Goal: Task Accomplishment & Management: Complete application form

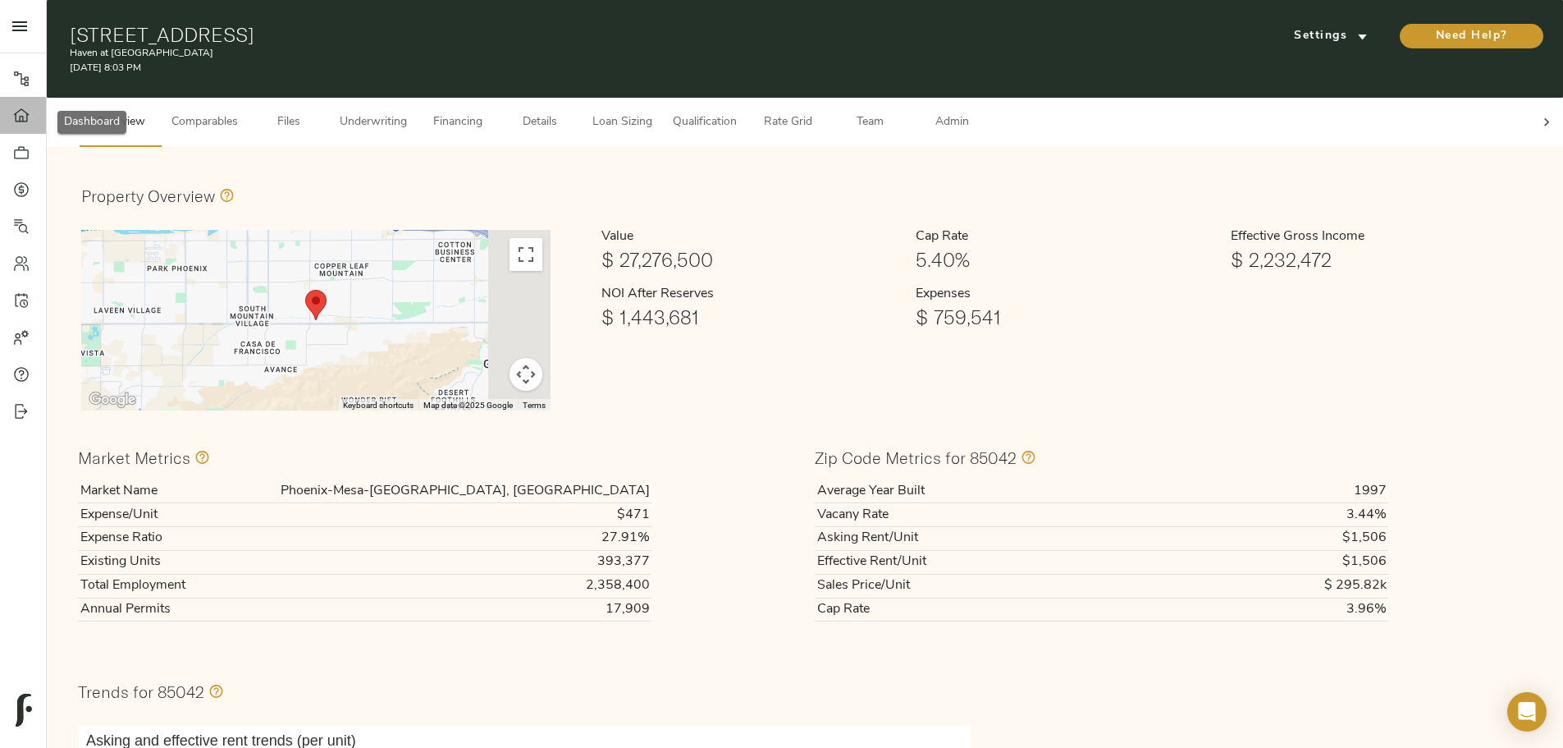
click at [30, 123] on div at bounding box center [29, 116] width 33 height 16
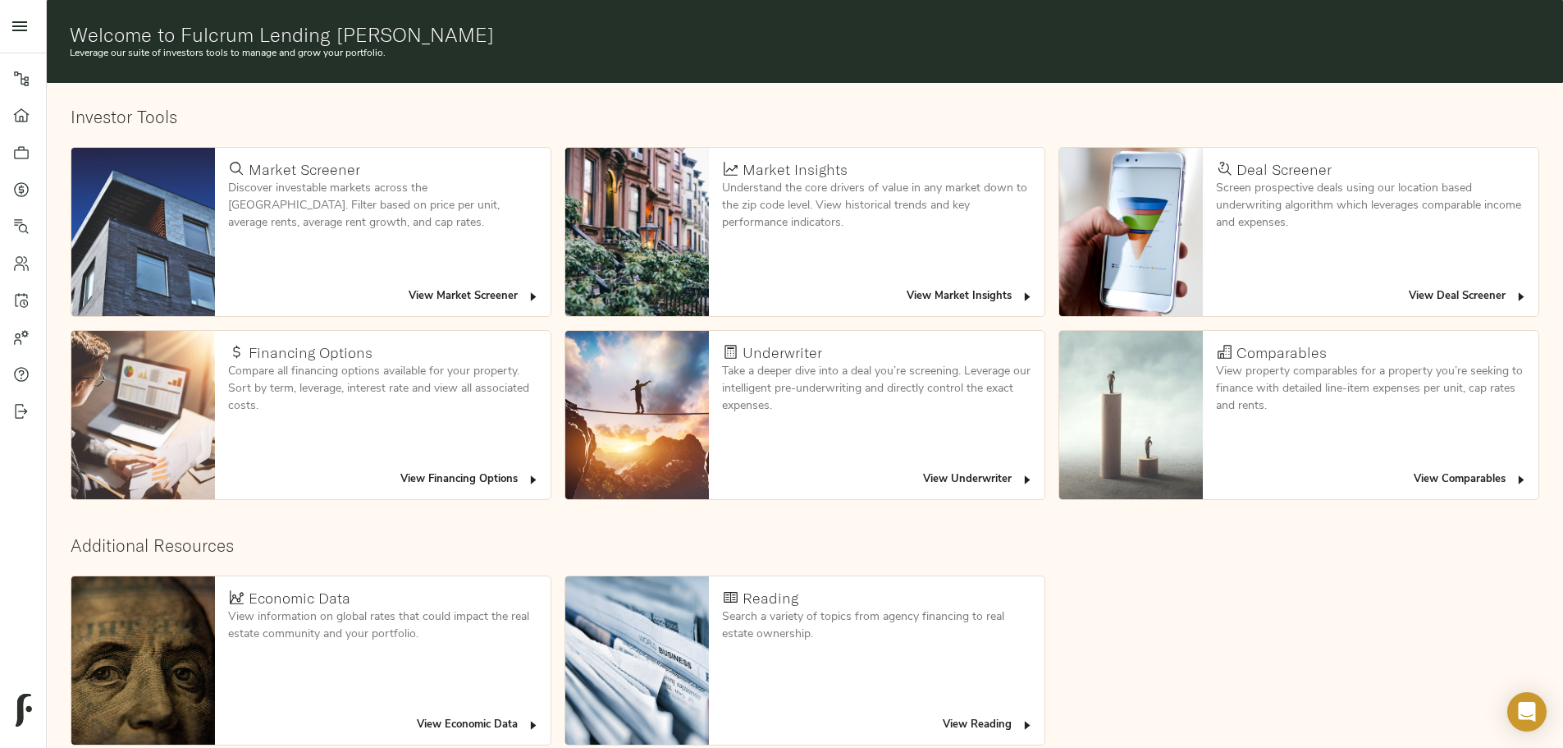
click at [1409, 287] on span "View Deal Screener" at bounding box center [1468, 296] width 119 height 19
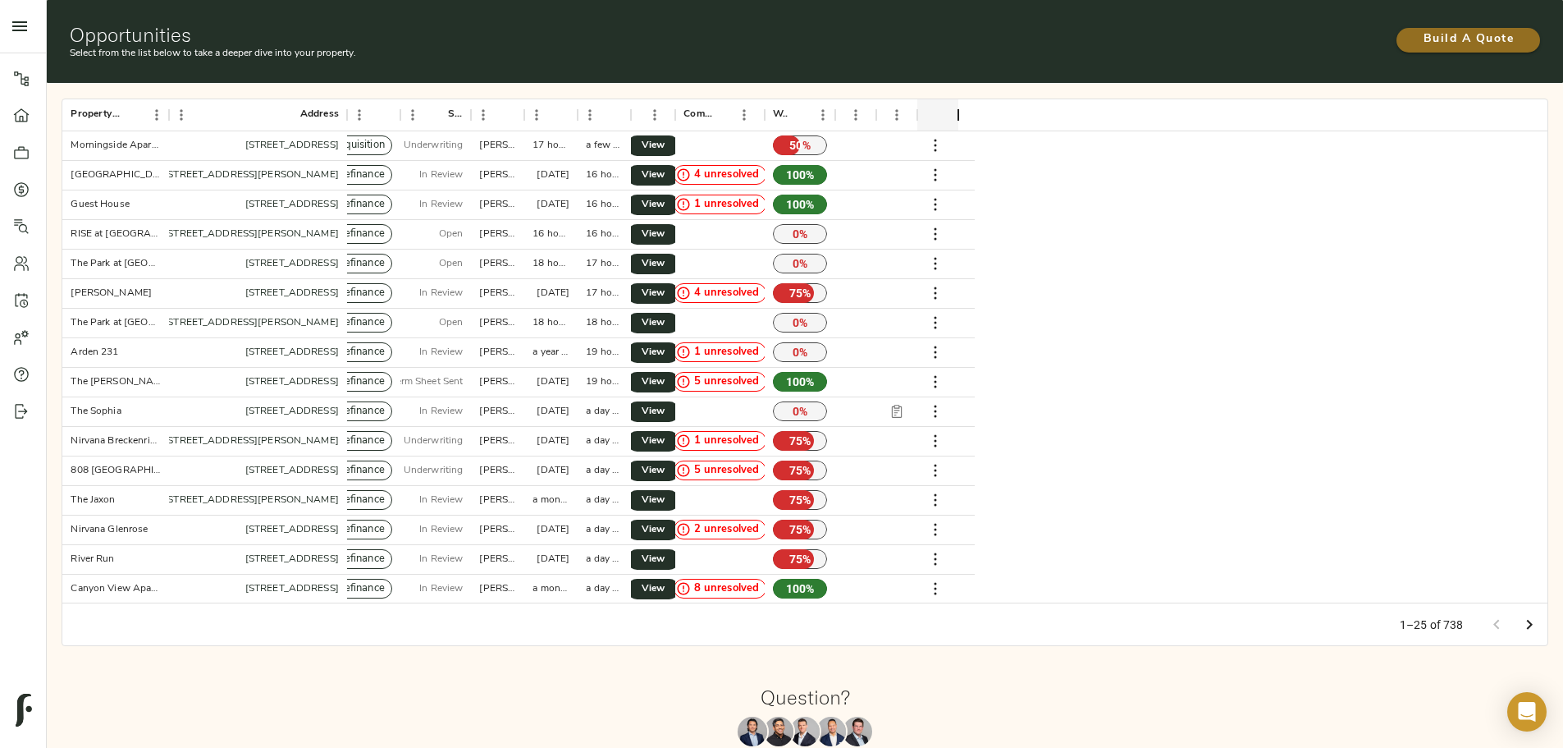
click at [1413, 35] on span "Build A Quote" at bounding box center [1468, 40] width 111 height 21
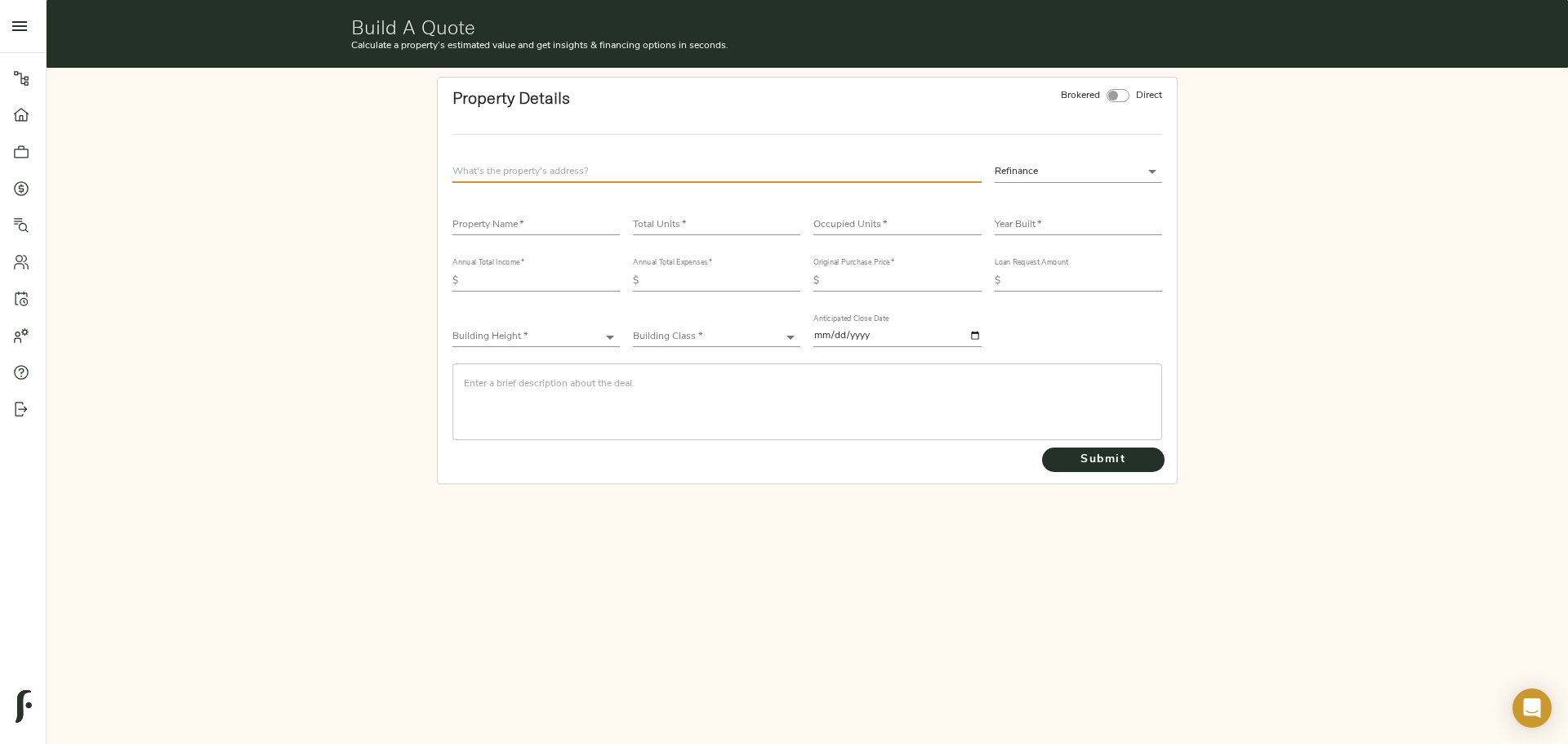
click at [586, 176] on input "text" at bounding box center [717, 172] width 529 height 22
drag, startPoint x: 512, startPoint y: 176, endPoint x: 519, endPoint y: 184, distance: 10.6
click at [512, 176] on input "text" at bounding box center [717, 172] width 529 height 22
click at [520, 235] on input "text" at bounding box center [536, 226] width 167 height 20
type input "[PERSON_NAME][GEOGRAPHIC_DATA]"
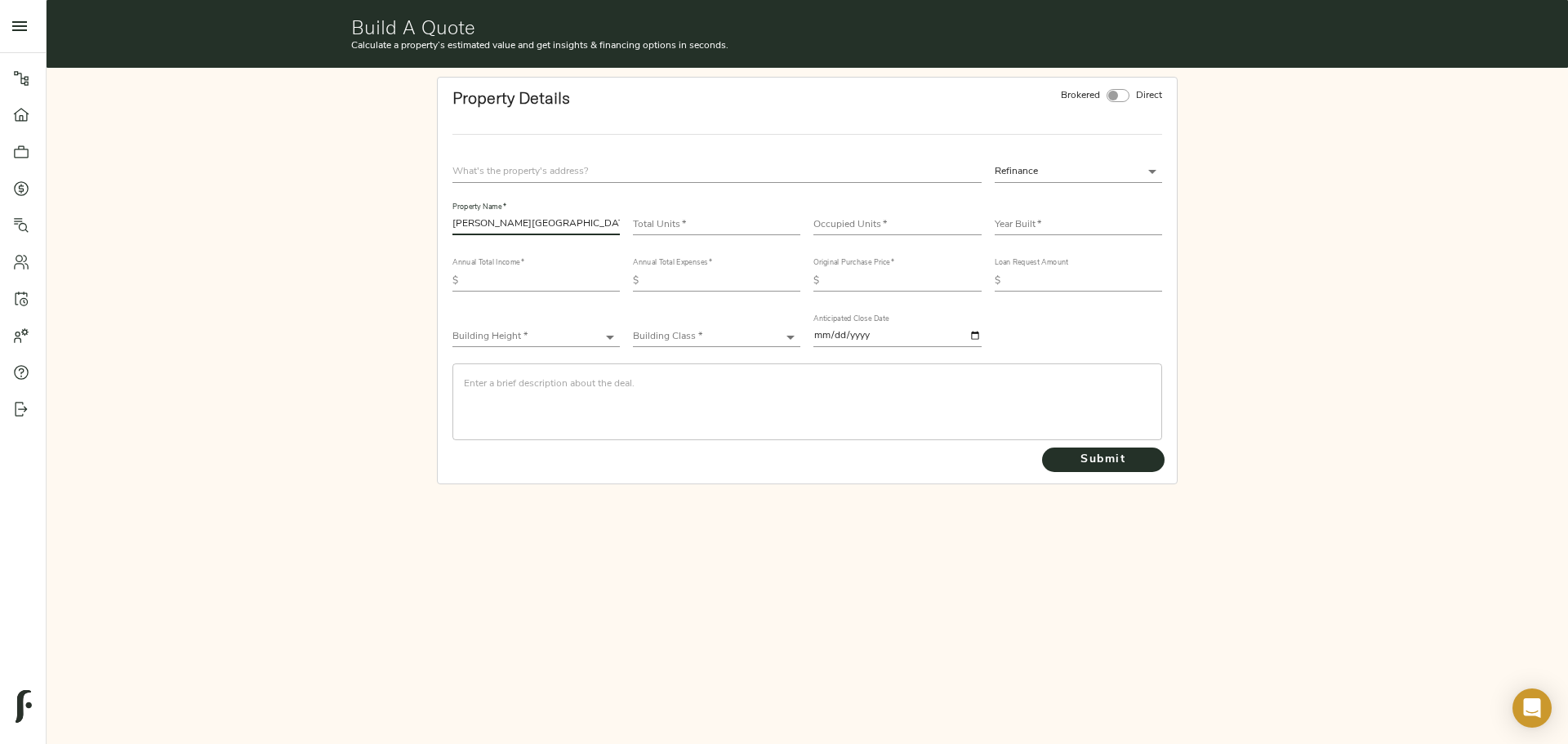
click at [684, 230] on input "number" at bounding box center [716, 226] width 167 height 20
type input "55"
click at [479, 170] on input "text" at bounding box center [717, 172] width 529 height 22
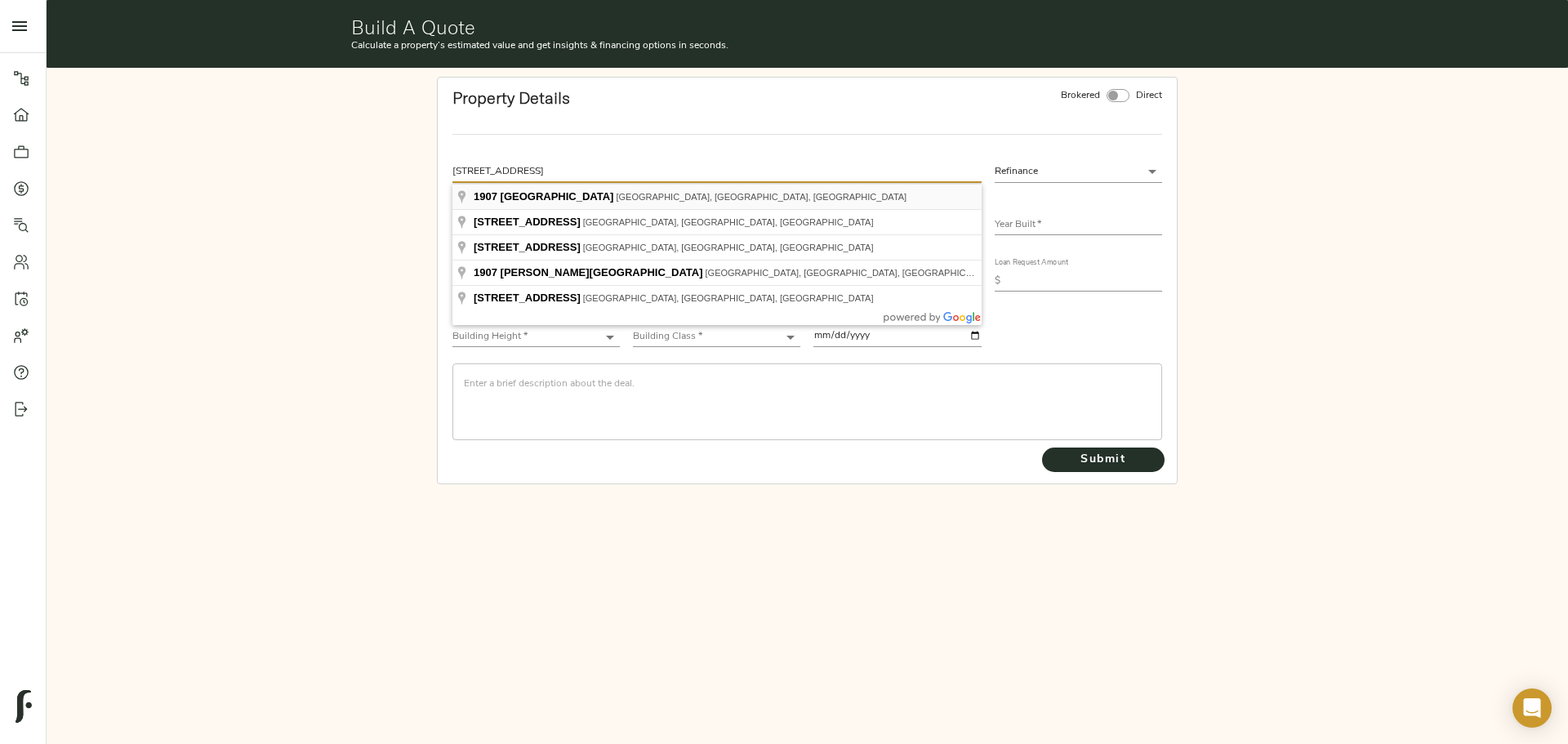
type input "[STREET_ADDRESS]"
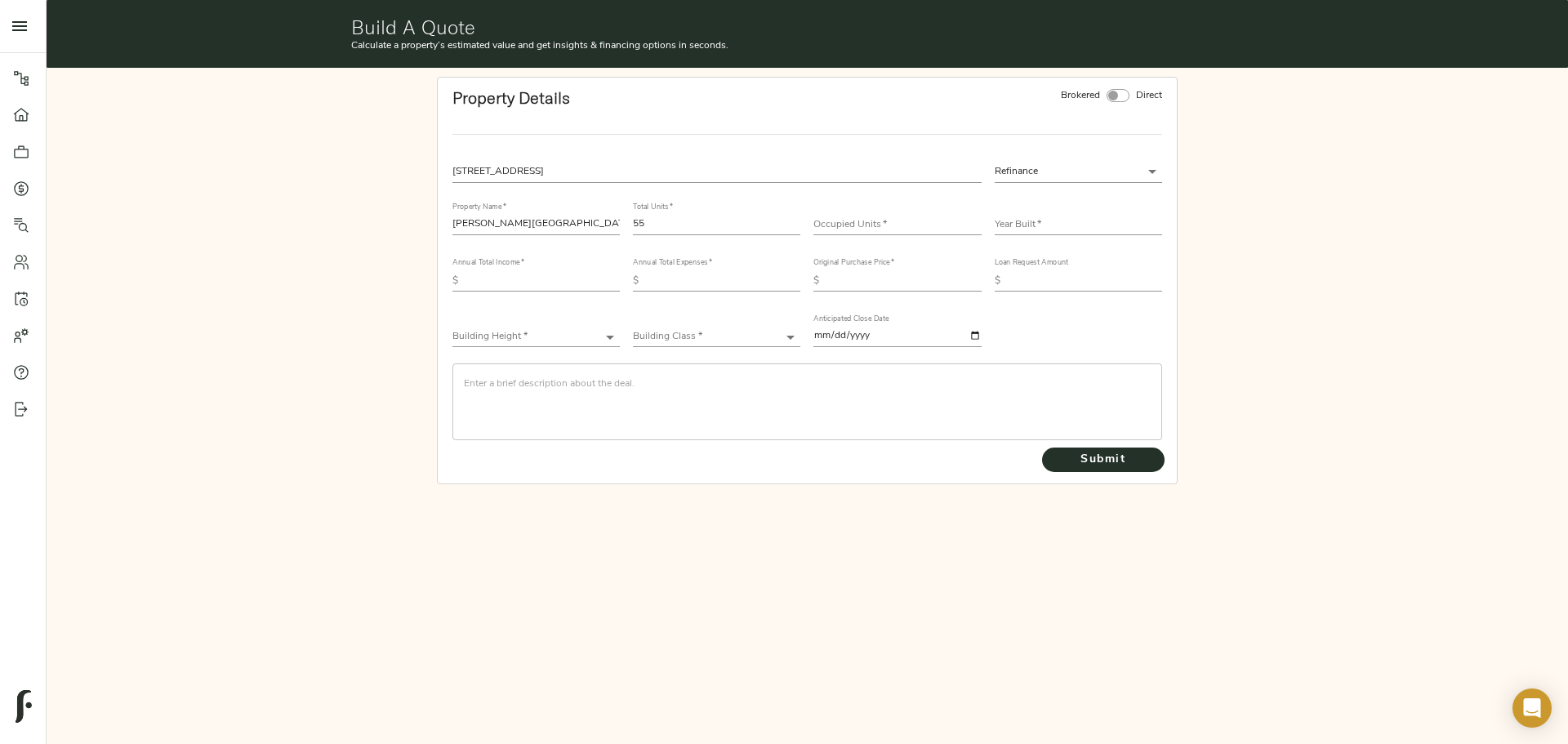
click at [1080, 163] on body "Haven at [GEOGRAPHIC_DATA] - [STREET_ADDRESS] Pipeline Dashboard Portfolio Quot…" at bounding box center [784, 372] width 1568 height 744
click at [1052, 200] on li "Acquisition" at bounding box center [1078, 196] width 167 height 25
type input "acquisition"
click at [894, 225] on input "number" at bounding box center [896, 226] width 167 height 20
click at [850, 221] on input "number" at bounding box center [896, 226] width 167 height 20
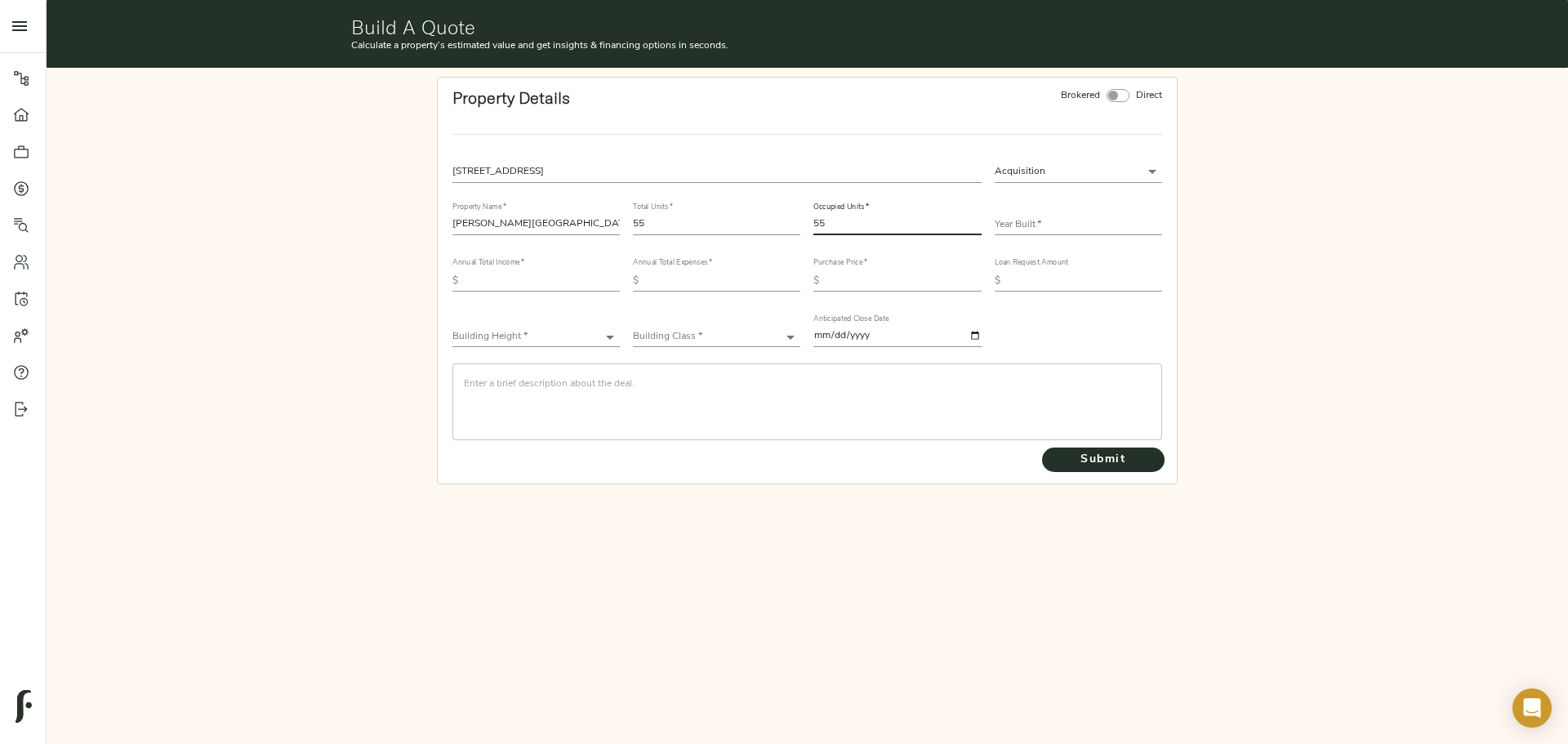
type input "55"
click at [1019, 218] on input "text" at bounding box center [1078, 226] width 167 height 20
click at [1078, 223] on input "text" at bounding box center [1078, 226] width 167 height 20
type input "2005"
drag, startPoint x: 546, startPoint y: 286, endPoint x: 954, endPoint y: 199, distance: 417.2
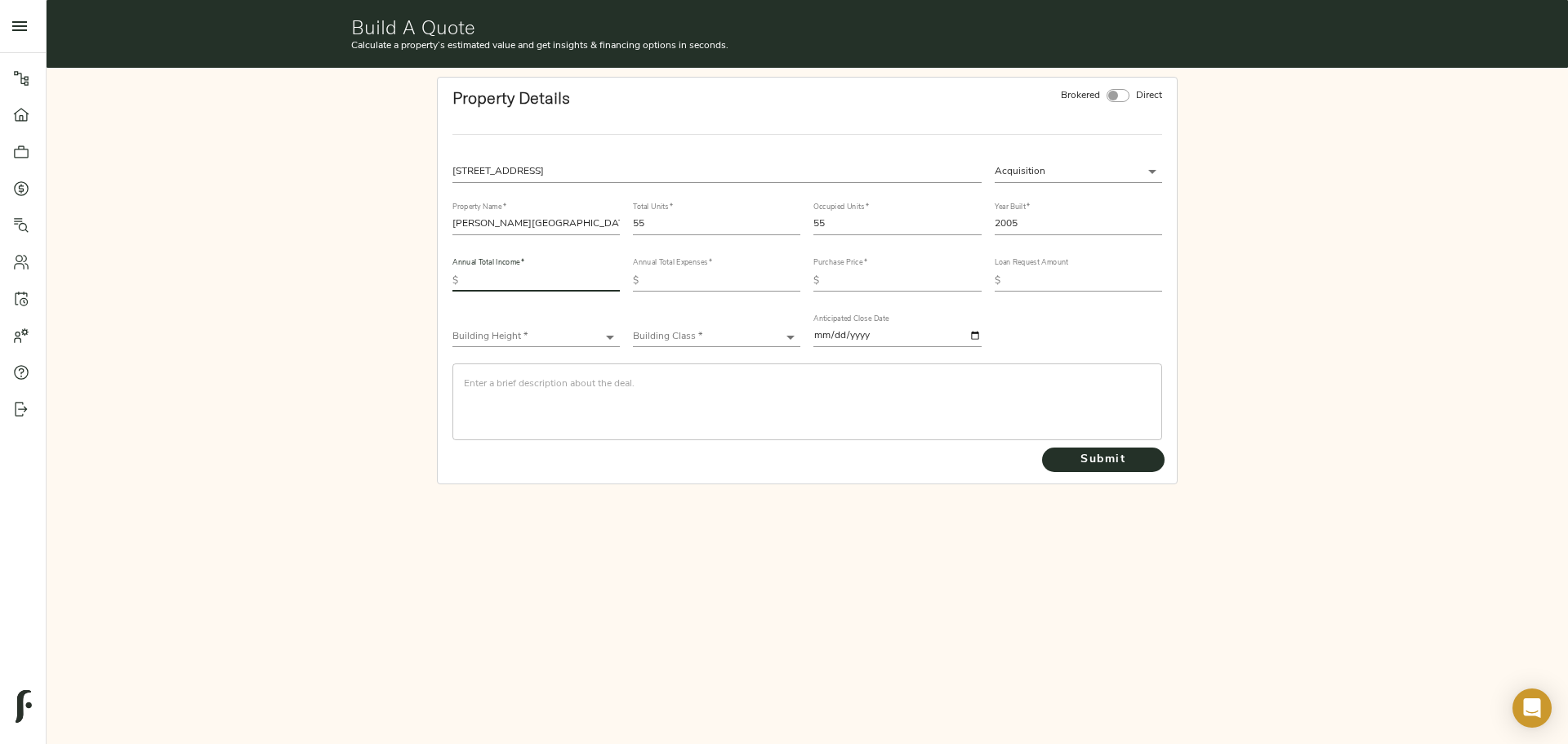
click at [546, 286] on input "text" at bounding box center [542, 280] width 155 height 20
click at [555, 279] on input "text" at bounding box center [542, 280] width 155 height 20
type input "663,606"
click at [756, 276] on input "text" at bounding box center [722, 280] width 155 height 20
type input "400,450"
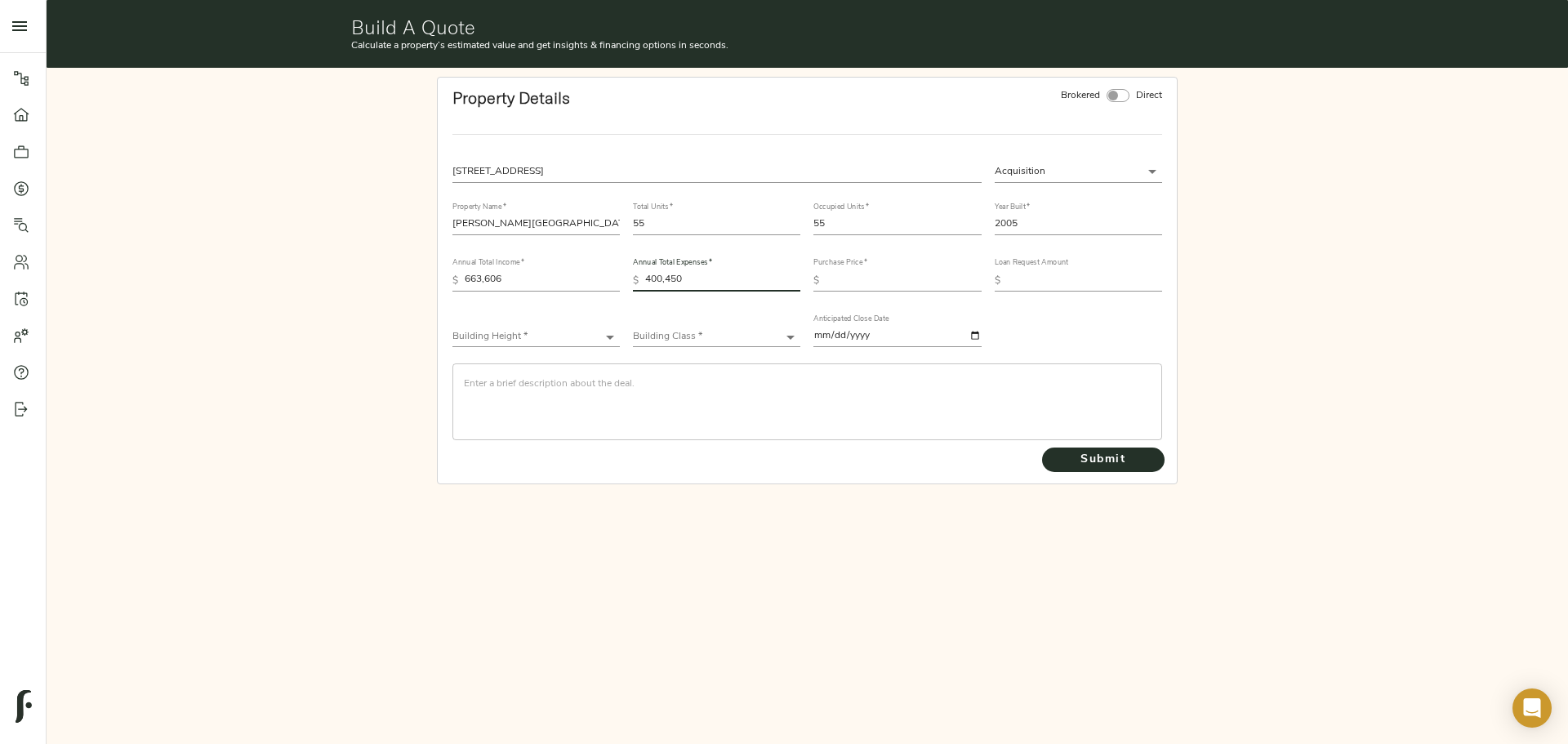
click at [874, 275] on input "text" at bounding box center [903, 280] width 155 height 20
click at [905, 285] on input "text" at bounding box center [903, 280] width 155 height 20
click at [870, 284] on input "text" at bounding box center [903, 280] width 155 height 20
type input "36,900,000"
click at [1075, 284] on input "text" at bounding box center [1084, 280] width 155 height 20
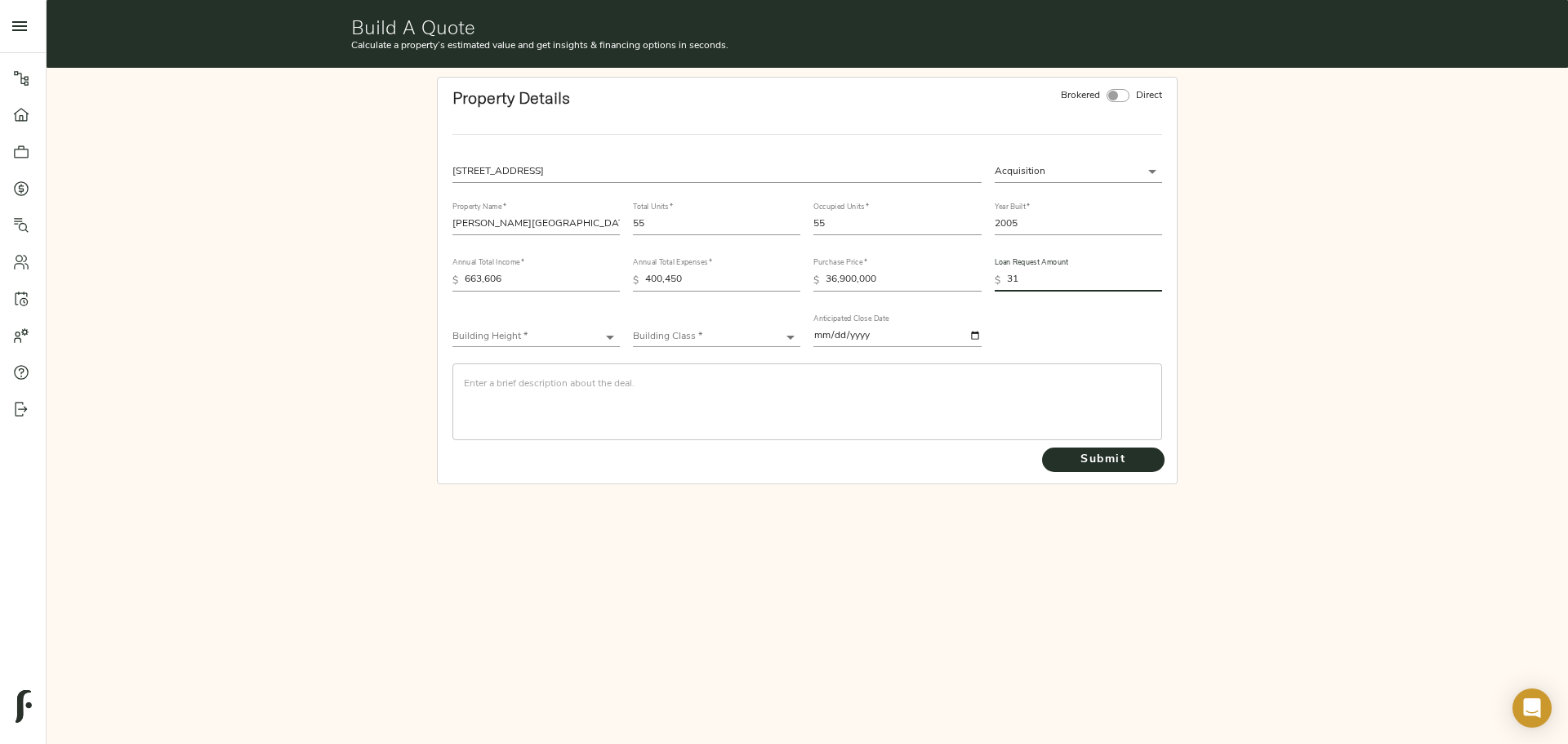
click at [1065, 283] on input "31" at bounding box center [1084, 280] width 155 height 20
type input "31,220,000"
click at [494, 339] on body "Haven at [GEOGRAPHIC_DATA] - [STREET_ADDRESS] Pipeline Dashboard Portfolio Quot…" at bounding box center [784, 372] width 1568 height 744
click at [546, 383] on li "Low-Rise (1-3 stories)" at bounding box center [536, 386] width 167 height 25
type input "Low-Rise"
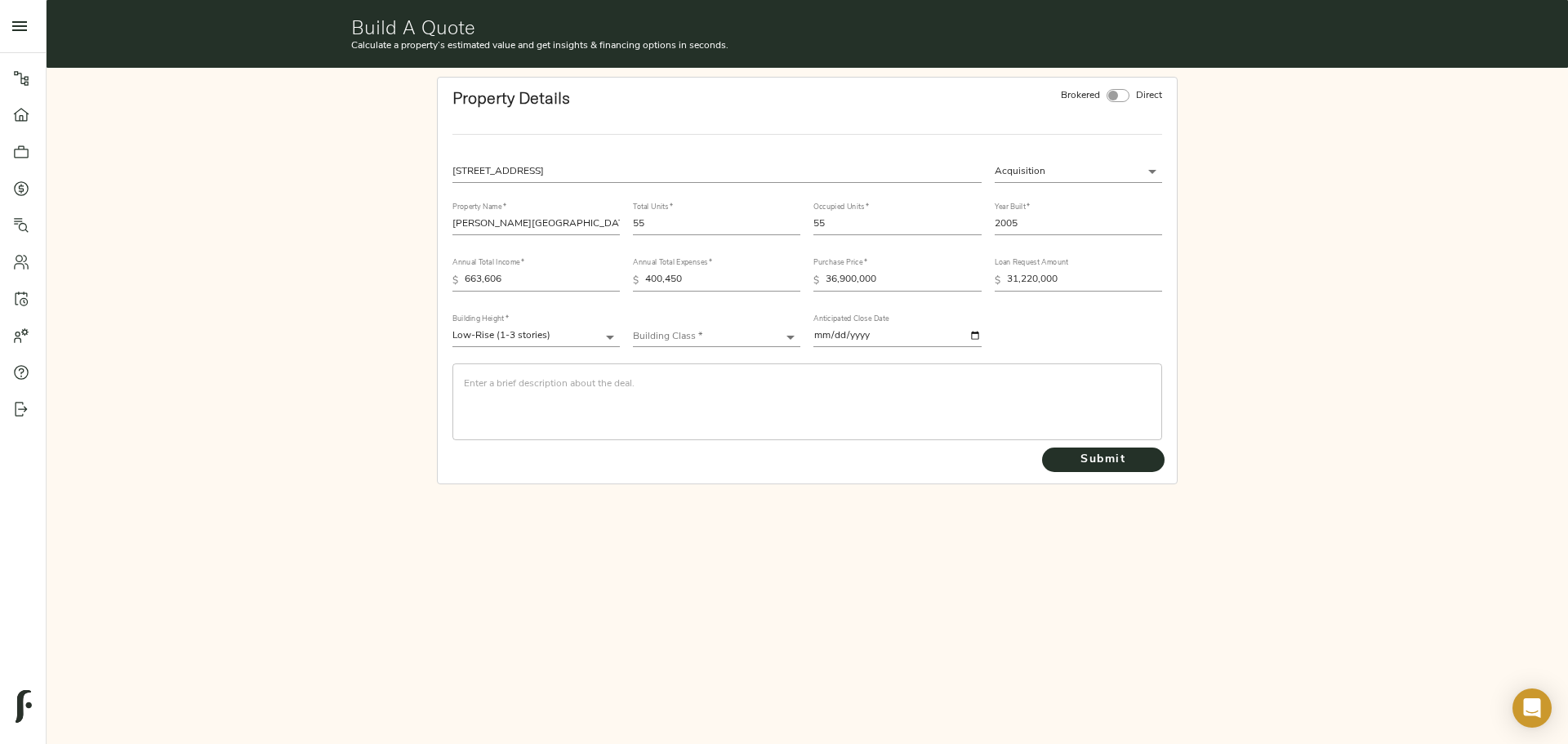
click at [744, 334] on body "Haven at [GEOGRAPHIC_DATA] - [STREET_ADDRESS] Pipeline Dashboard Portfolio Quot…" at bounding box center [784, 372] width 1568 height 744
click at [726, 392] on li "Class B+" at bounding box center [716, 386] width 167 height 25
type input "Class B+"
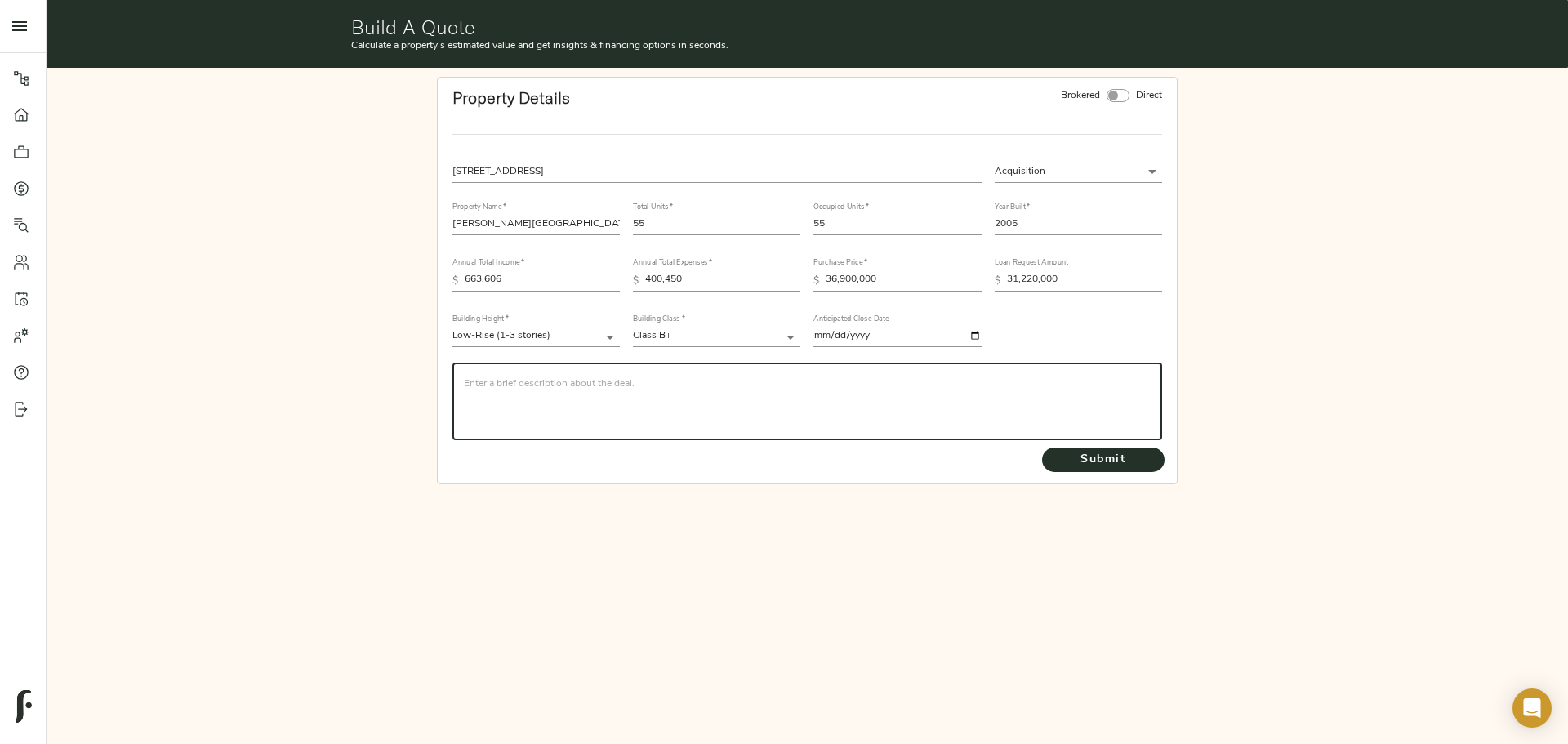
click at [641, 386] on textarea at bounding box center [807, 401] width 686 height 47
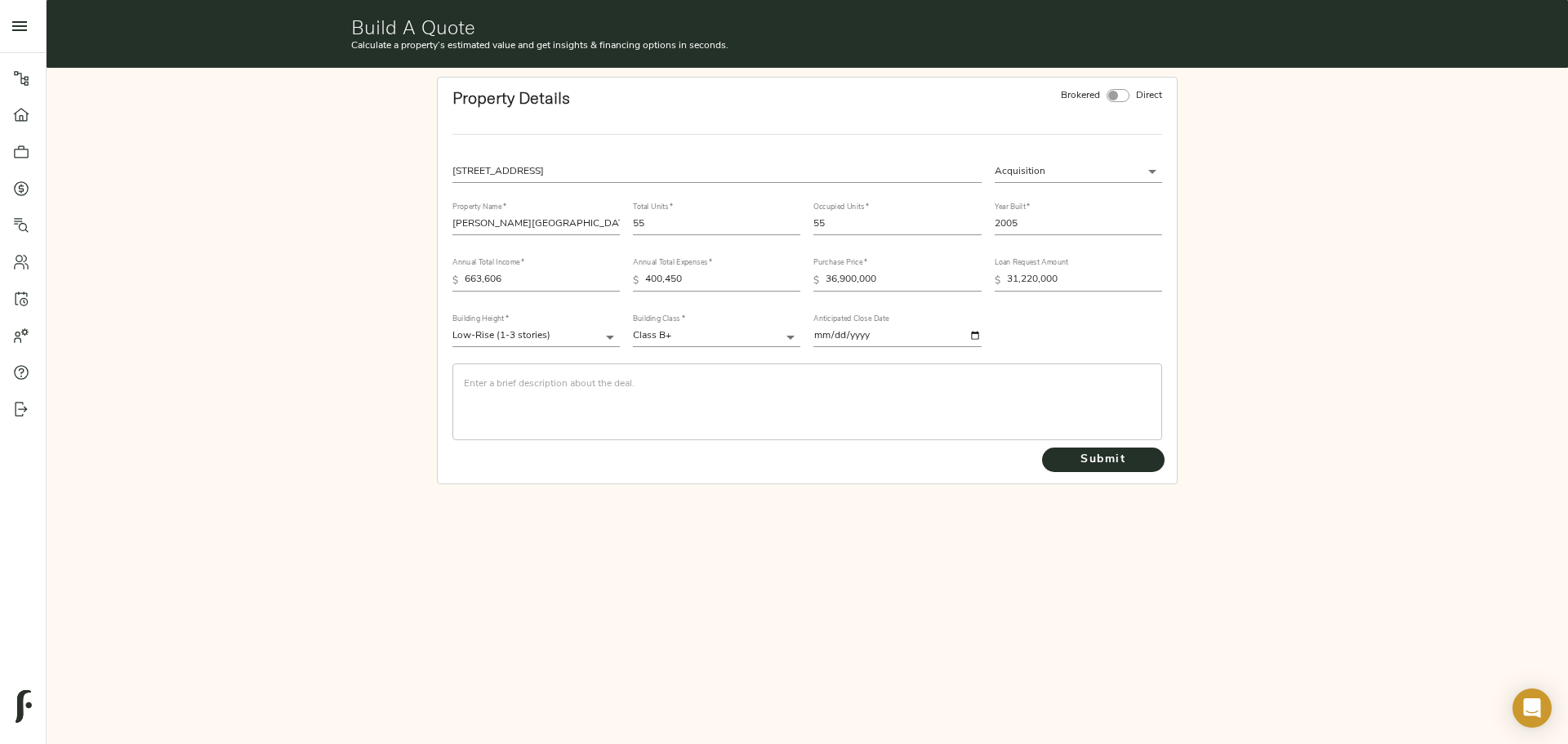
click at [483, 380] on textarea at bounding box center [807, 401] width 686 height 47
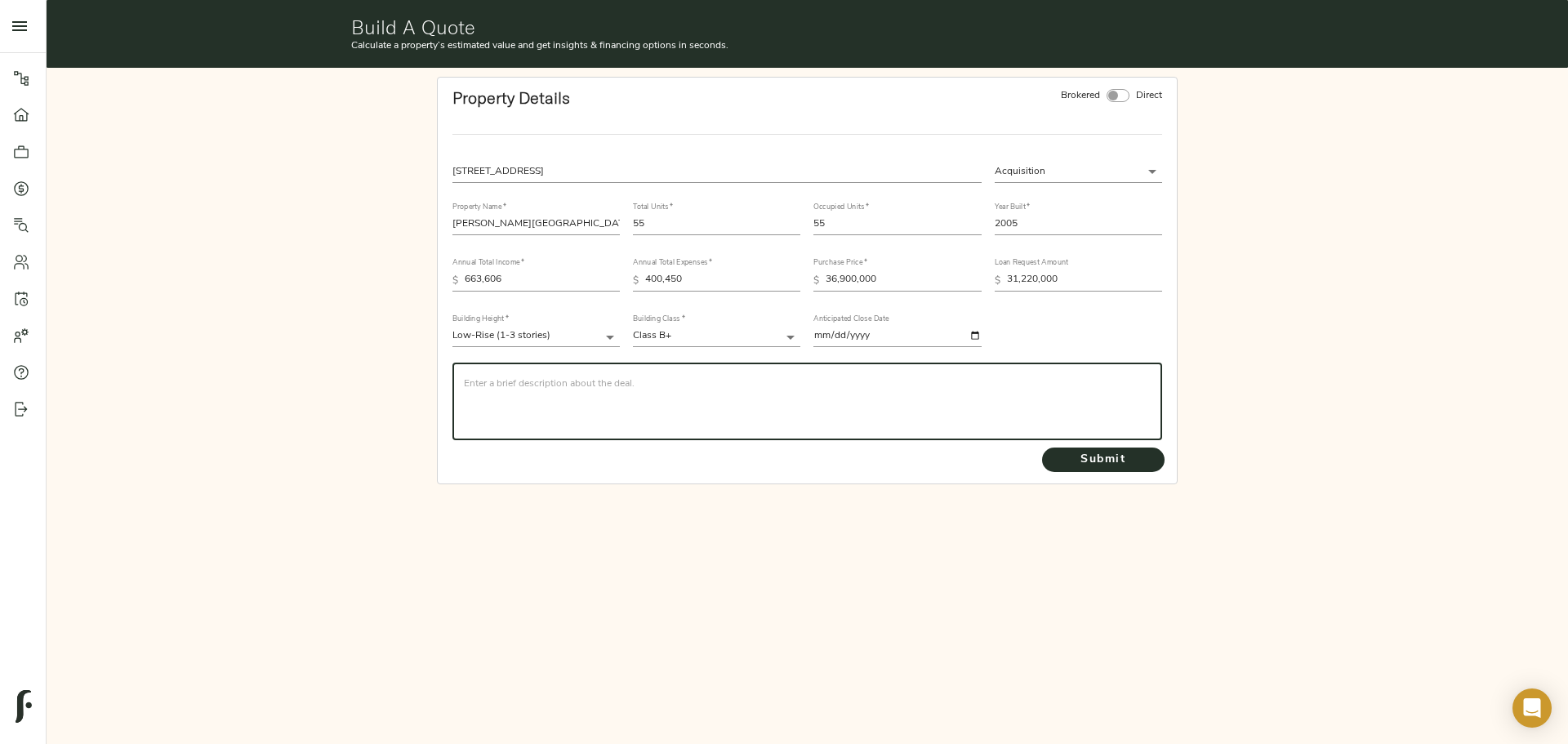
paste textarea "CBRE is seeking a quote on behalf of repeat CBRE and Agency Sponsor (RECAP Vent…"
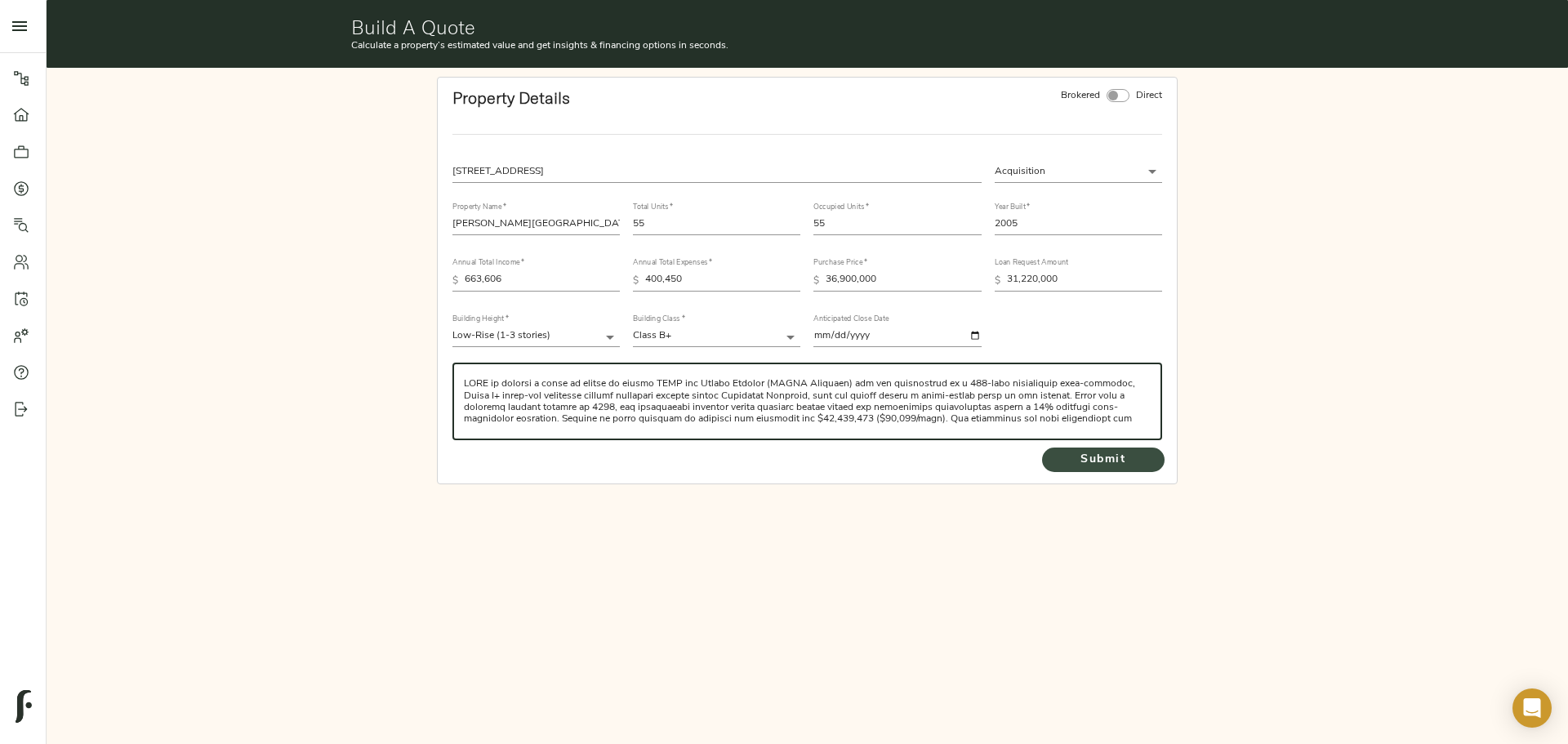
type textarea "CBRE is seeking a quote on behalf of repeat CBRE and Agency Sponsor (RECAP Vent…"
click at [1081, 452] on span "Submit" at bounding box center [1103, 460] width 90 height 21
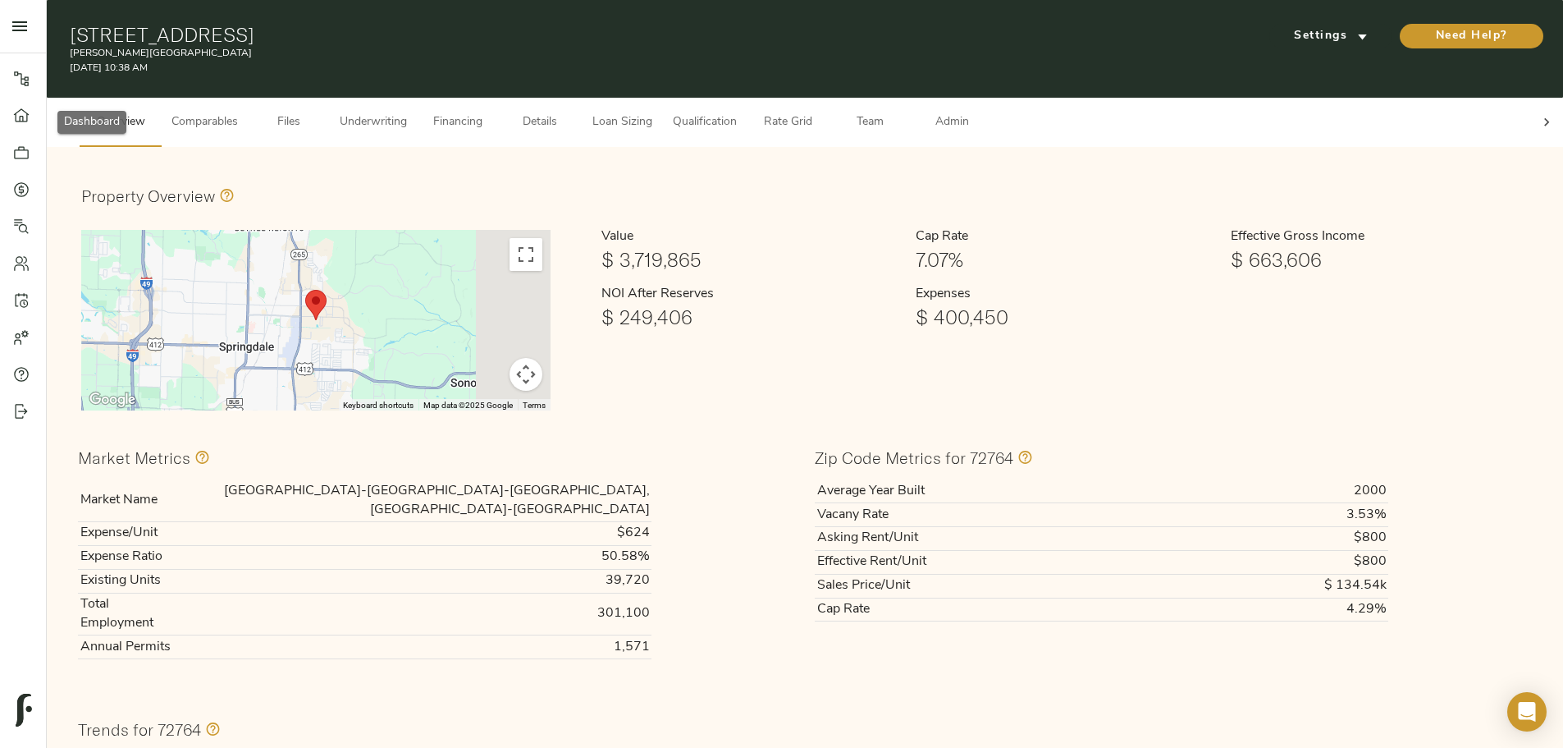
click at [28, 127] on link "Dashboard" at bounding box center [23, 115] width 46 height 37
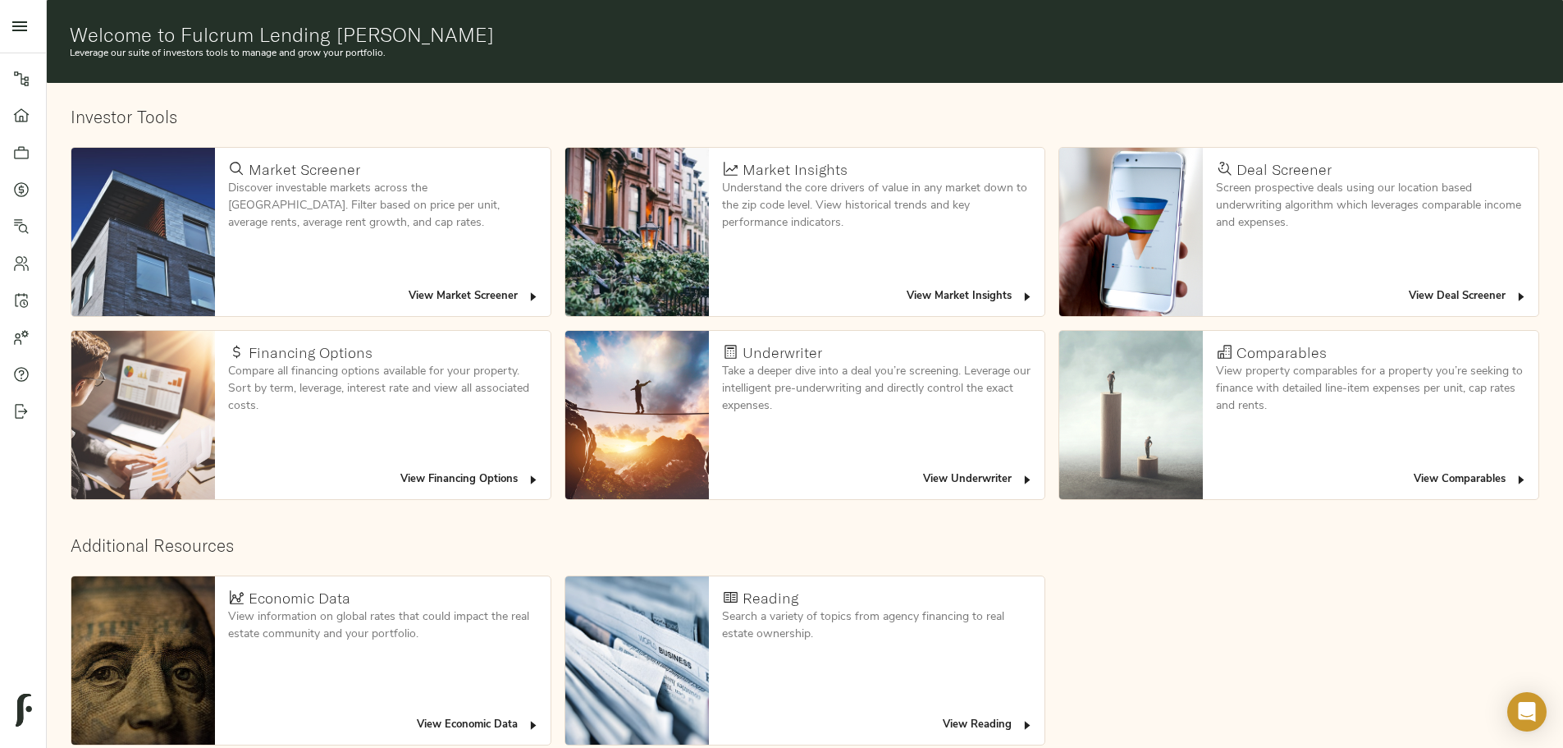
click at [1409, 287] on span "View Deal Screener" at bounding box center [1468, 296] width 119 height 19
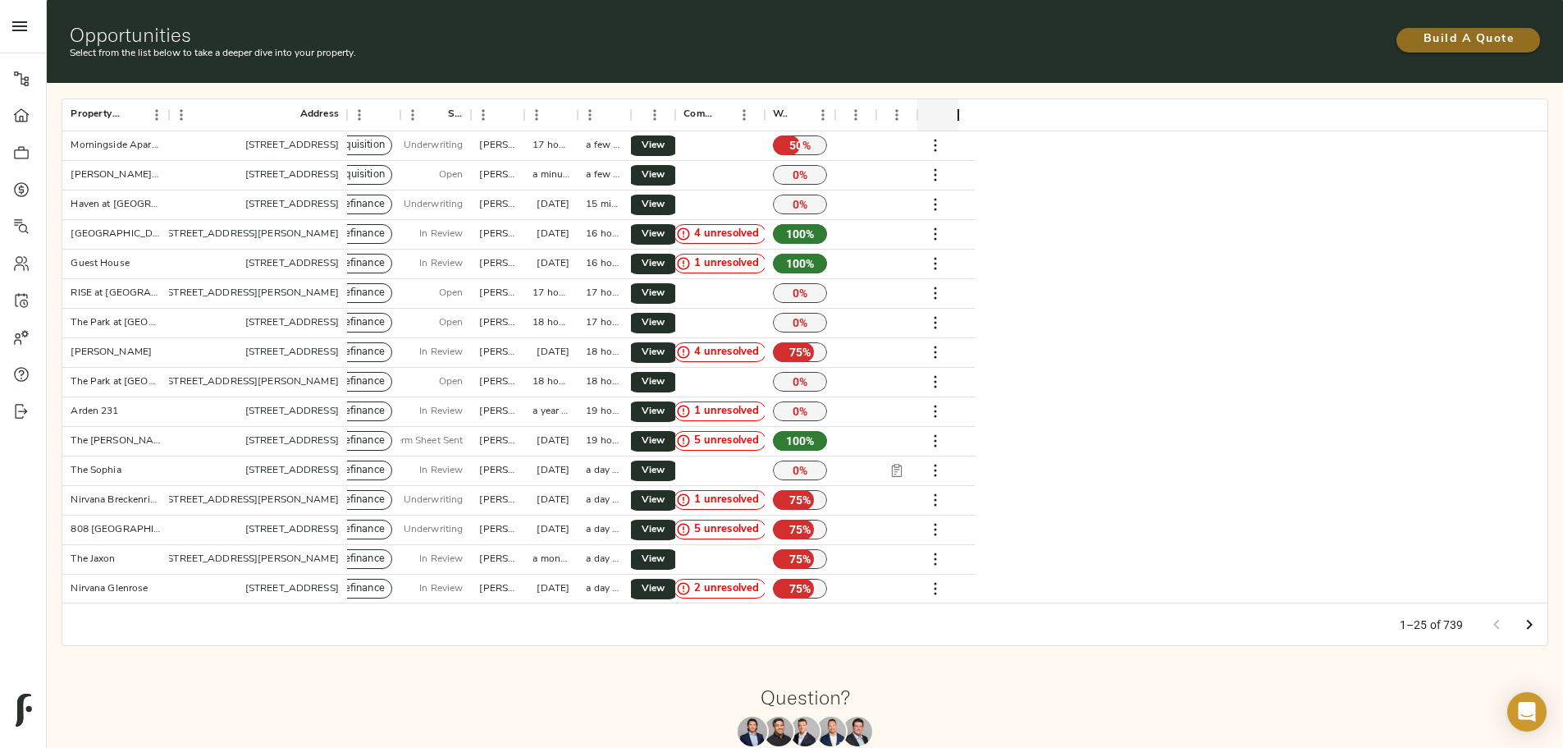
click at [1413, 30] on span "Build A Quote" at bounding box center [1468, 40] width 111 height 21
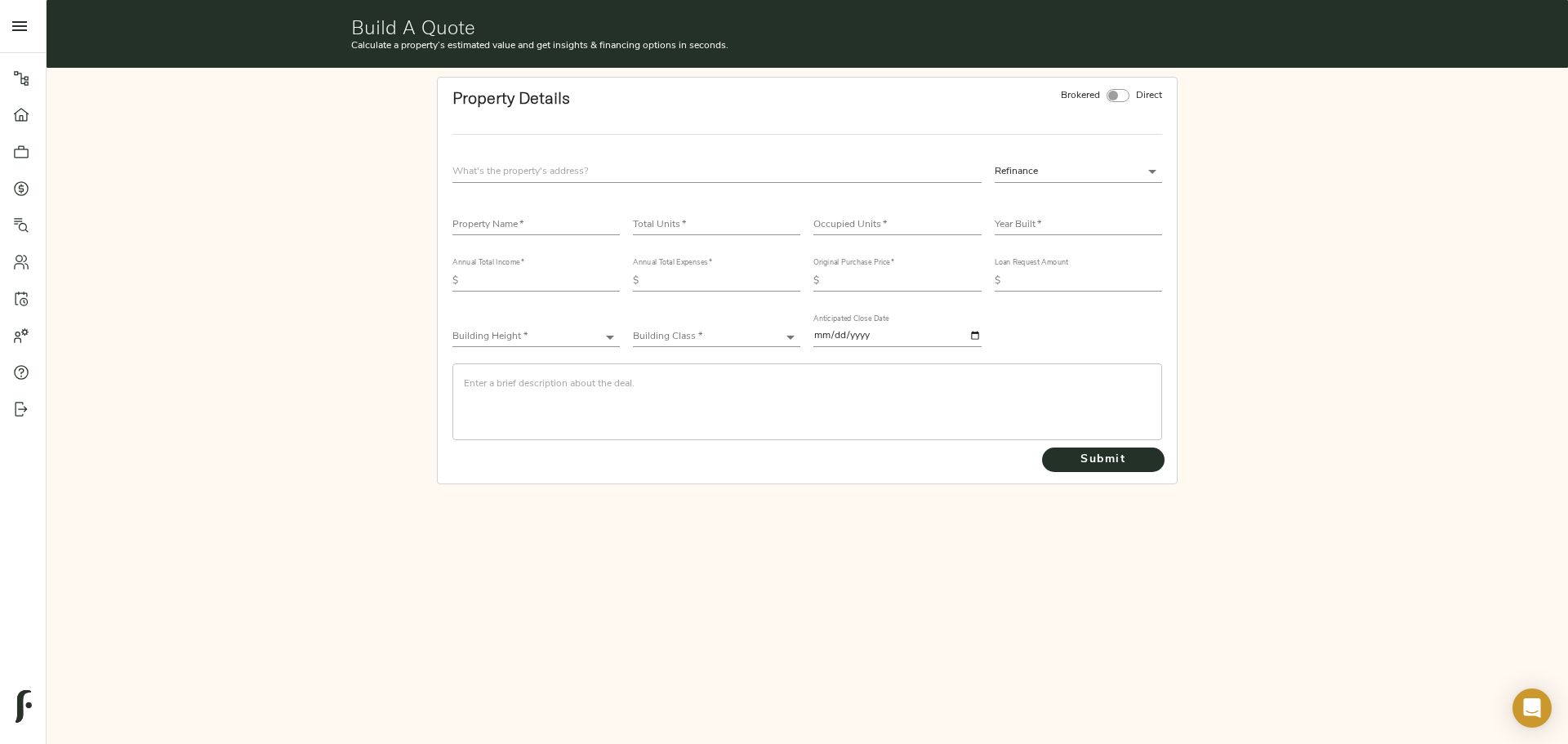
click at [502, 229] on input "text" at bounding box center [536, 226] width 167 height 20
type input "Springdale Estates"
click at [698, 216] on input "number" at bounding box center [716, 226] width 167 height 20
type input "102"
click at [840, 227] on input "number" at bounding box center [896, 226] width 167 height 20
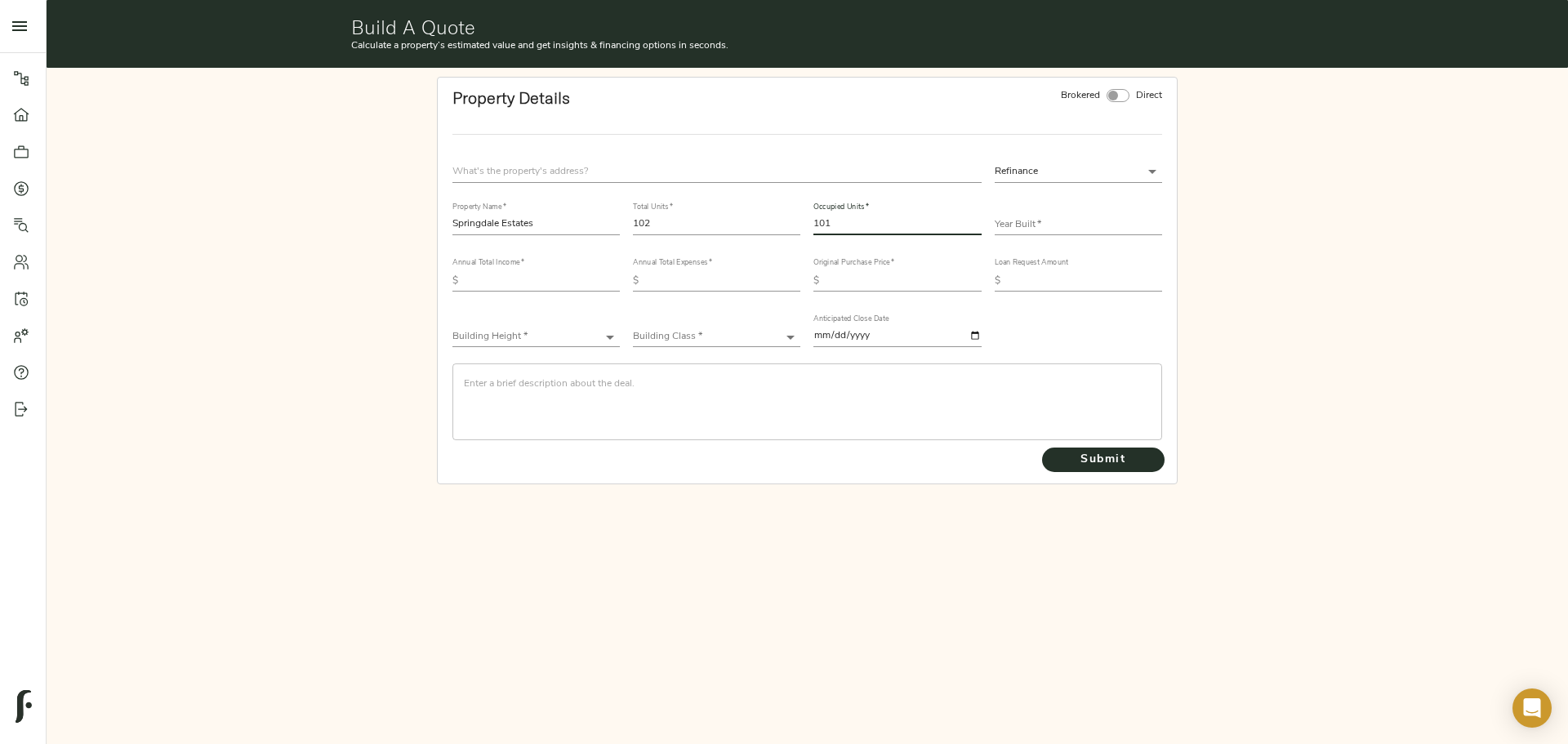
type input "101"
click at [1017, 222] on input "text" at bounding box center [1078, 226] width 167 height 20
click at [1090, 220] on input "text" at bounding box center [1078, 226] width 167 height 20
type input "2000"
click at [1083, 156] on div "Refinance refinance" at bounding box center [1078, 171] width 180 height 35
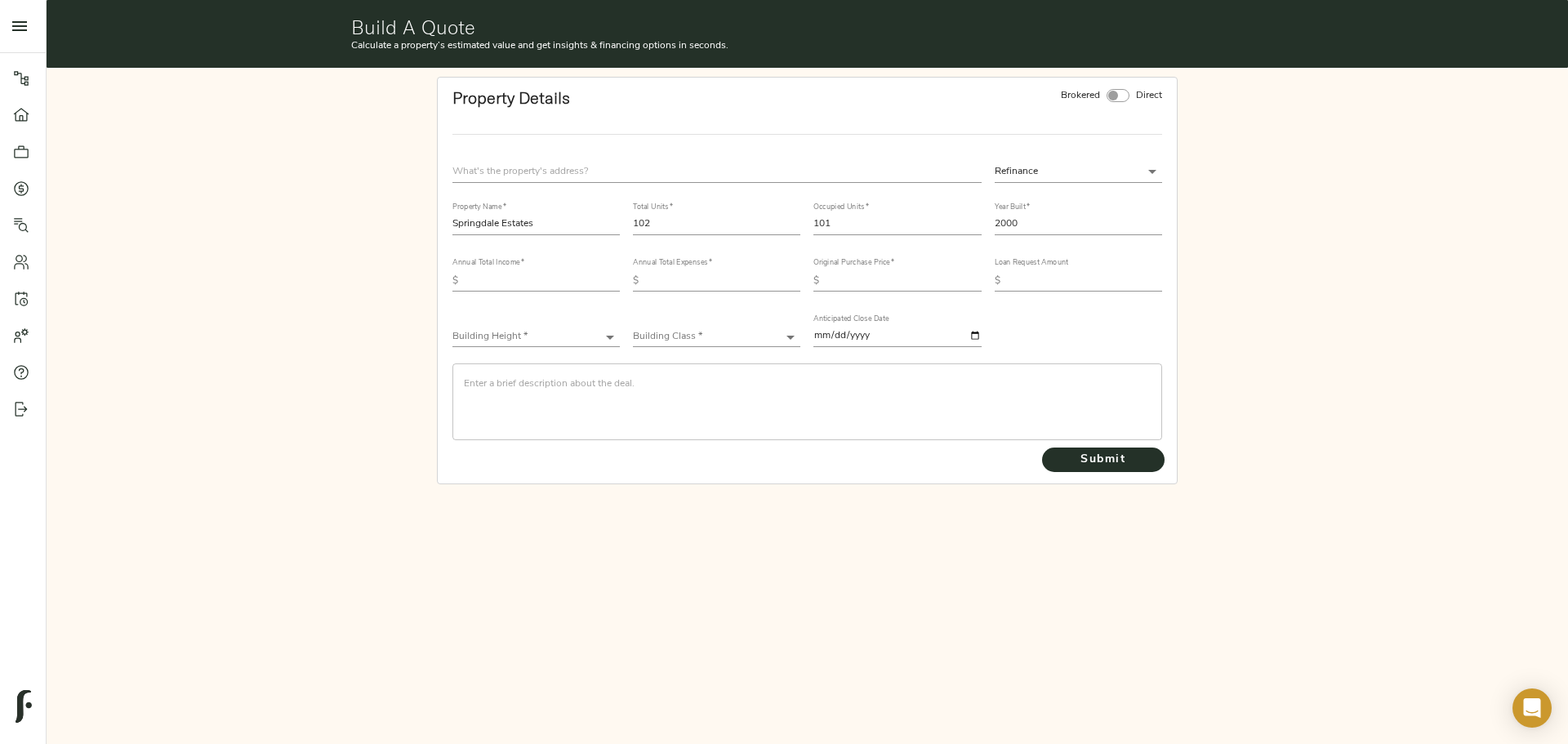
click at [1083, 183] on body "[PERSON_NAME][GEOGRAPHIC_DATA] - [STREET_ADDRESS] Pipeline Dashboard Portfolio …" at bounding box center [784, 372] width 1568 height 744
click at [1056, 196] on li "Acquisition" at bounding box center [1078, 196] width 167 height 25
type input "acquisition"
click at [740, 180] on input "text" at bounding box center [717, 172] width 529 height 22
click at [772, 165] on input "text" at bounding box center [717, 172] width 529 height 22
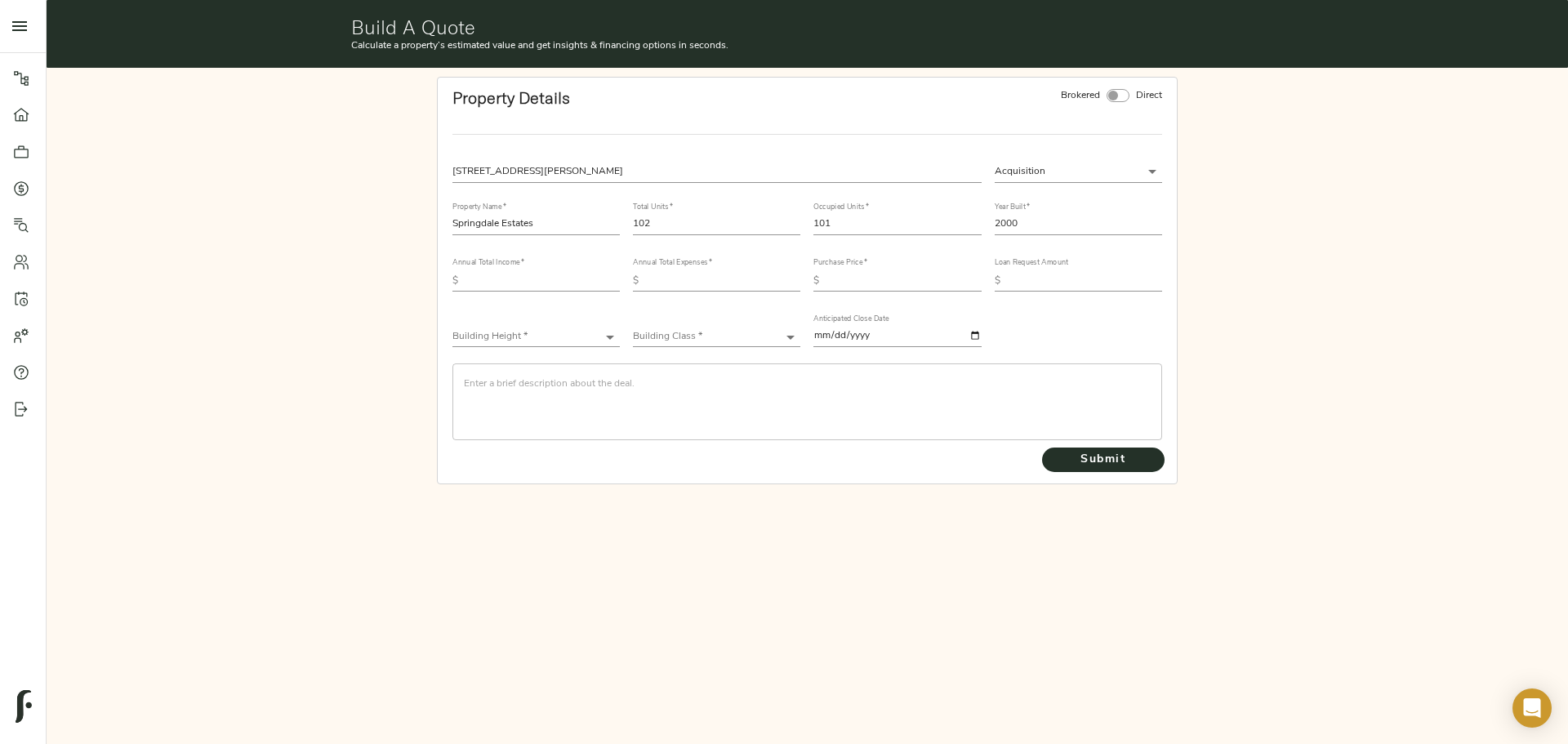
type input "[STREET_ADDRESS][PERSON_NAME]"
drag, startPoint x: 590, startPoint y: 282, endPoint x: 712, endPoint y: 250, distance: 126.1
click at [590, 282] on input "text" at bounding box center [542, 280] width 155 height 20
click at [513, 278] on input "text" at bounding box center [542, 280] width 155 height 20
type input "1,010,227"
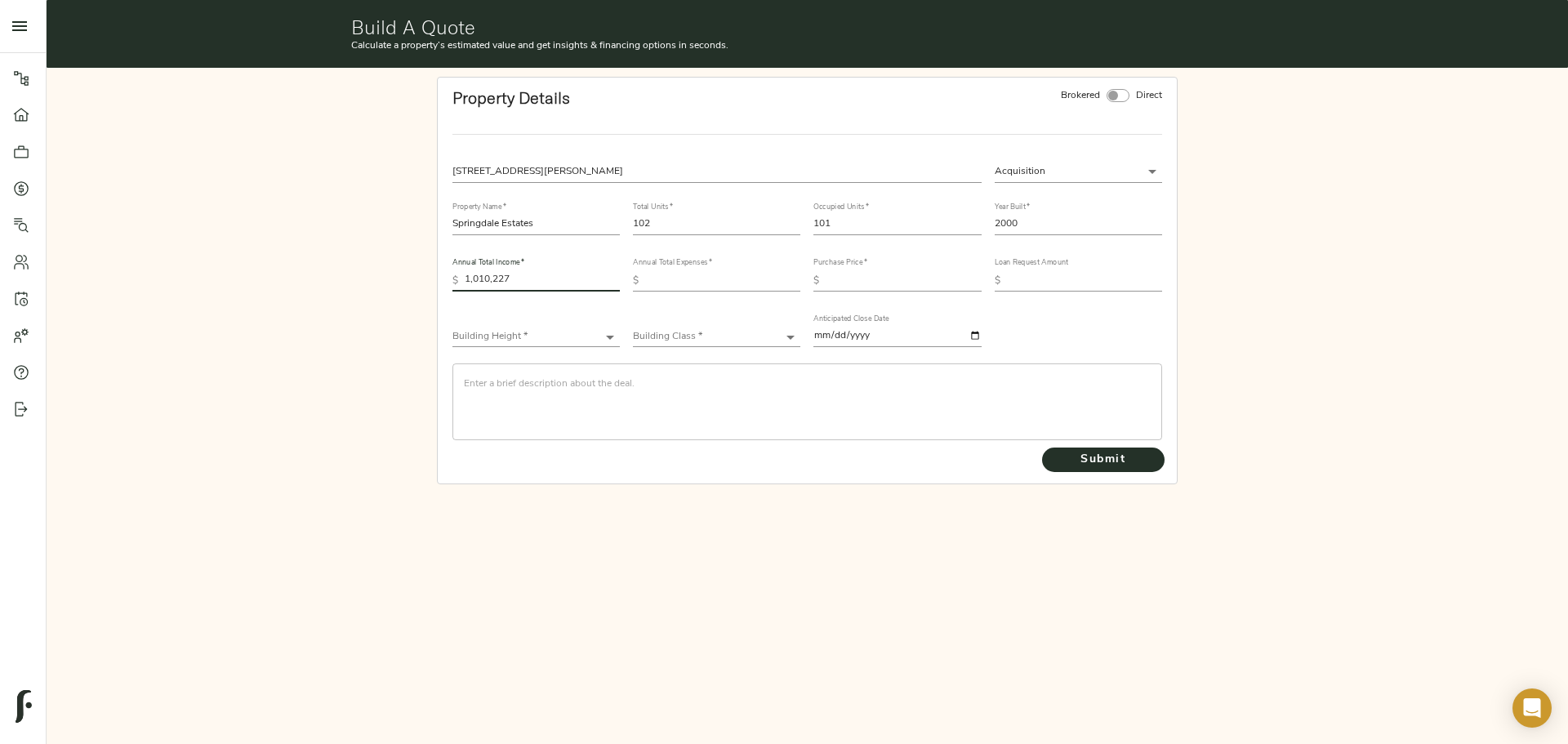
click at [754, 279] on input "text" at bounding box center [722, 280] width 155 height 20
type input "398,733"
click at [854, 283] on input "text" at bounding box center [903, 280] width 155 height 20
type input "36,900,000"
click at [1021, 281] on input "text" at bounding box center [1084, 280] width 155 height 20
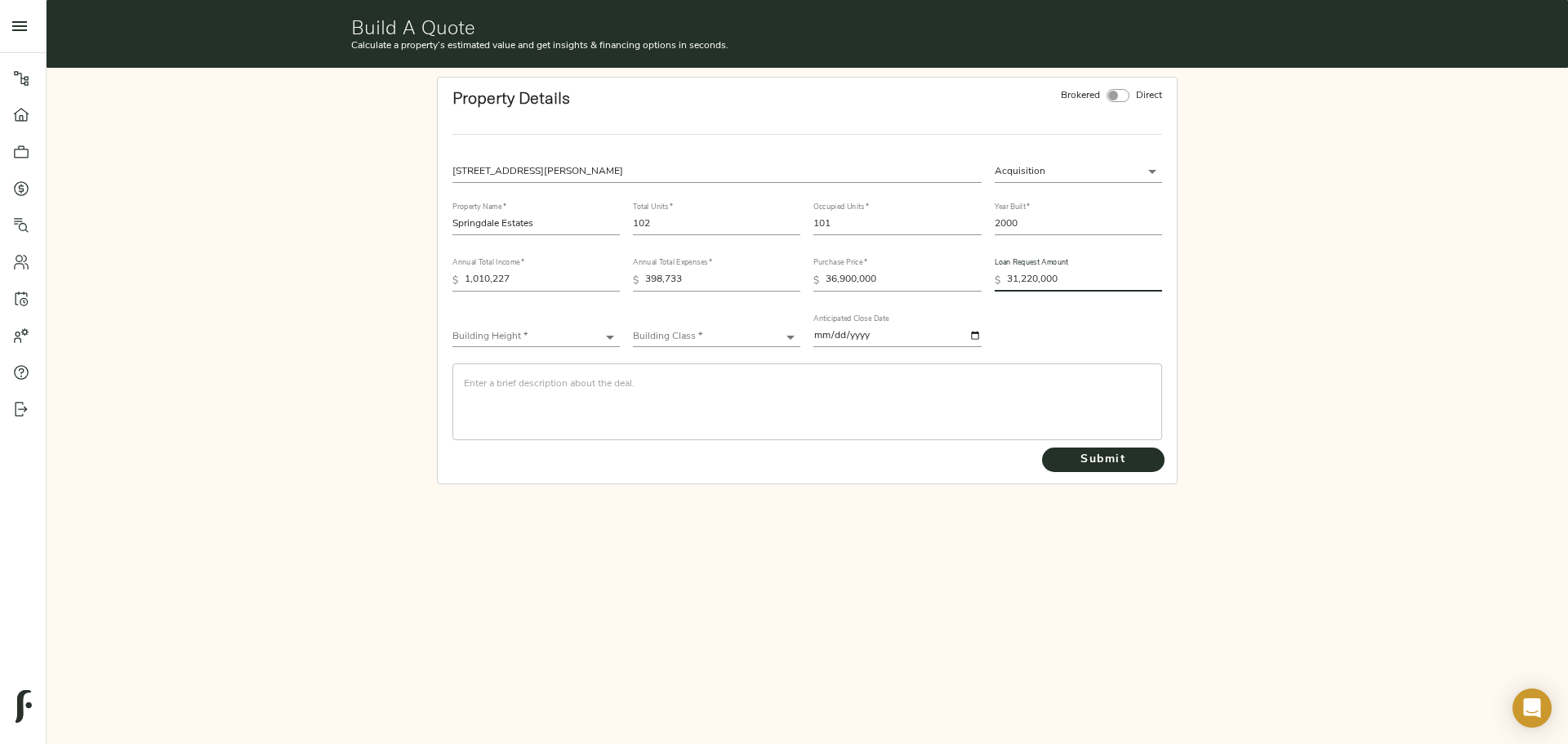
type input "31,220,000"
click at [571, 336] on body "[PERSON_NAME][GEOGRAPHIC_DATA] - [STREET_ADDRESS] Pipeline Dashboard Portfolio …" at bounding box center [784, 372] width 1568 height 744
click at [548, 382] on li "Low-Rise (1-3 stories)" at bounding box center [536, 386] width 167 height 25
type input "Low-Rise"
click at [736, 336] on body "[PERSON_NAME][GEOGRAPHIC_DATA] - [STREET_ADDRESS] Pipeline Dashboard Portfolio …" at bounding box center [784, 372] width 1568 height 744
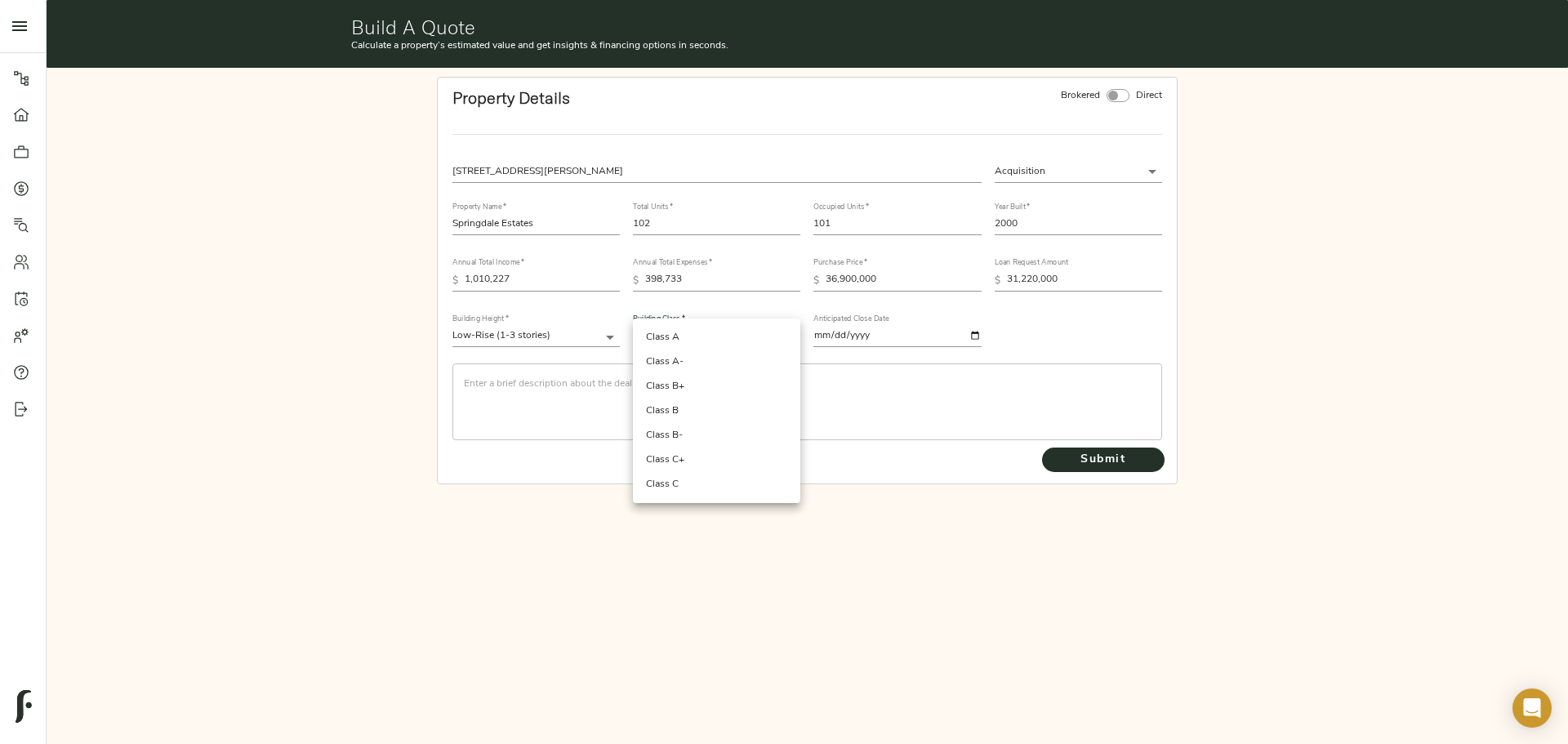
click at [689, 385] on li "Class B+" at bounding box center [716, 386] width 167 height 25
type input "Class B+"
click at [657, 382] on textarea at bounding box center [807, 401] width 686 height 47
click at [473, 379] on textarea at bounding box center [807, 401] width 686 height 47
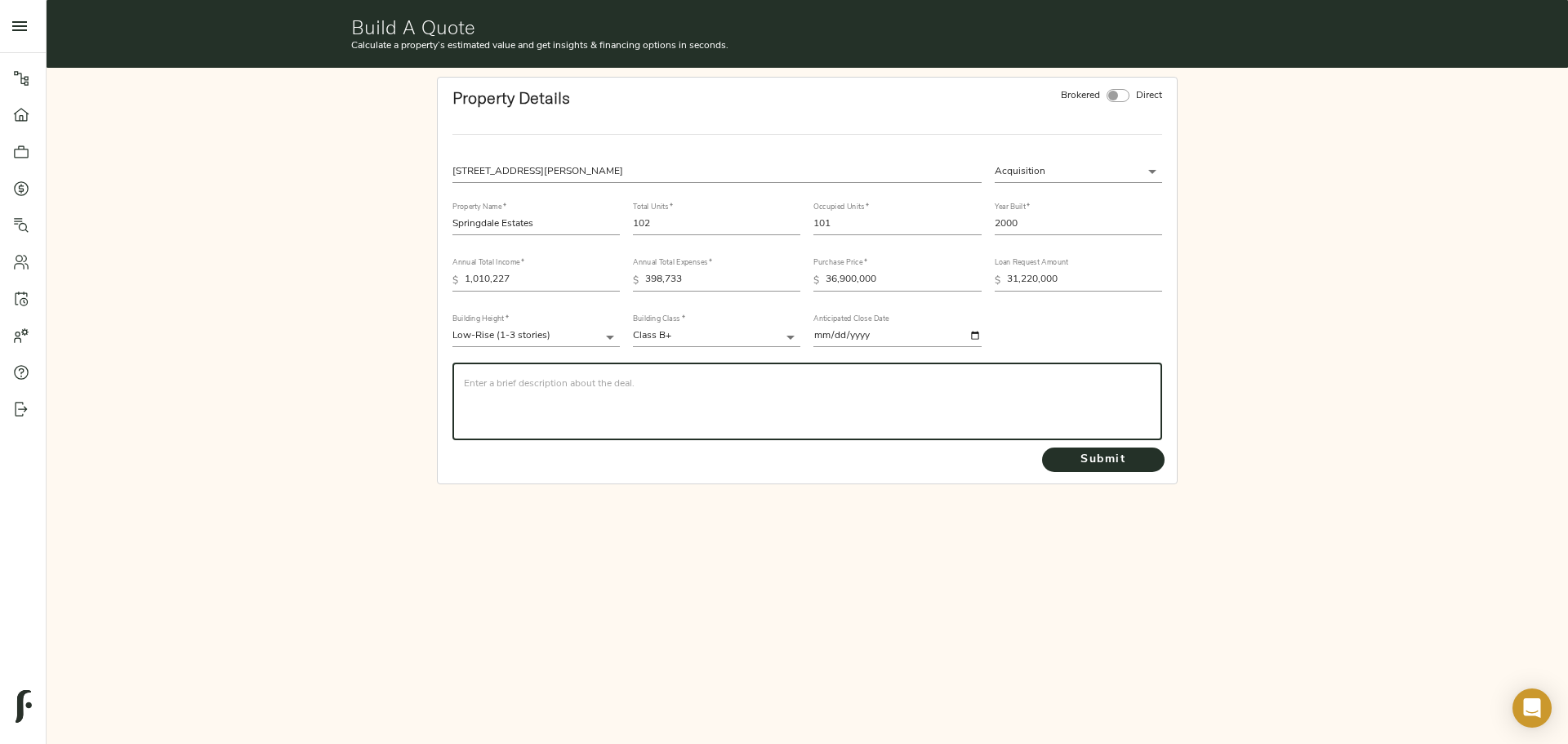
paste textarea "CBRE is seeking a quote on behalf of repeat CBRE and Agency Sponsor (RECAP Vent…"
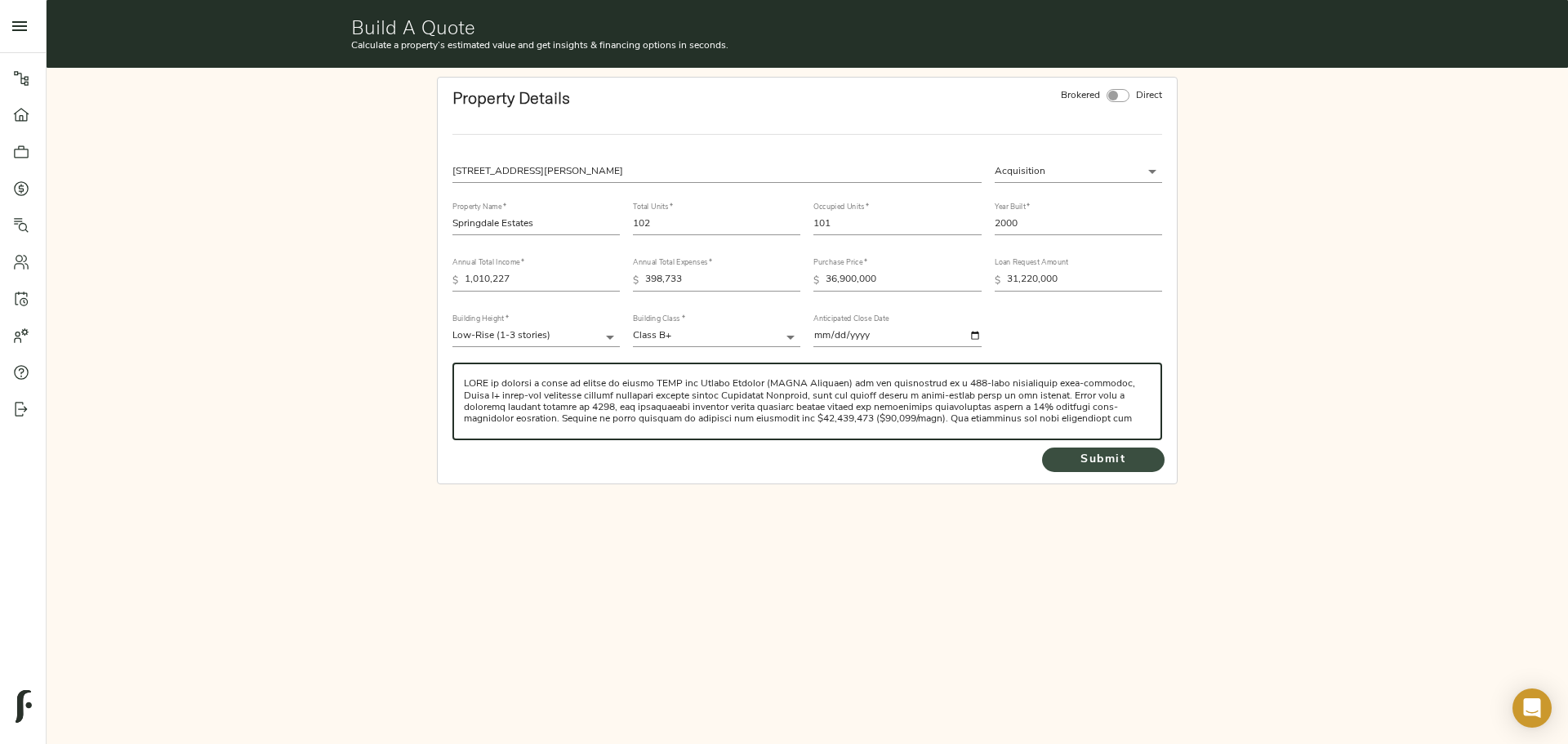
type textarea "CBRE is seeking a quote on behalf of repeat CBRE and Agency Sponsor (RECAP Vent…"
click at [1086, 459] on span "Submit" at bounding box center [1103, 460] width 90 height 21
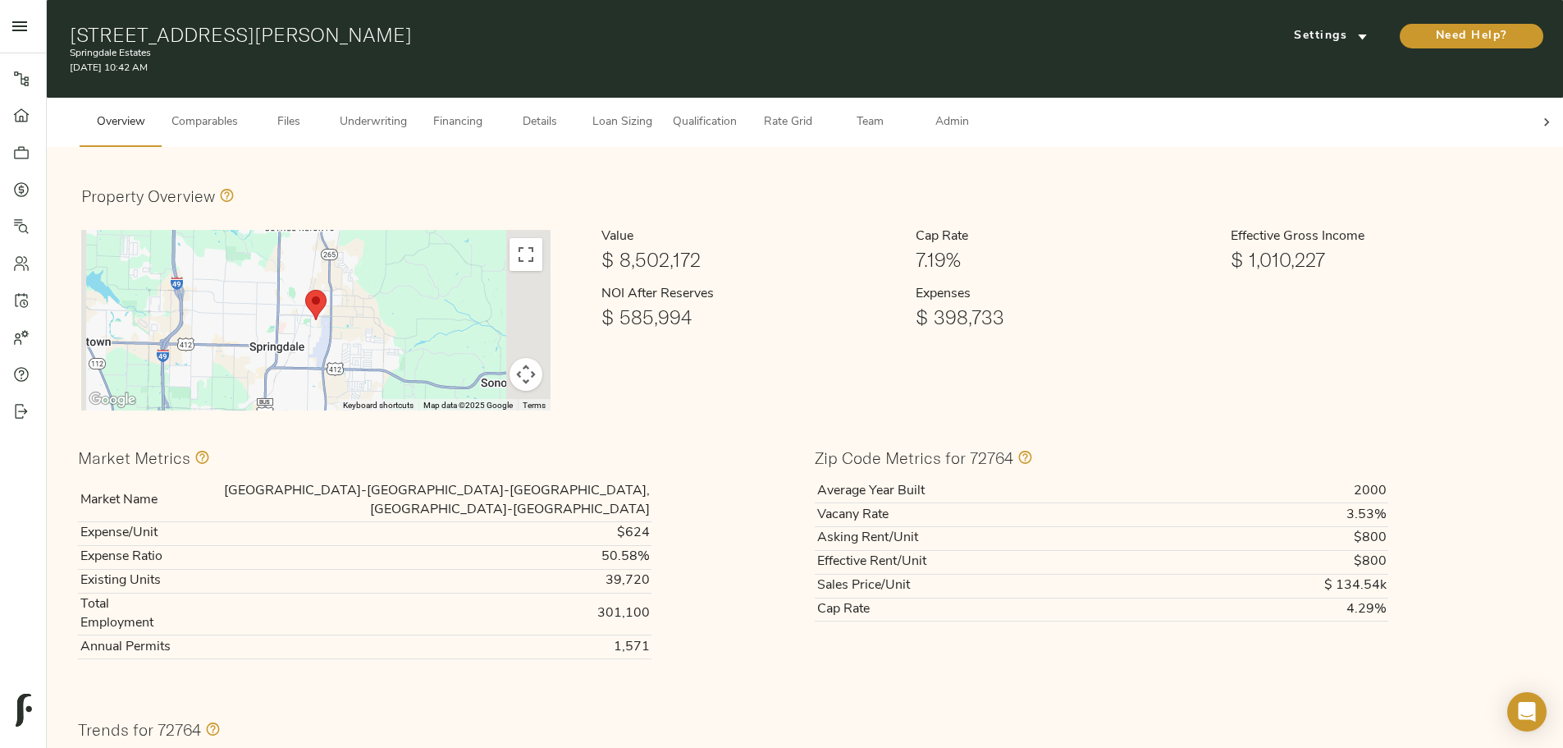
click at [26, 127] on link "Dashboard" at bounding box center [23, 115] width 46 height 37
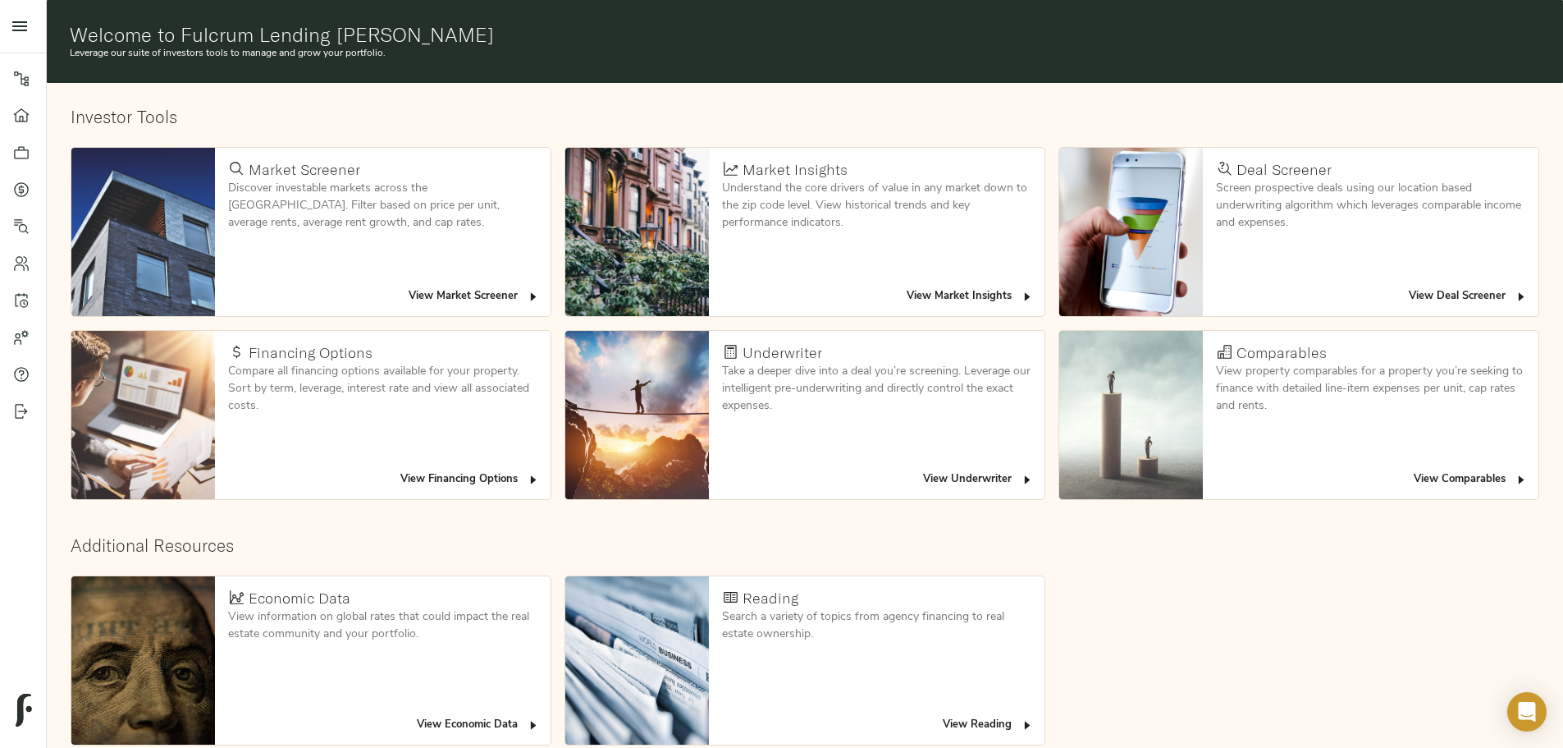
click at [1409, 287] on span "View Deal Screener" at bounding box center [1468, 296] width 119 height 19
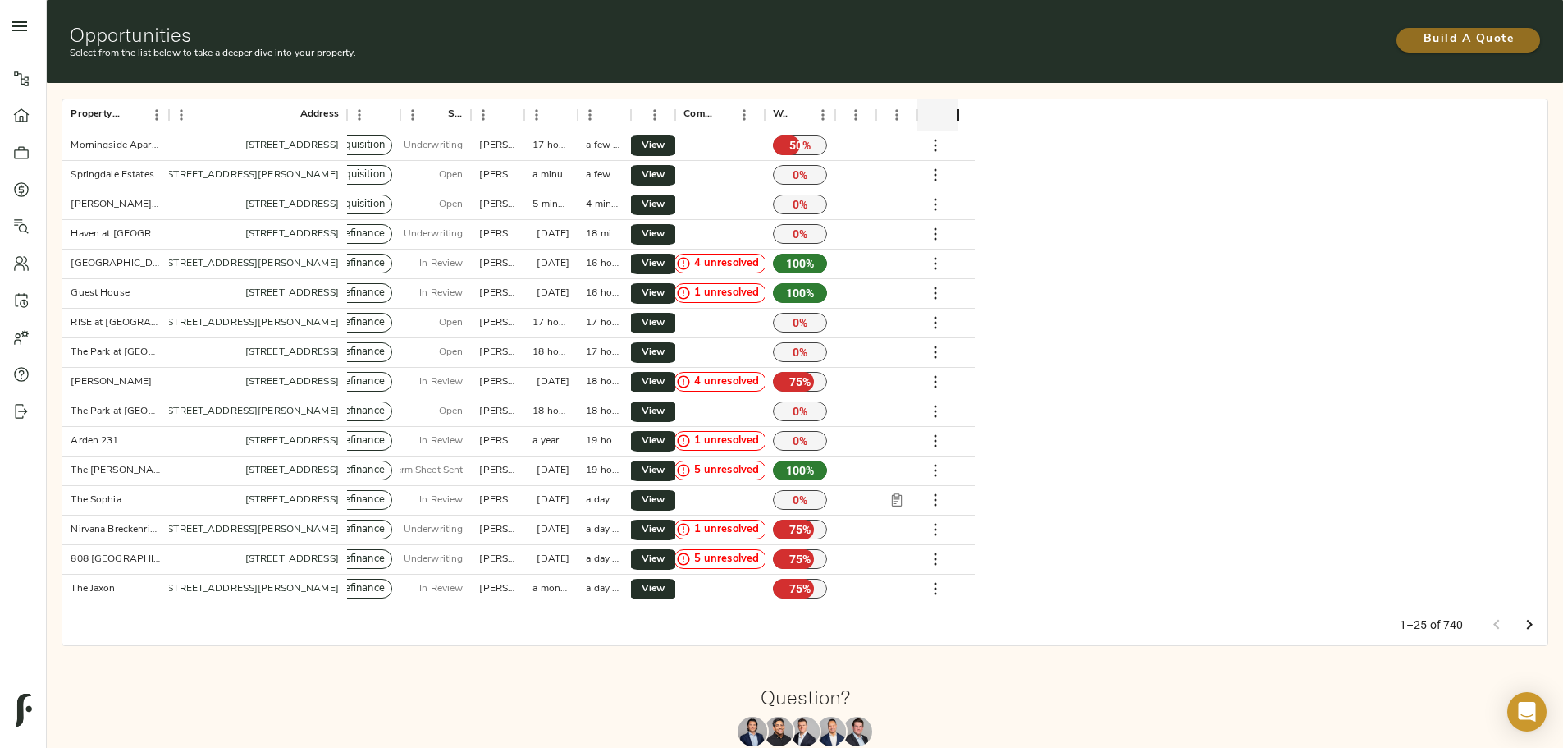
click at [1413, 30] on span "Build A Quote" at bounding box center [1468, 40] width 111 height 21
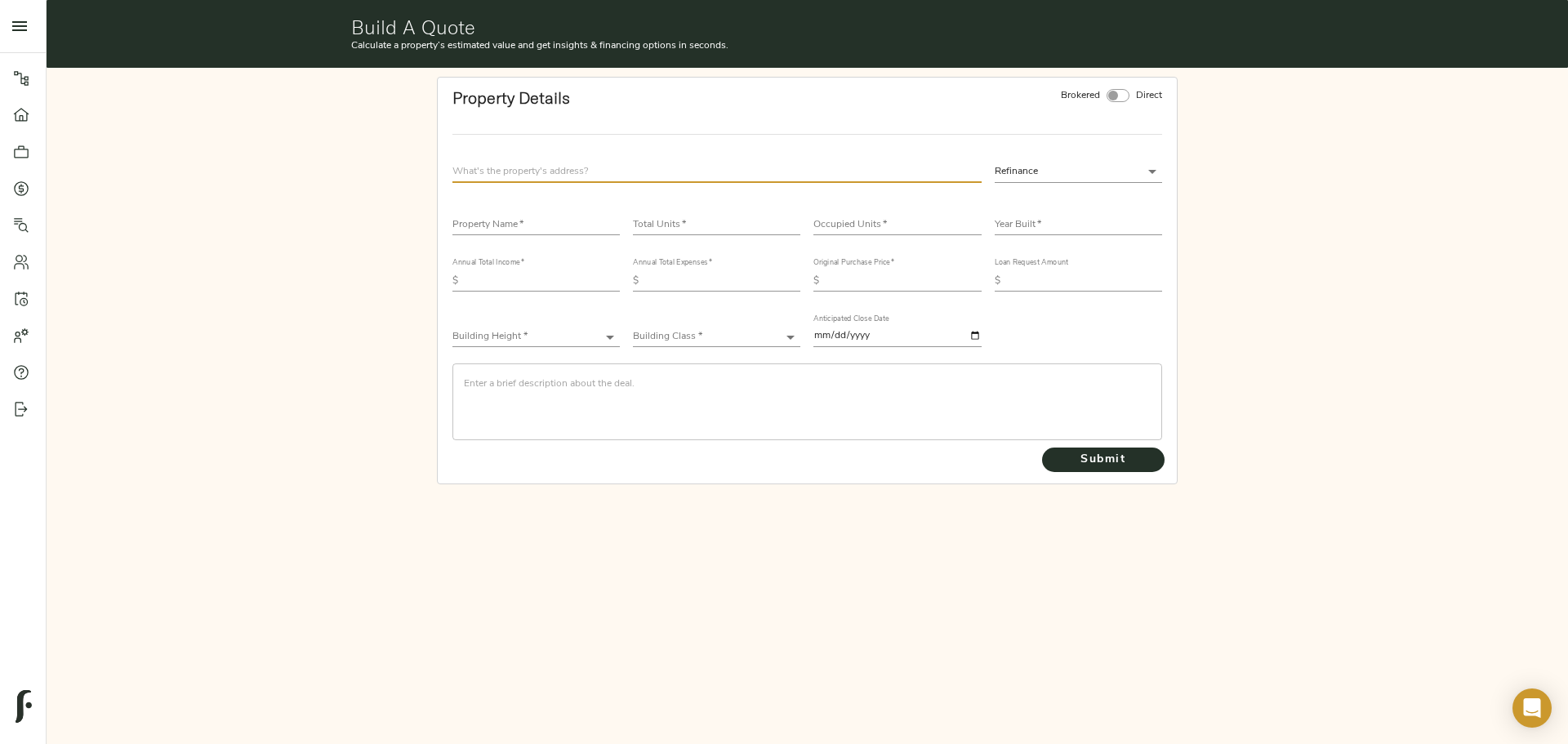
click at [839, 170] on input "text" at bounding box center [717, 172] width 529 height 22
click at [523, 228] on input "text" at bounding box center [536, 226] width 167 height 20
type input "[PERSON_NAME] Apartments"
click at [685, 217] on input "number" at bounding box center [716, 226] width 167 height 20
type input "52"
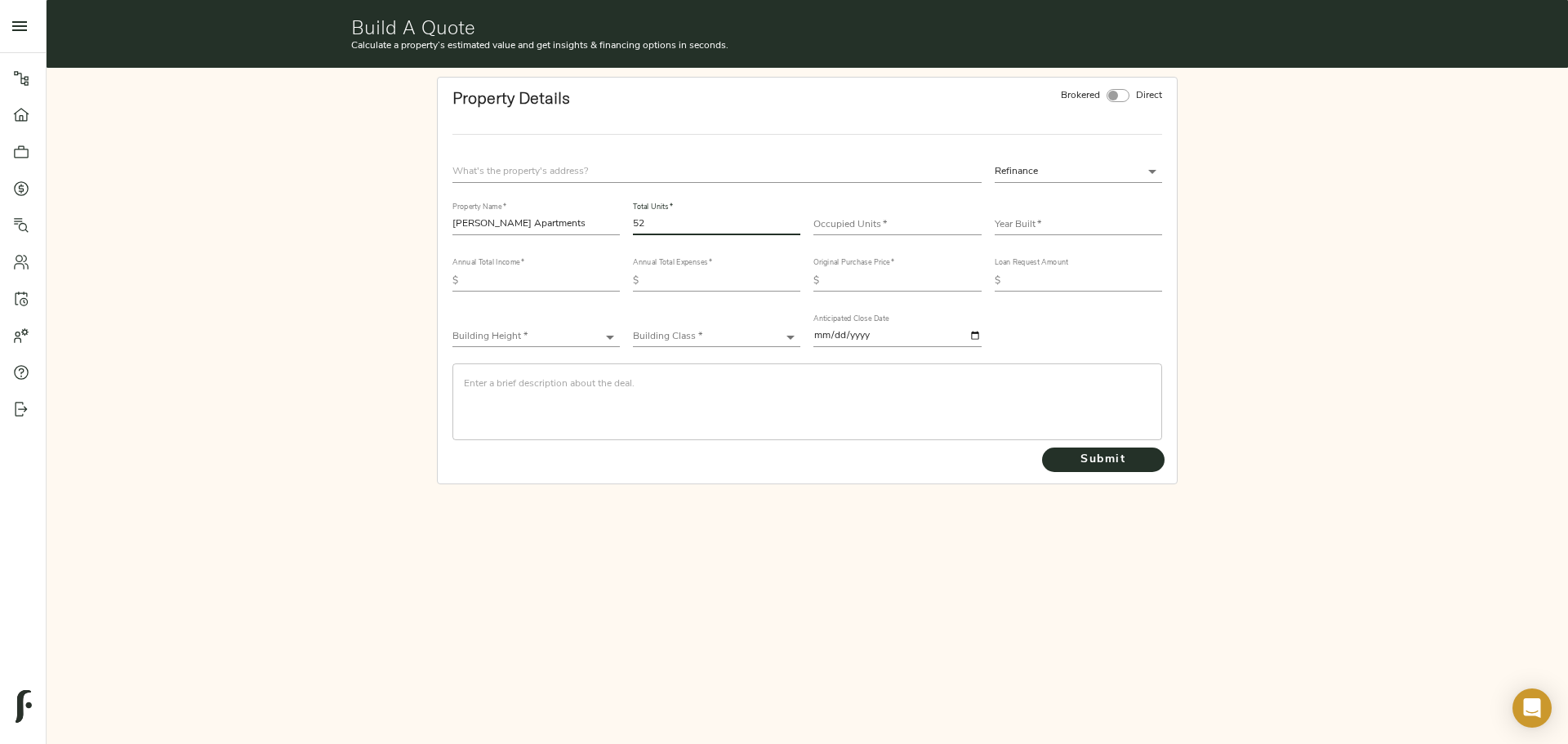
click at [877, 222] on input "number" at bounding box center [896, 226] width 167 height 20
click at [863, 220] on input "number" at bounding box center [896, 226] width 167 height 20
type input "52"
click at [1029, 218] on input "text" at bounding box center [1078, 226] width 167 height 20
click at [1088, 221] on input "text" at bounding box center [1078, 226] width 167 height 20
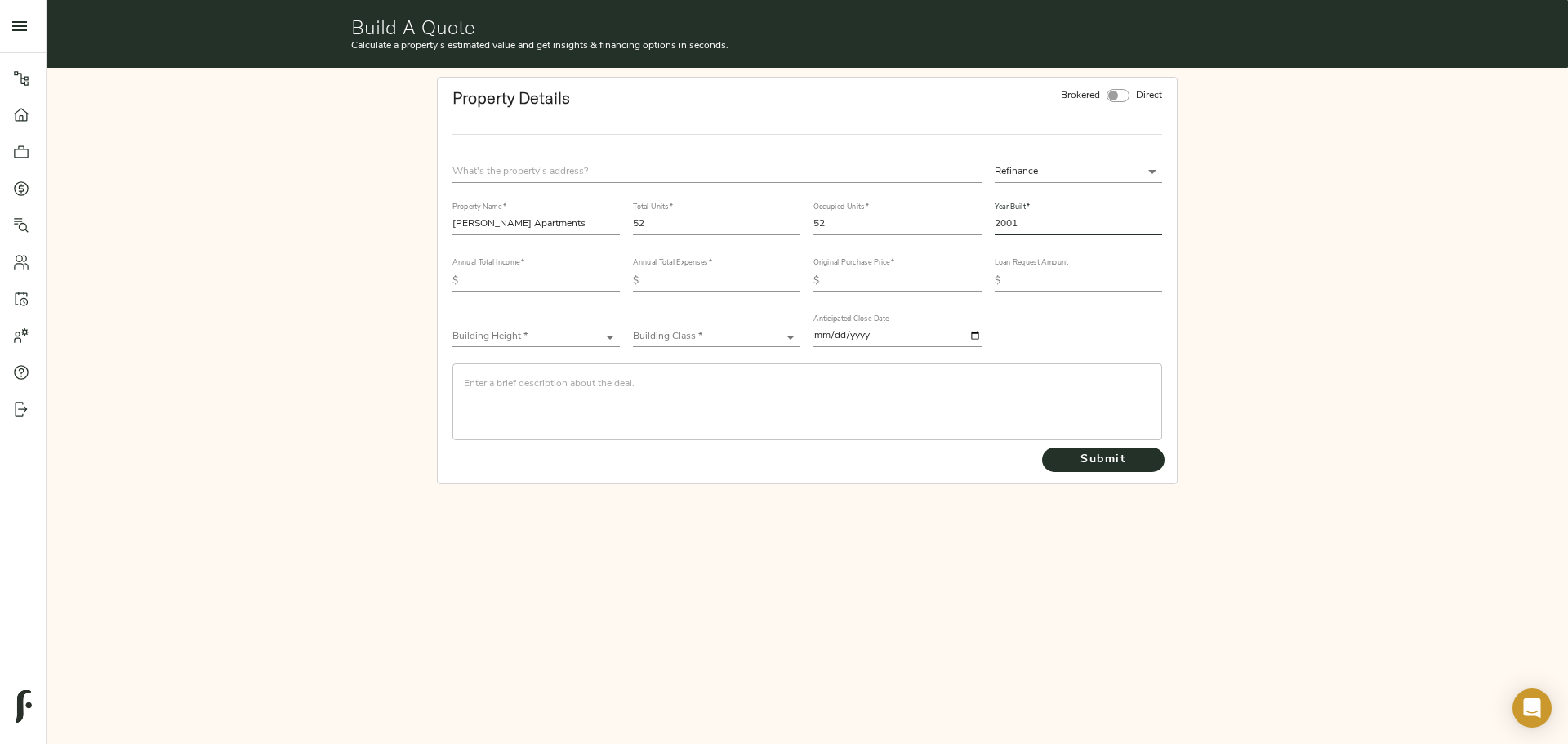
type input "2001"
drag, startPoint x: 514, startPoint y: 286, endPoint x: 596, endPoint y: 286, distance: 82.0
click at [514, 286] on input "text" at bounding box center [542, 280] width 155 height 20
click at [517, 272] on input "text" at bounding box center [542, 280] width 155 height 20
type input "497,304"
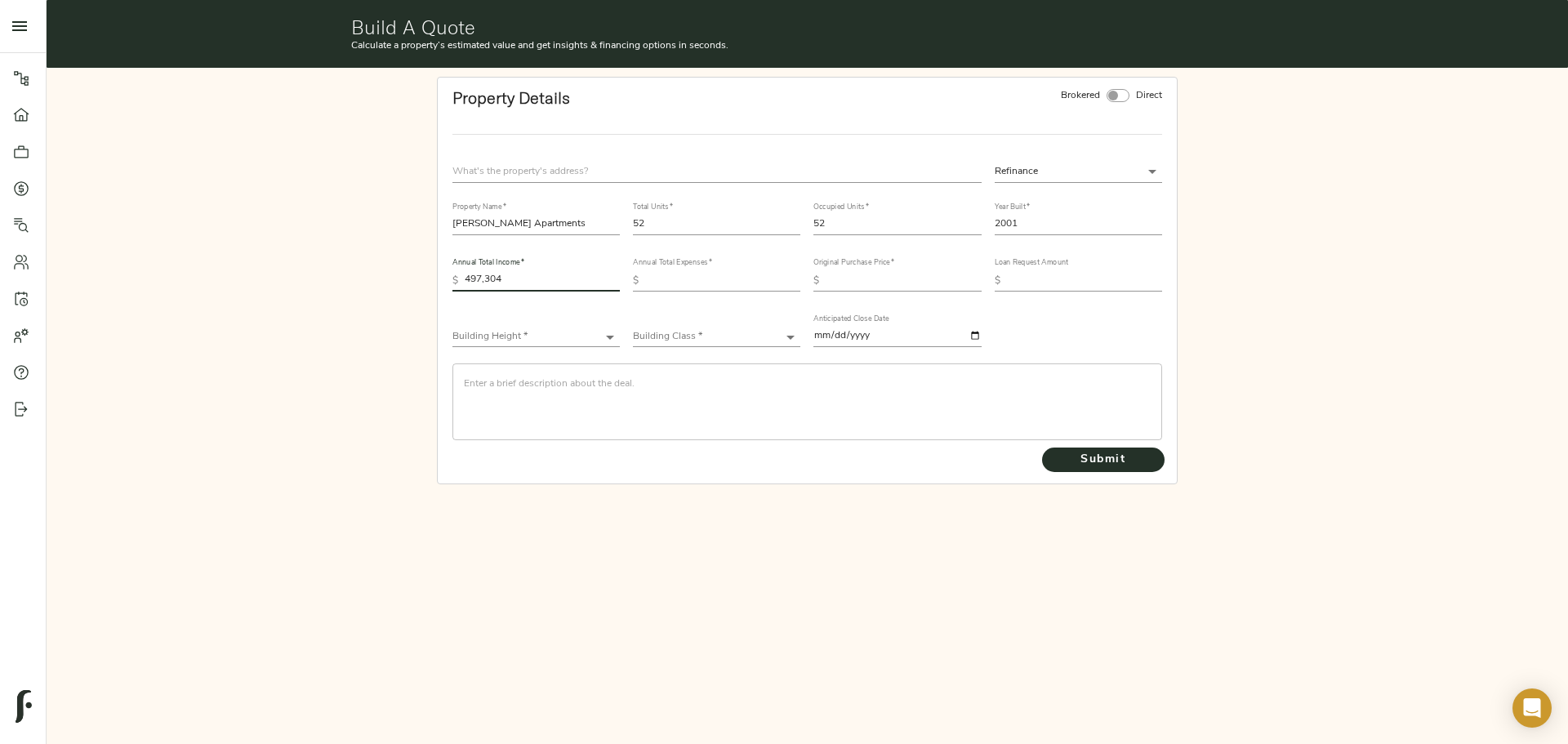
click at [693, 274] on input "text" at bounding box center [722, 280] width 155 height 20
type input "331,400"
drag, startPoint x: 904, startPoint y: 292, endPoint x: 905, endPoint y: 282, distance: 10.0
click at [905, 288] on div "Original Purchase Price   * $" at bounding box center [896, 273] width 180 height 56
click at [905, 282] on input "text" at bounding box center [903, 280] width 155 height 20
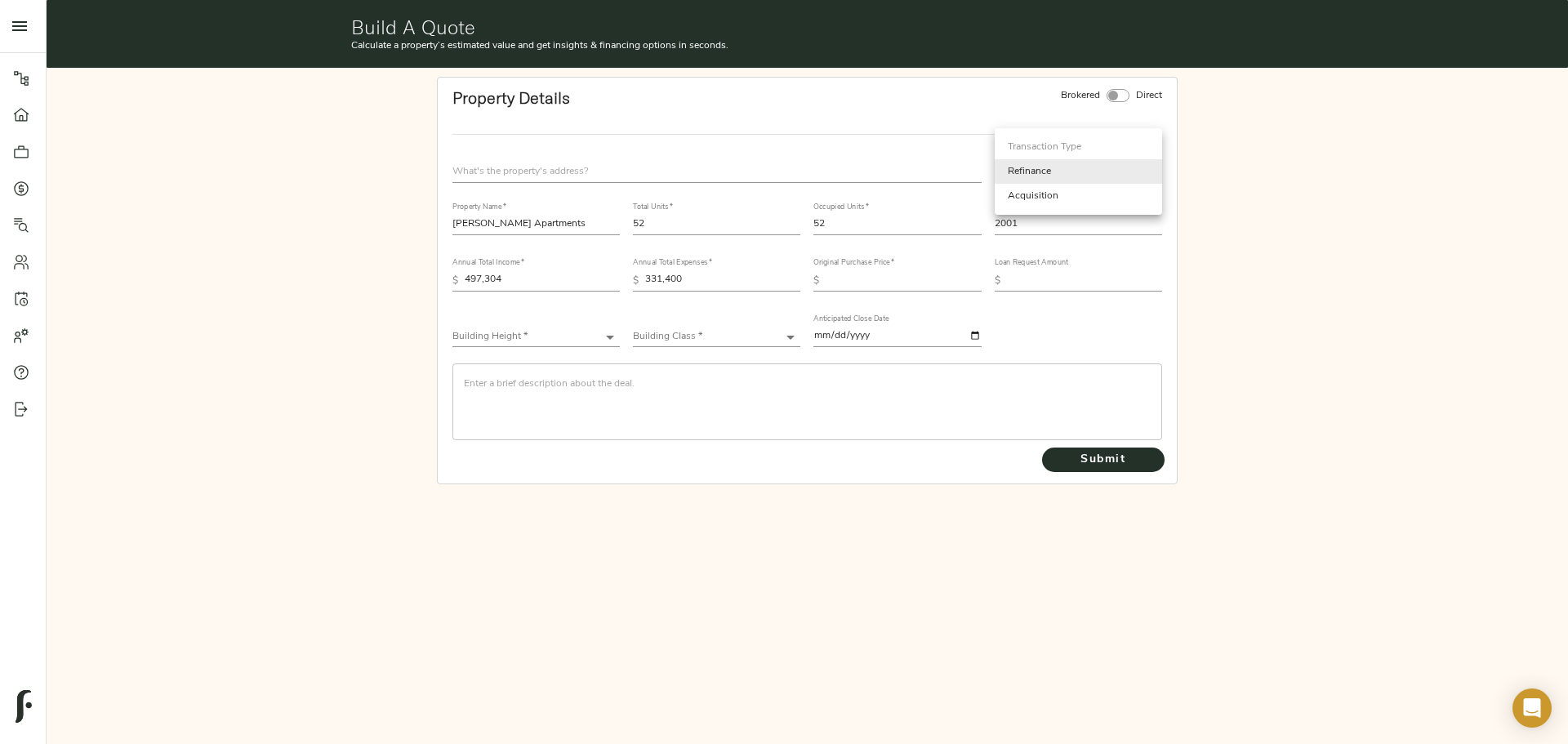
click at [1127, 177] on body "Springdale Estates - [STREET_ADDRESS][PERSON_NAME] Pipeline Dashboard Portfolio…" at bounding box center [784, 372] width 1568 height 744
click at [1104, 194] on li "Acquisition" at bounding box center [1078, 196] width 167 height 25
type input "acquisition"
click at [898, 275] on input "text" at bounding box center [903, 280] width 155 height 20
type input "36,900,000"
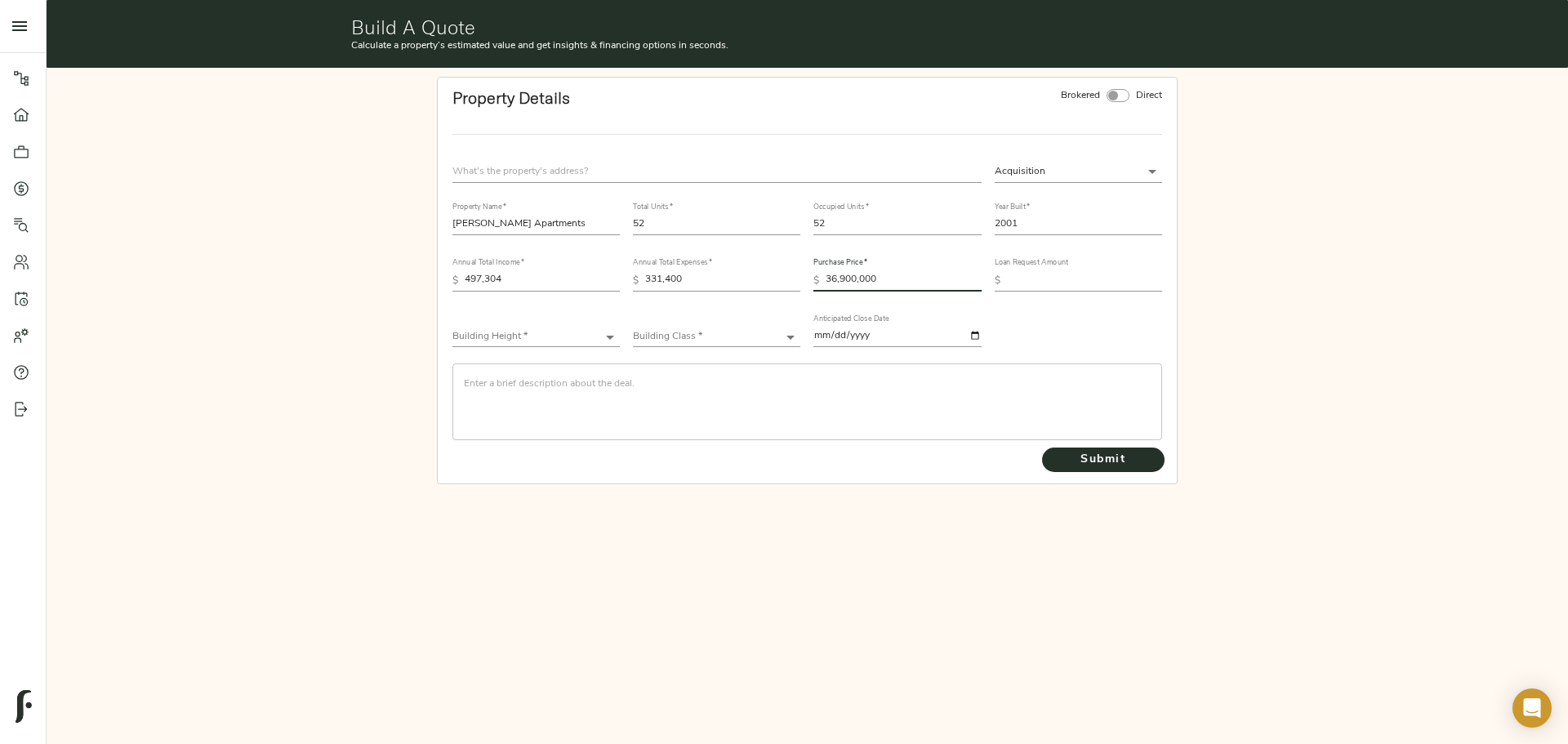
click at [1061, 273] on input "text" at bounding box center [1084, 280] width 155 height 20
type input "31,220,000"
click at [566, 334] on body "Springdale Estates - [STREET_ADDRESS][PERSON_NAME] Pipeline Dashboard Portfolio…" at bounding box center [784, 372] width 1568 height 744
click at [558, 391] on li "Low-Rise (1-3 stories)" at bounding box center [536, 386] width 167 height 25
type input "Low-Rise"
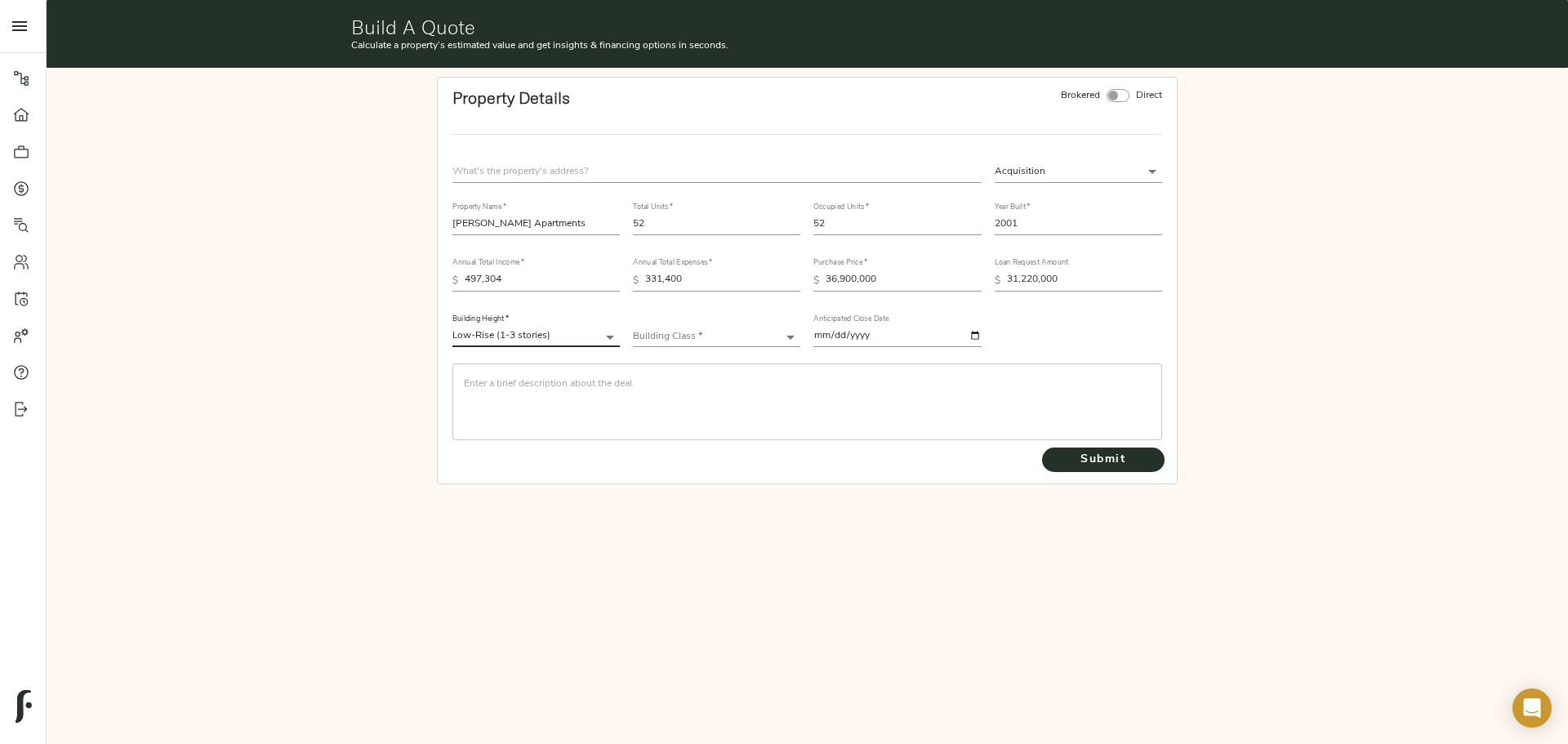
click at [671, 339] on body "Springdale Estates - [STREET_ADDRESS][PERSON_NAME] Pipeline Dashboard Portfolio…" at bounding box center [784, 372] width 1568 height 744
click at [680, 382] on li "Class B+" at bounding box center [716, 386] width 167 height 25
type input "Class B+"
click at [550, 169] on input "text" at bounding box center [717, 172] width 529 height 22
click at [622, 183] on input "text" at bounding box center [717, 172] width 529 height 22
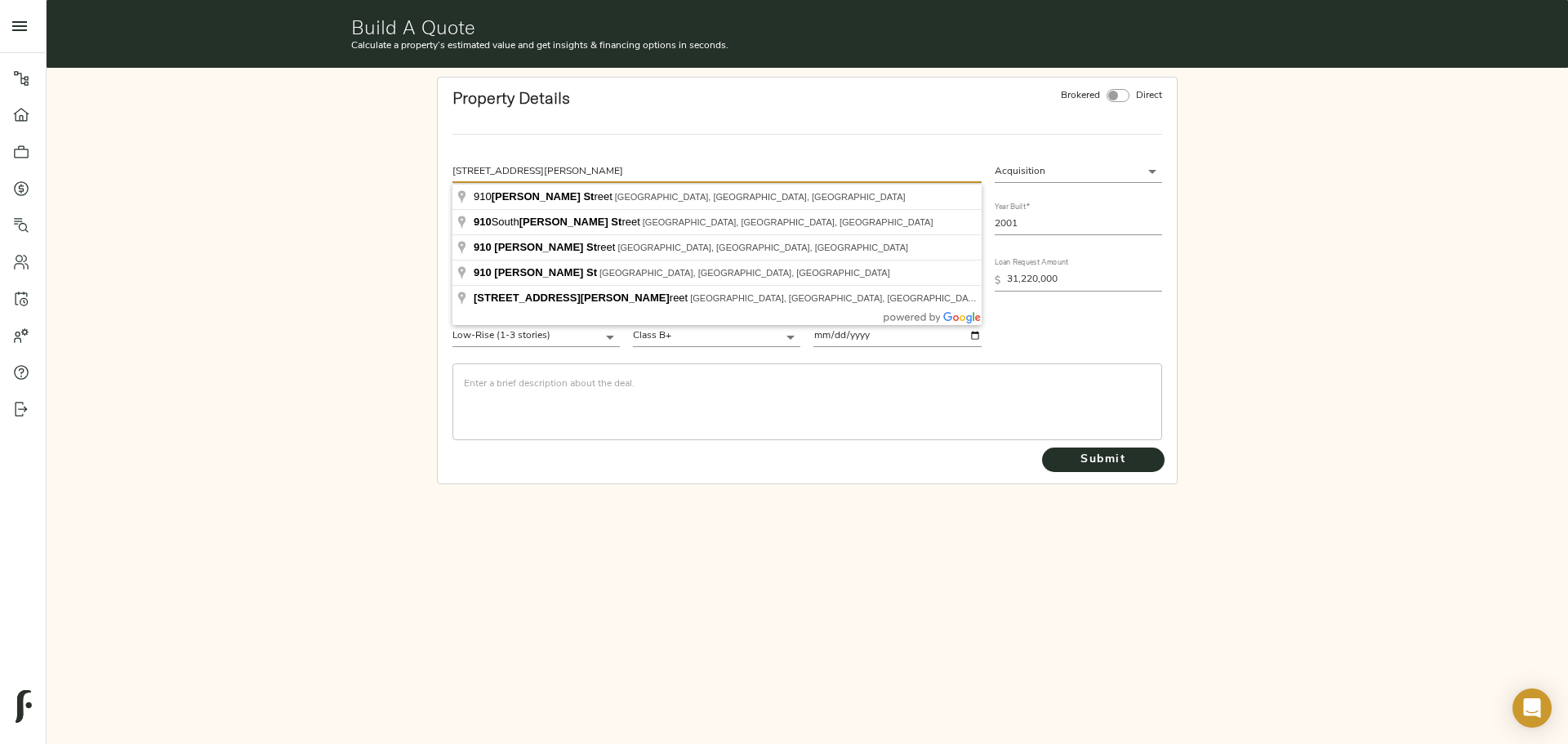
type input "[STREET_ADDRESS][PERSON_NAME]"
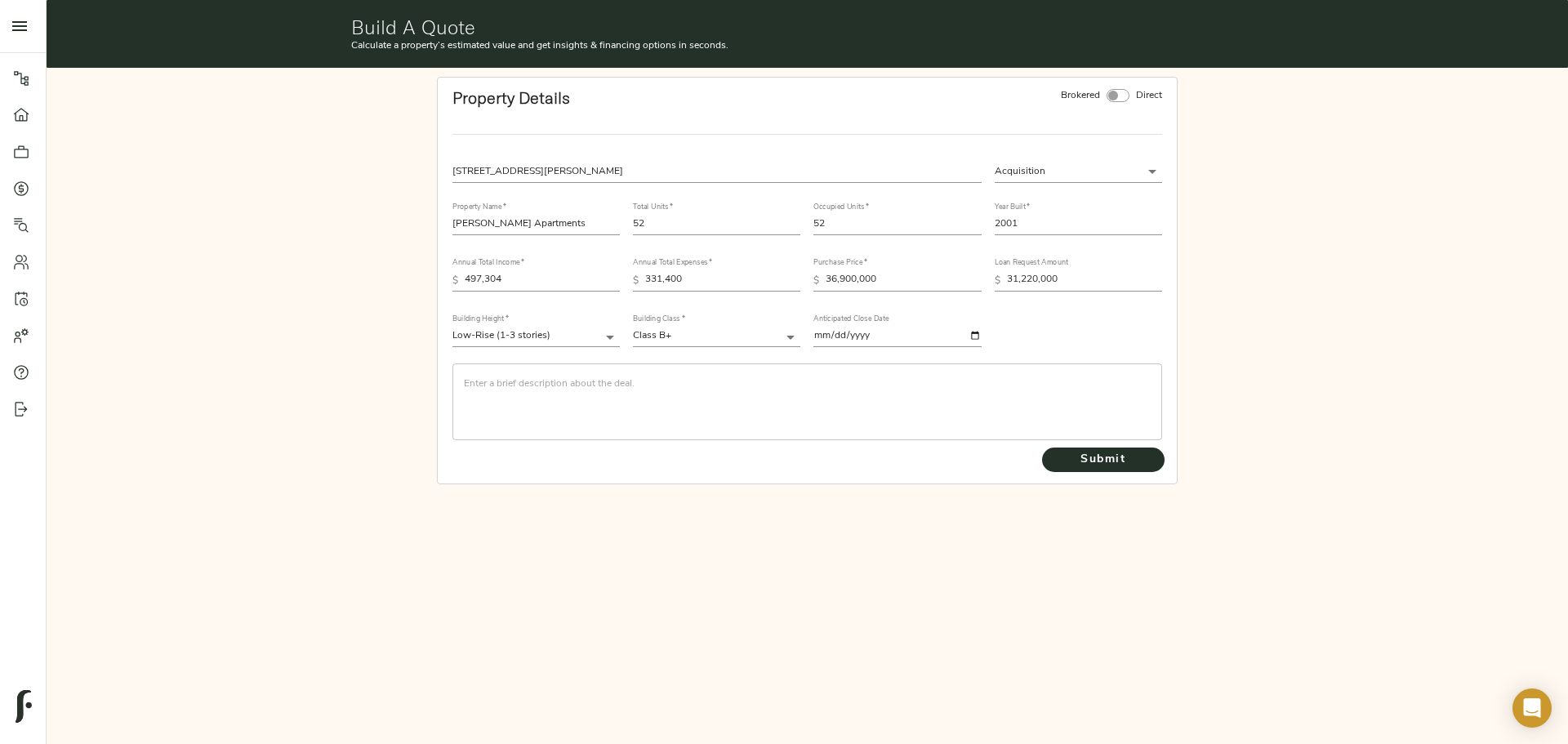
click at [631, 379] on textarea at bounding box center [807, 401] width 686 height 47
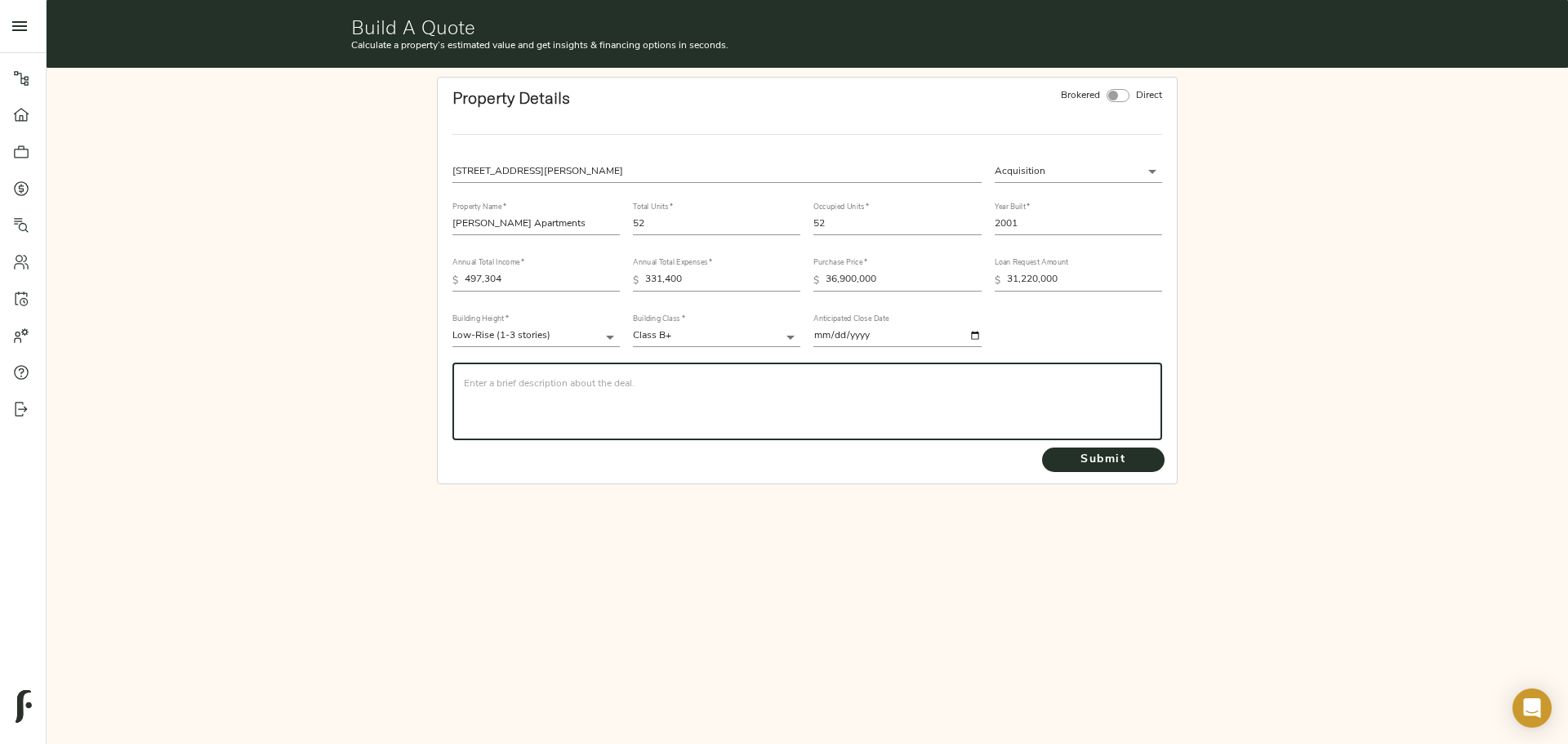
paste textarea "CBRE is seeking a quote on behalf of repeat CBRE and Agency Sponsor (RECAP Vent…"
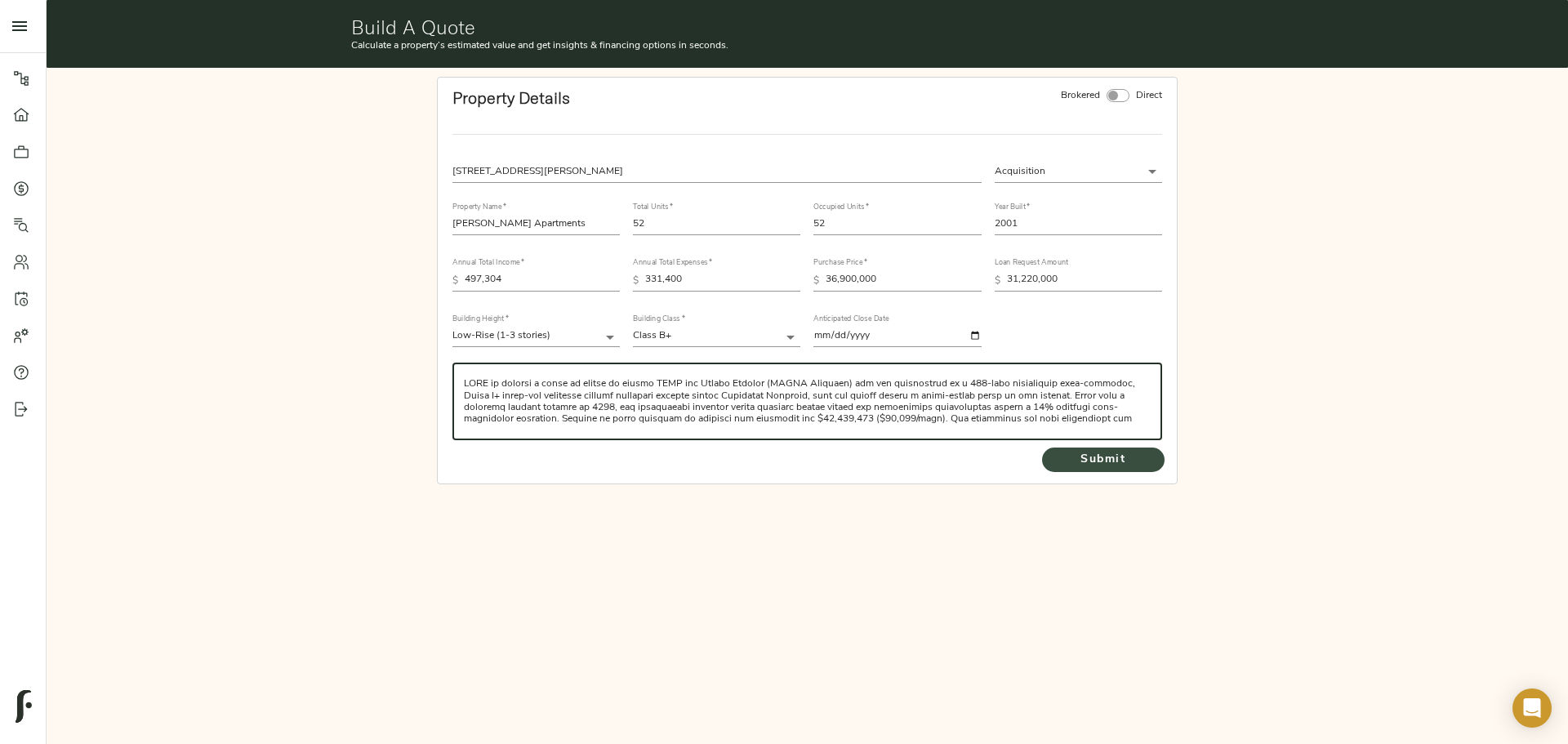
type textarea "CBRE is seeking a quote on behalf of repeat CBRE and Agency Sponsor (RECAP Vent…"
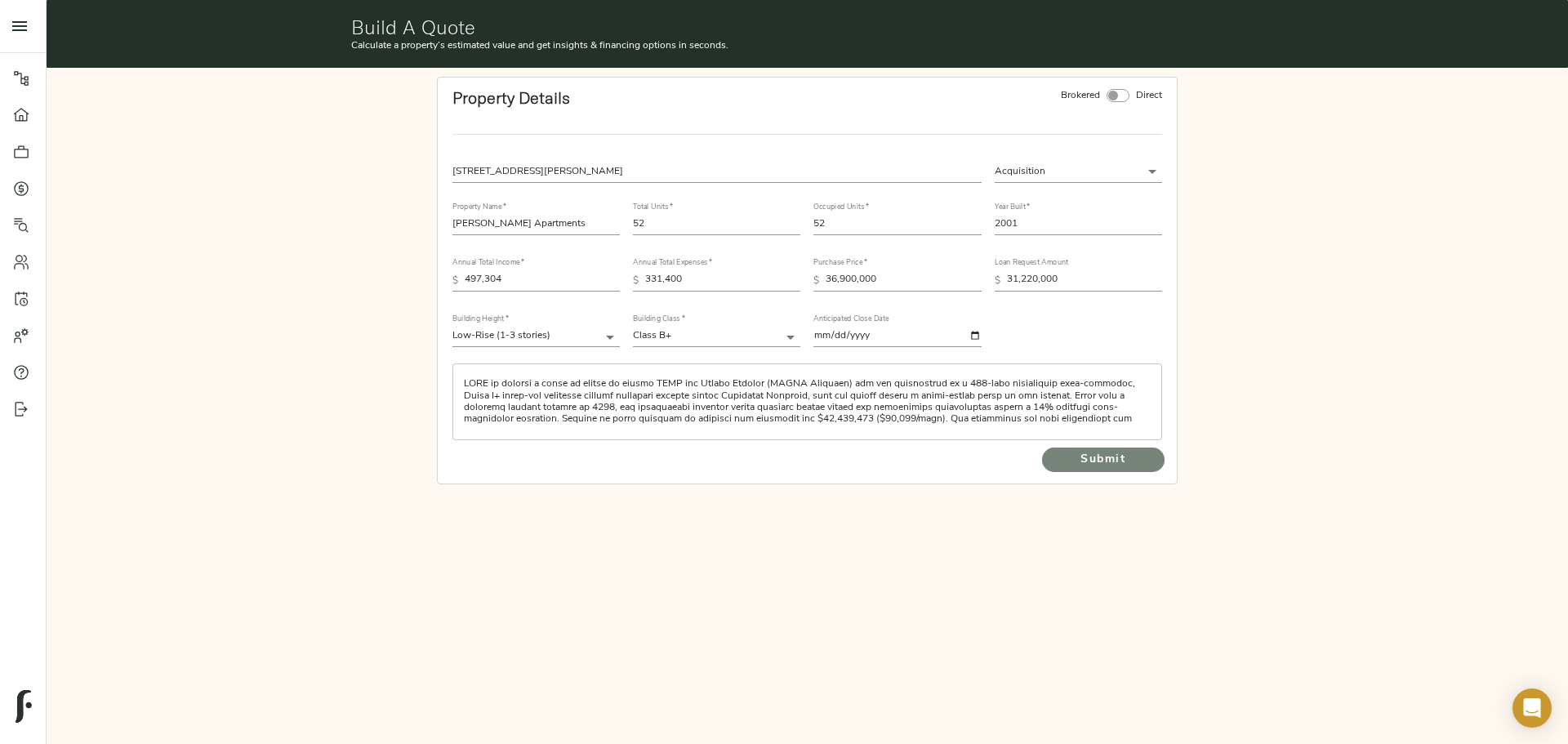
click at [1097, 462] on span "Submit" at bounding box center [1103, 460] width 90 height 21
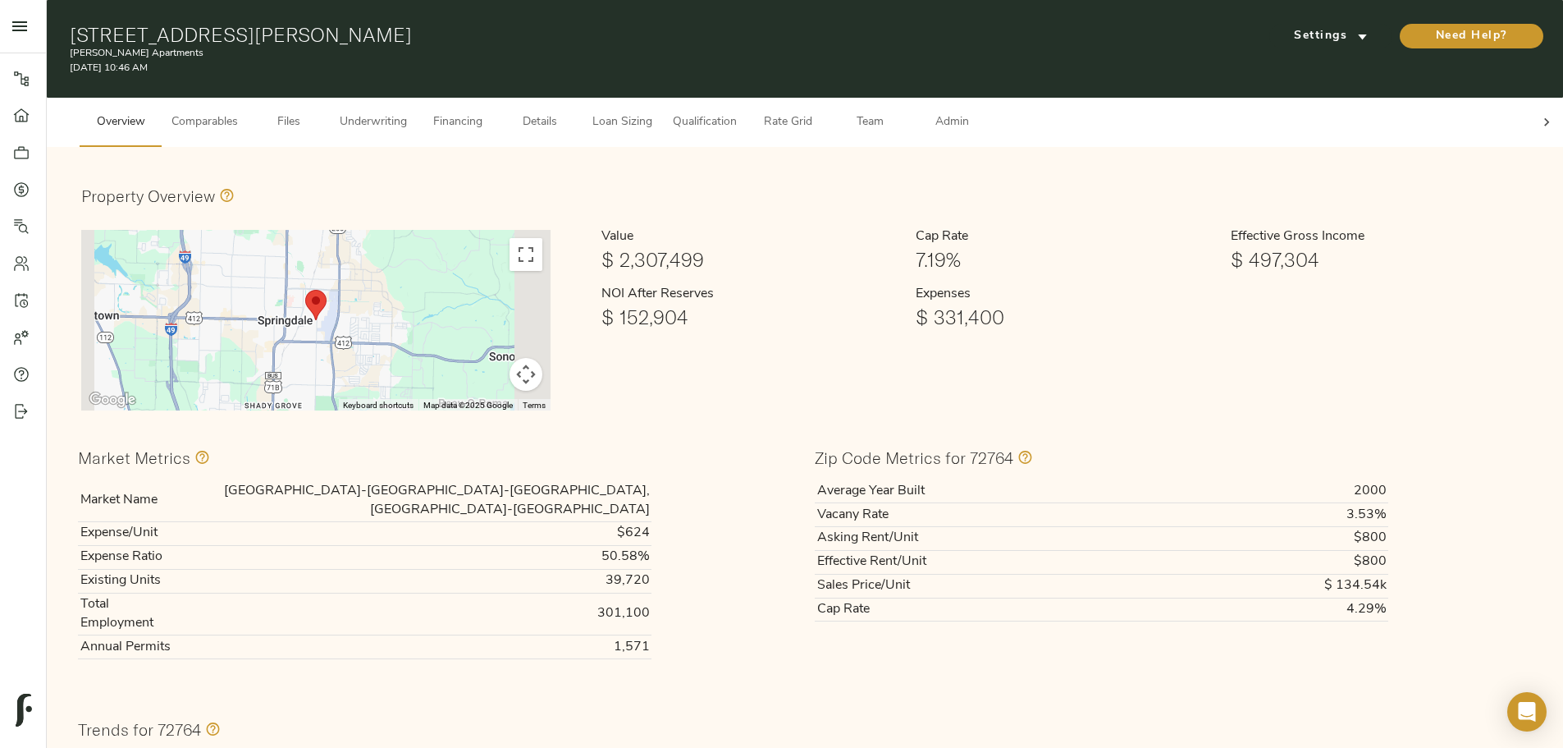
drag, startPoint x: 227, startPoint y: 229, endPoint x: 249, endPoint y: 185, distance: 49.9
click at [16, 124] on link "Dashboard" at bounding box center [23, 115] width 46 height 37
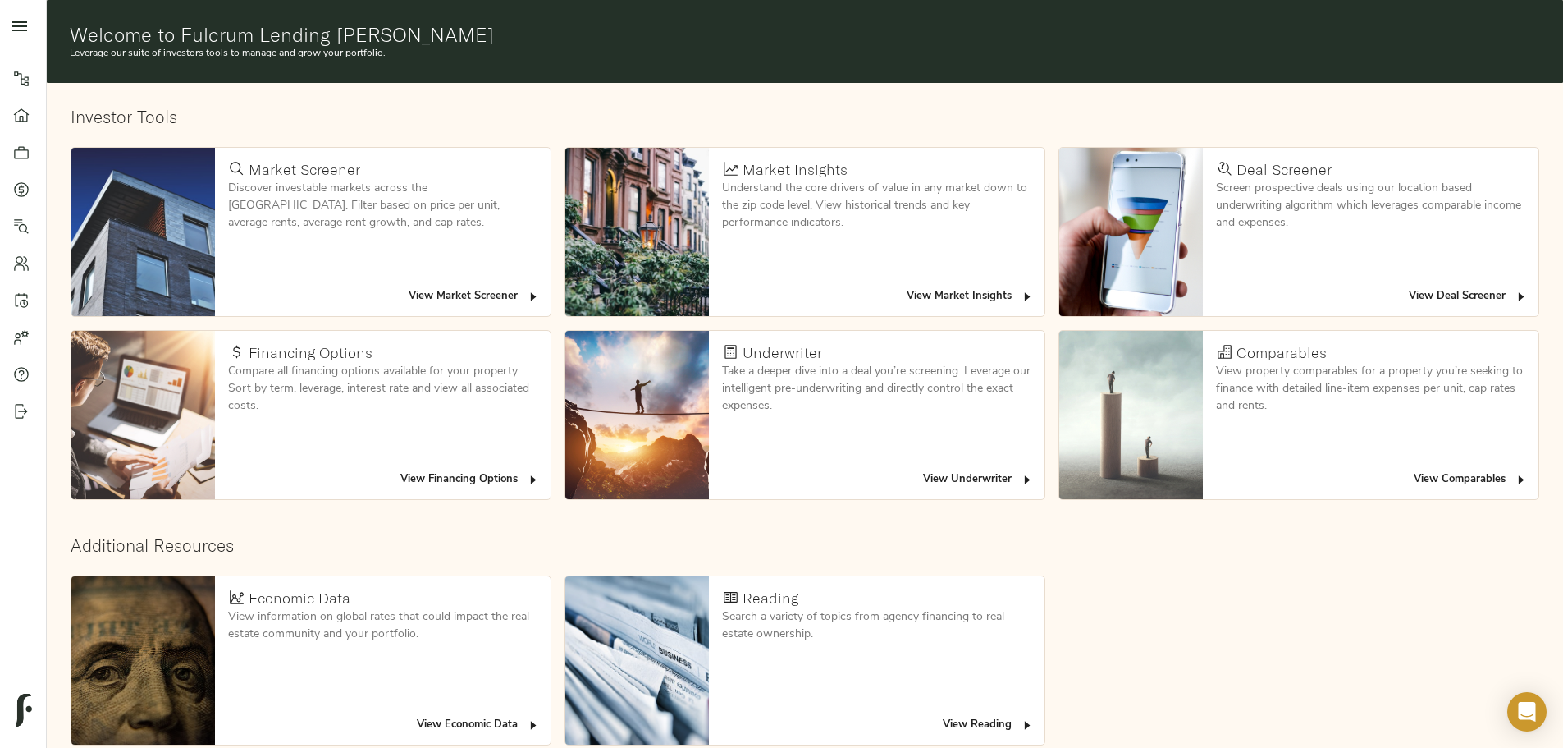
click at [1409, 287] on span "View Deal Screener" at bounding box center [1468, 296] width 119 height 19
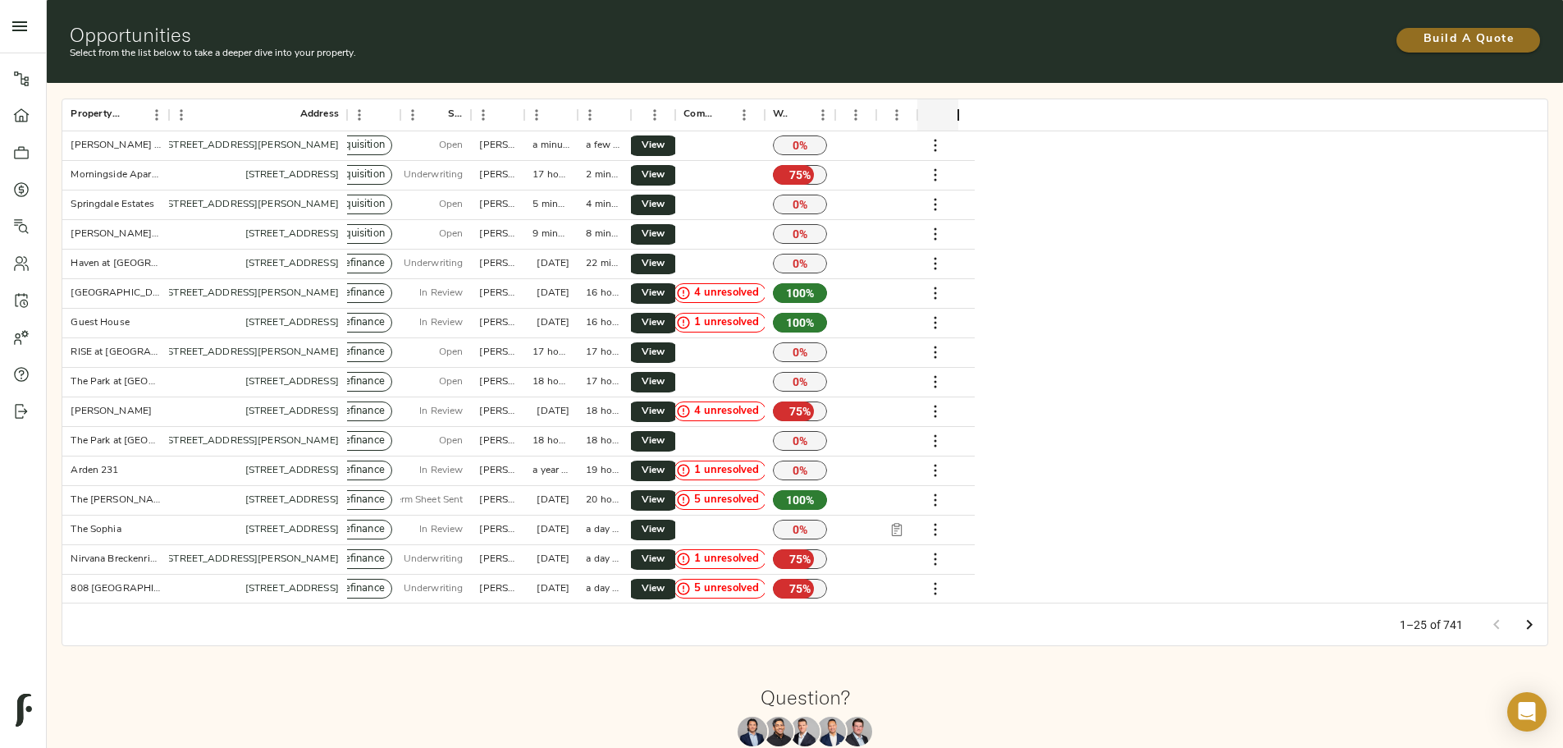
click at [1413, 30] on span "Build A Quote" at bounding box center [1468, 40] width 111 height 21
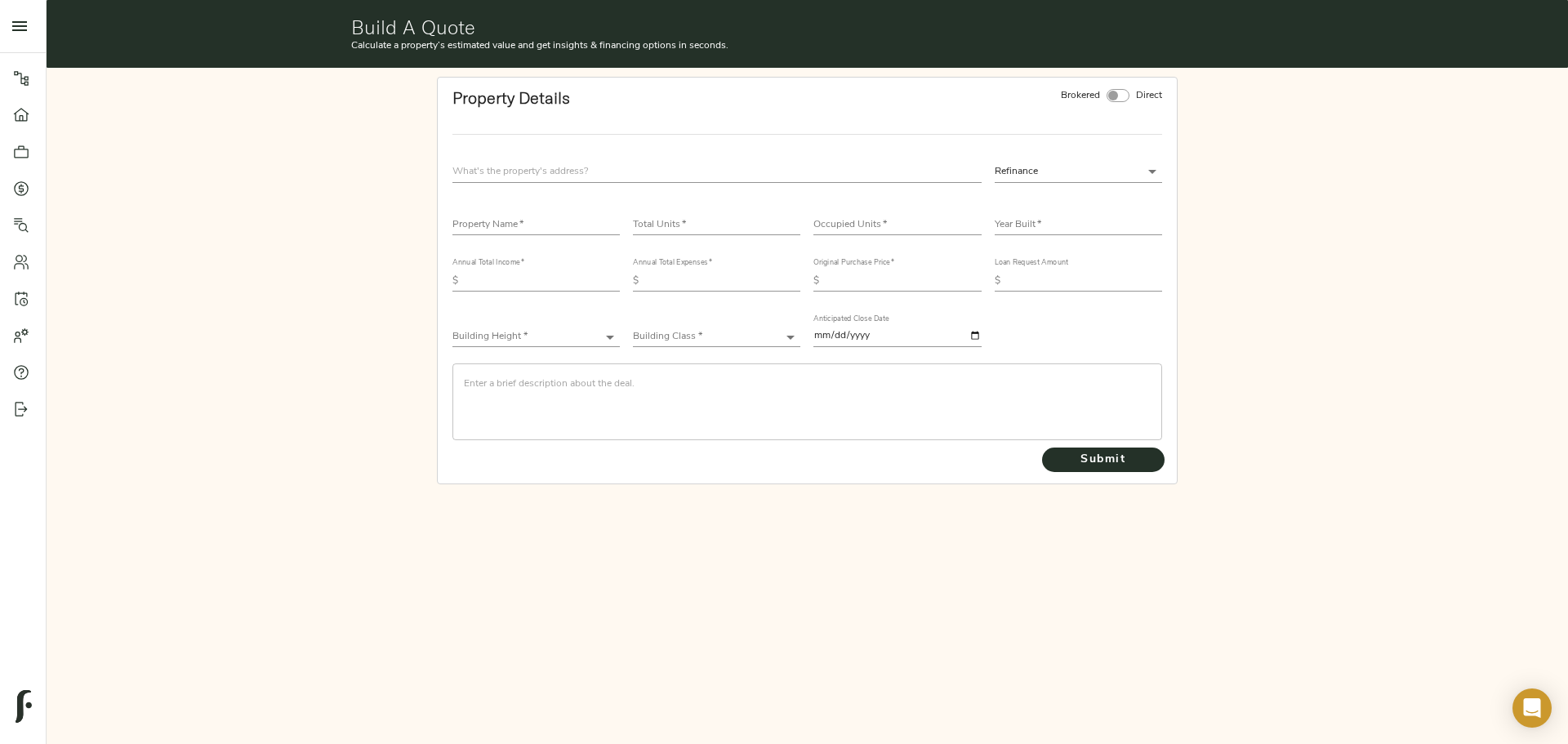
click at [612, 171] on input "text" at bounding box center [717, 172] width 529 height 22
click at [565, 225] on input "text" at bounding box center [536, 226] width 167 height 20
type input "[PERSON_NAME] Apartments"
click at [682, 230] on input "number" at bounding box center [716, 226] width 167 height 20
type input "97"
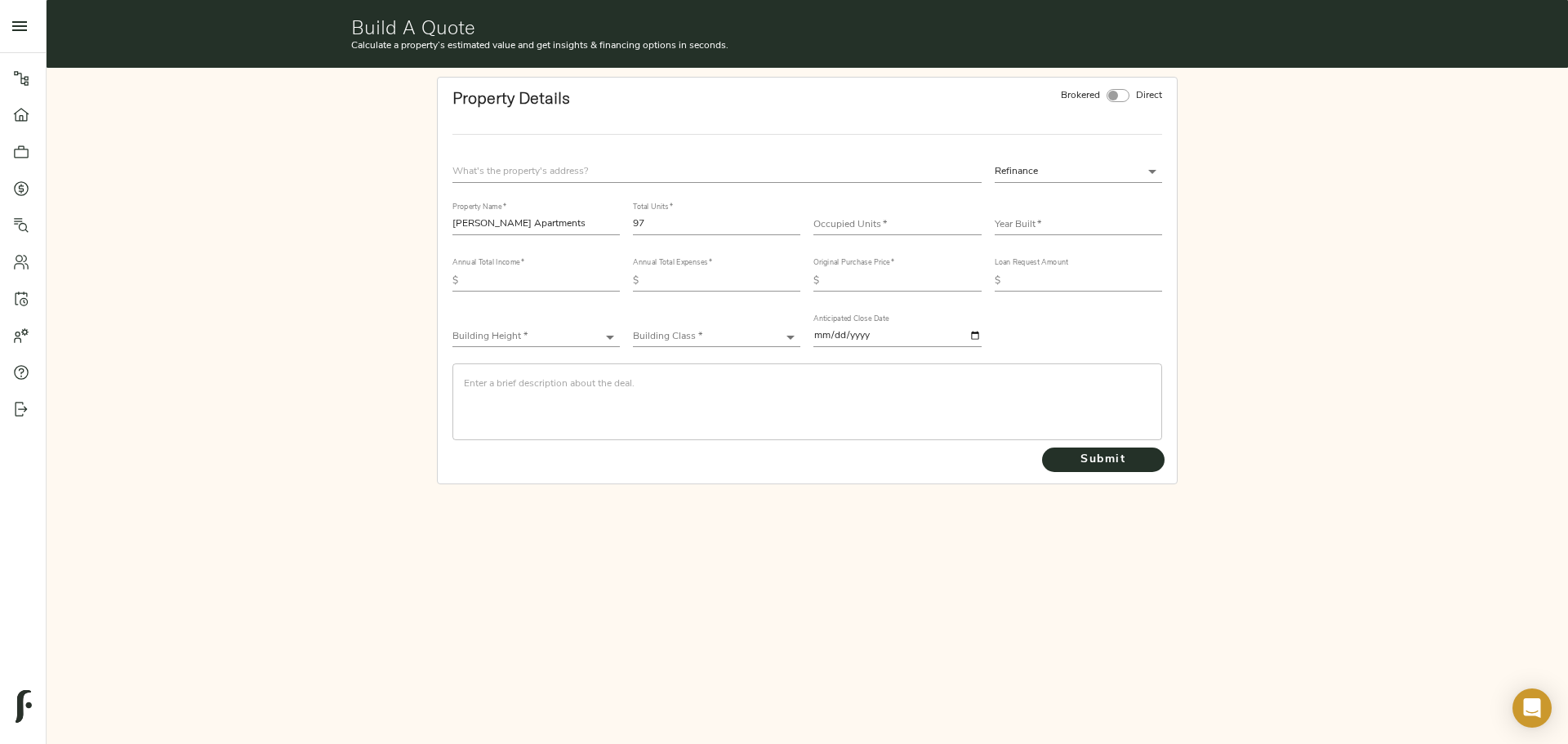
click at [865, 216] on div "Occupied Units   *" at bounding box center [896, 219] width 167 height 33
type input "97"
click at [1087, 227] on input "text" at bounding box center [1078, 226] width 167 height 20
click at [1038, 228] on input "text" at bounding box center [1078, 226] width 167 height 20
type input "2002"
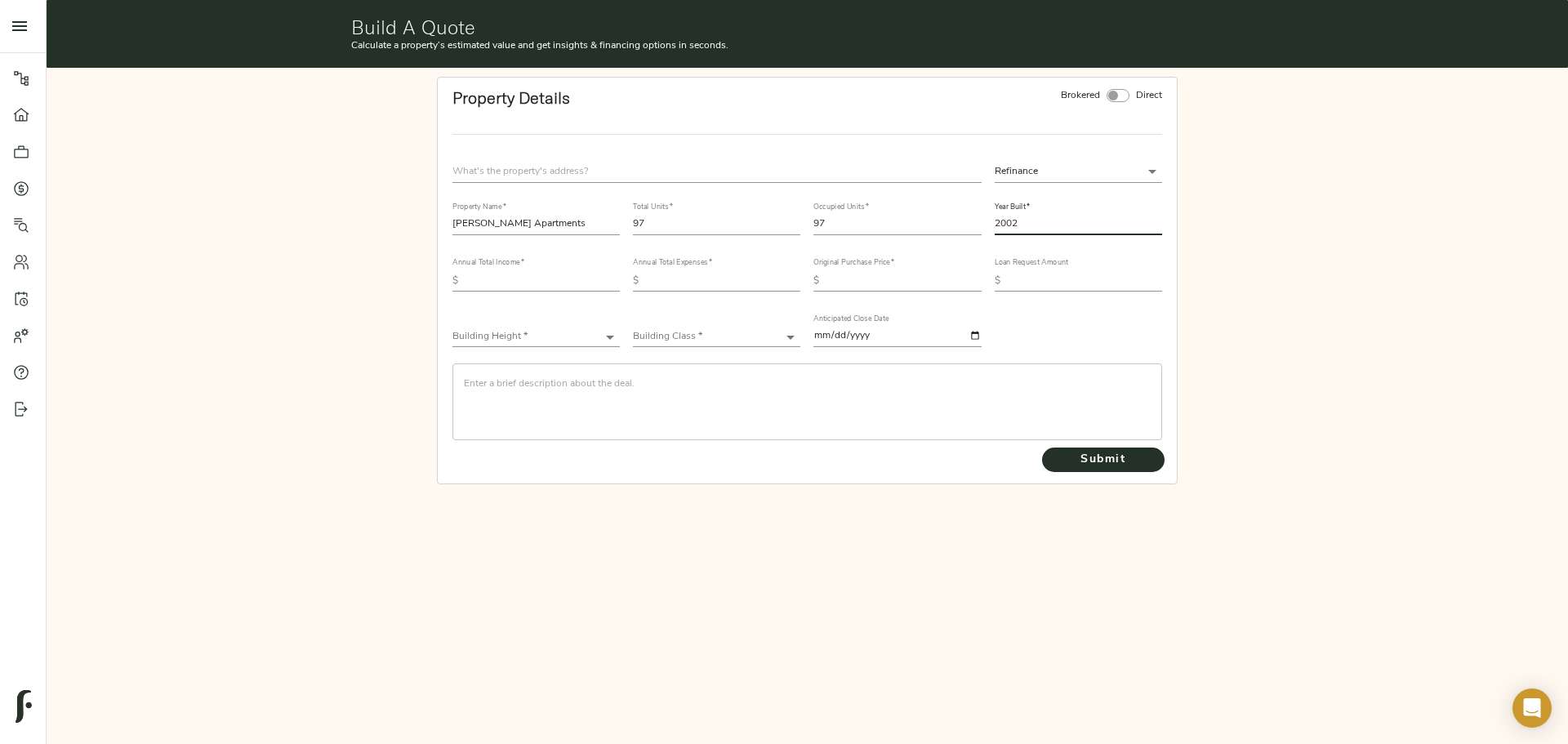
click at [553, 280] on input "text" at bounding box center [542, 280] width 155 height 20
click at [542, 279] on input "text" at bounding box center [542, 280] width 155 height 20
type input "984,401"
click at [739, 288] on input "text" at bounding box center [722, 280] width 155 height 20
type input "436,195"
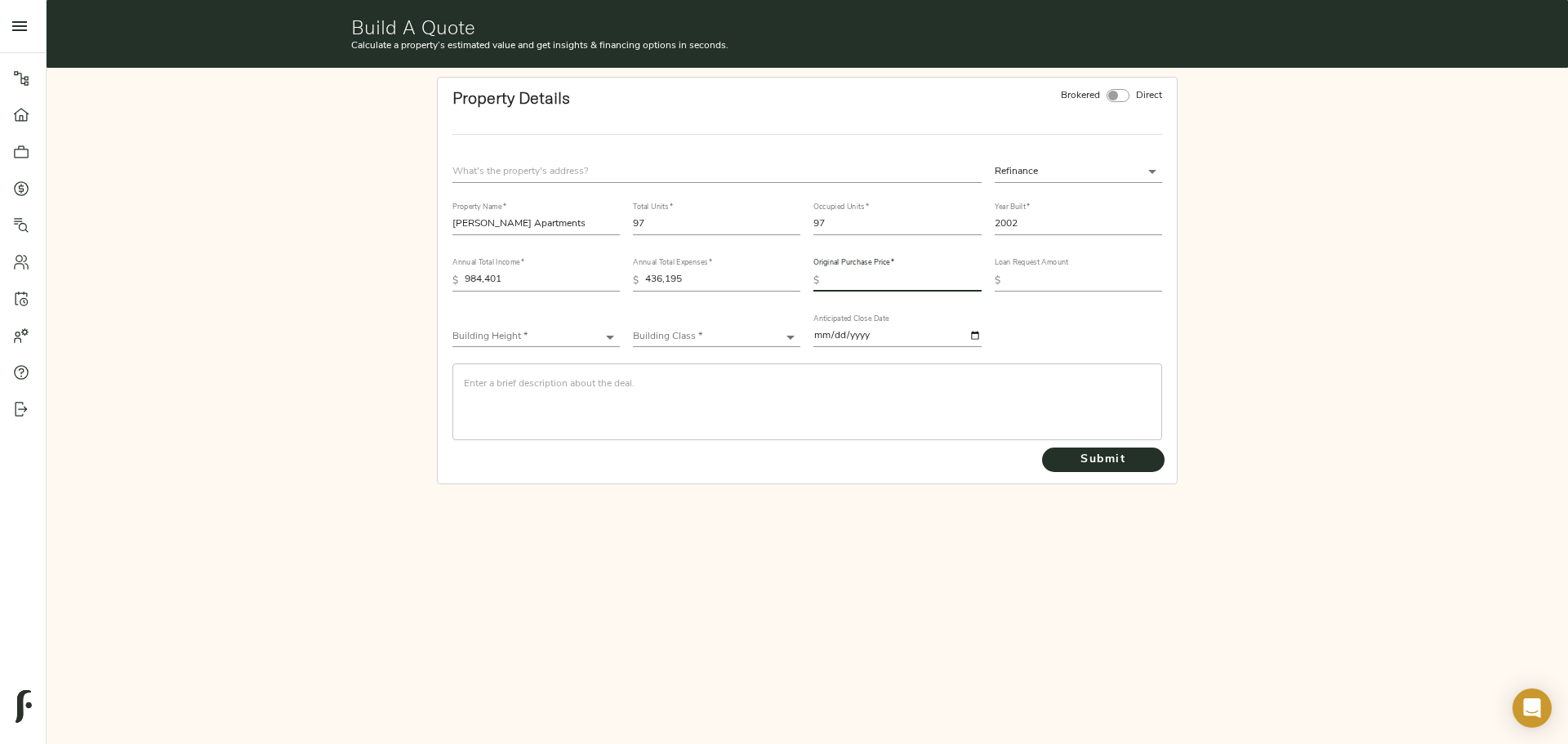
click at [865, 287] on input "text" at bounding box center [903, 280] width 155 height 20
click at [1120, 175] on body "[PERSON_NAME] Apartments - [STREET_ADDRESS][PERSON_NAME] Pipeline Dashboard Por…" at bounding box center [784, 372] width 1568 height 744
click at [1083, 198] on li "Acquisition" at bounding box center [1078, 196] width 167 height 25
type input "acquisition"
click at [854, 282] on input "text" at bounding box center [903, 280] width 155 height 20
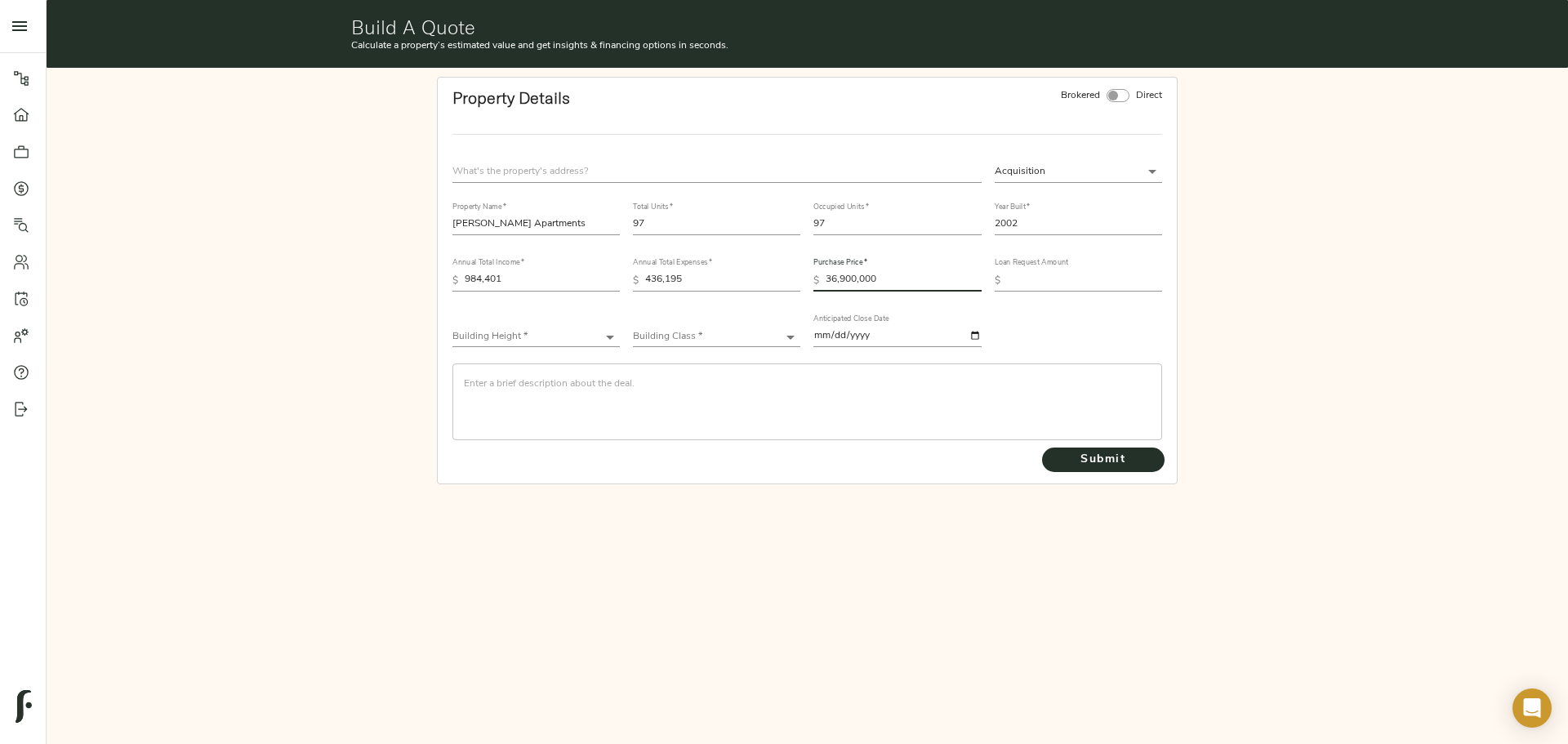
type input "36,900,000"
click at [1050, 279] on input "text" at bounding box center [1084, 280] width 155 height 20
type input "31,220,000"
click at [544, 336] on body "[PERSON_NAME] Apartments - [STREET_ADDRESS][PERSON_NAME] Pipeline Dashboard Por…" at bounding box center [784, 372] width 1568 height 744
click at [548, 392] on li "Low-Rise (1-3 stories)" at bounding box center [536, 386] width 167 height 25
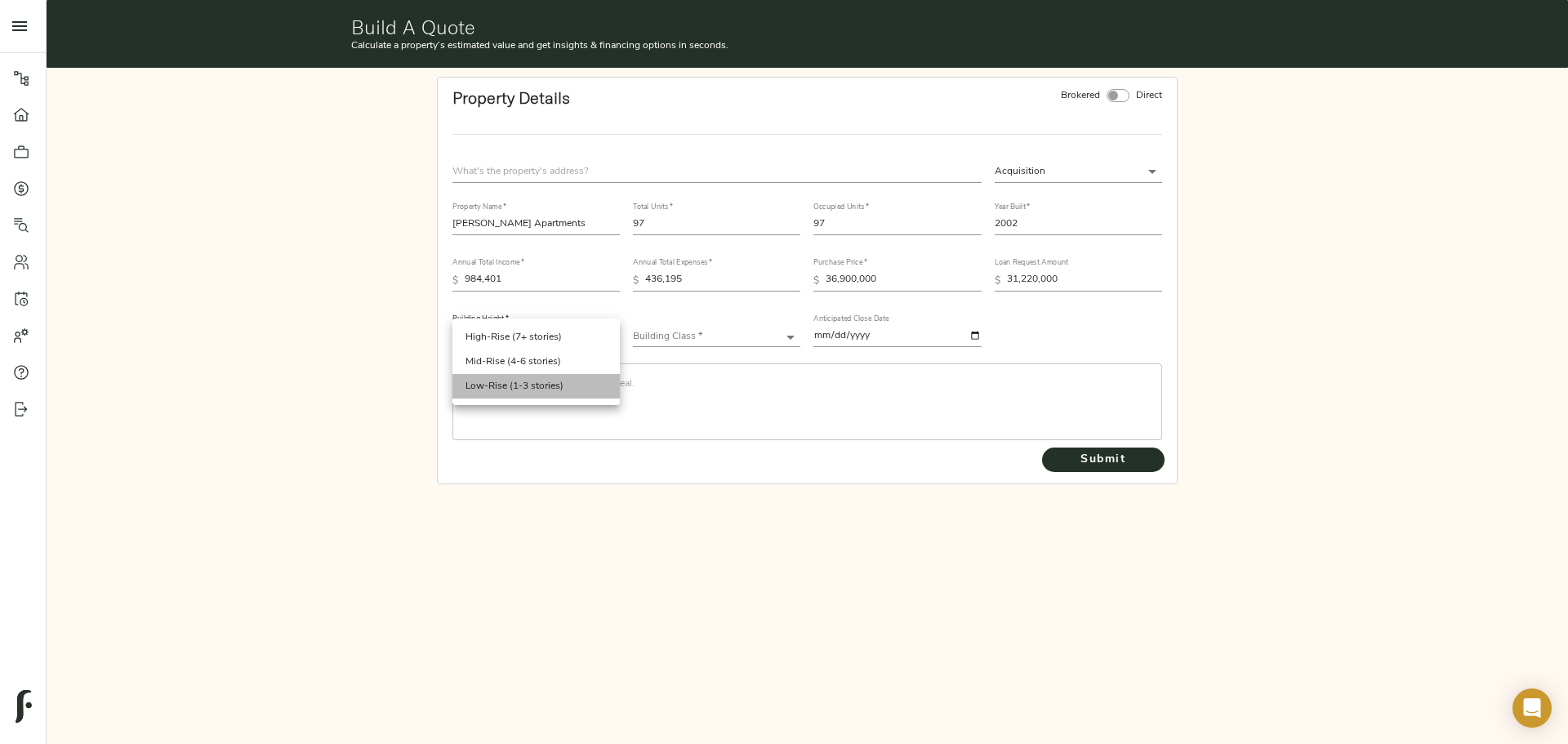
type input "Low-Rise"
click at [725, 332] on body "[PERSON_NAME] Apartments - [STREET_ADDRESS][PERSON_NAME] Pipeline Dashboard Por…" at bounding box center [784, 372] width 1568 height 744
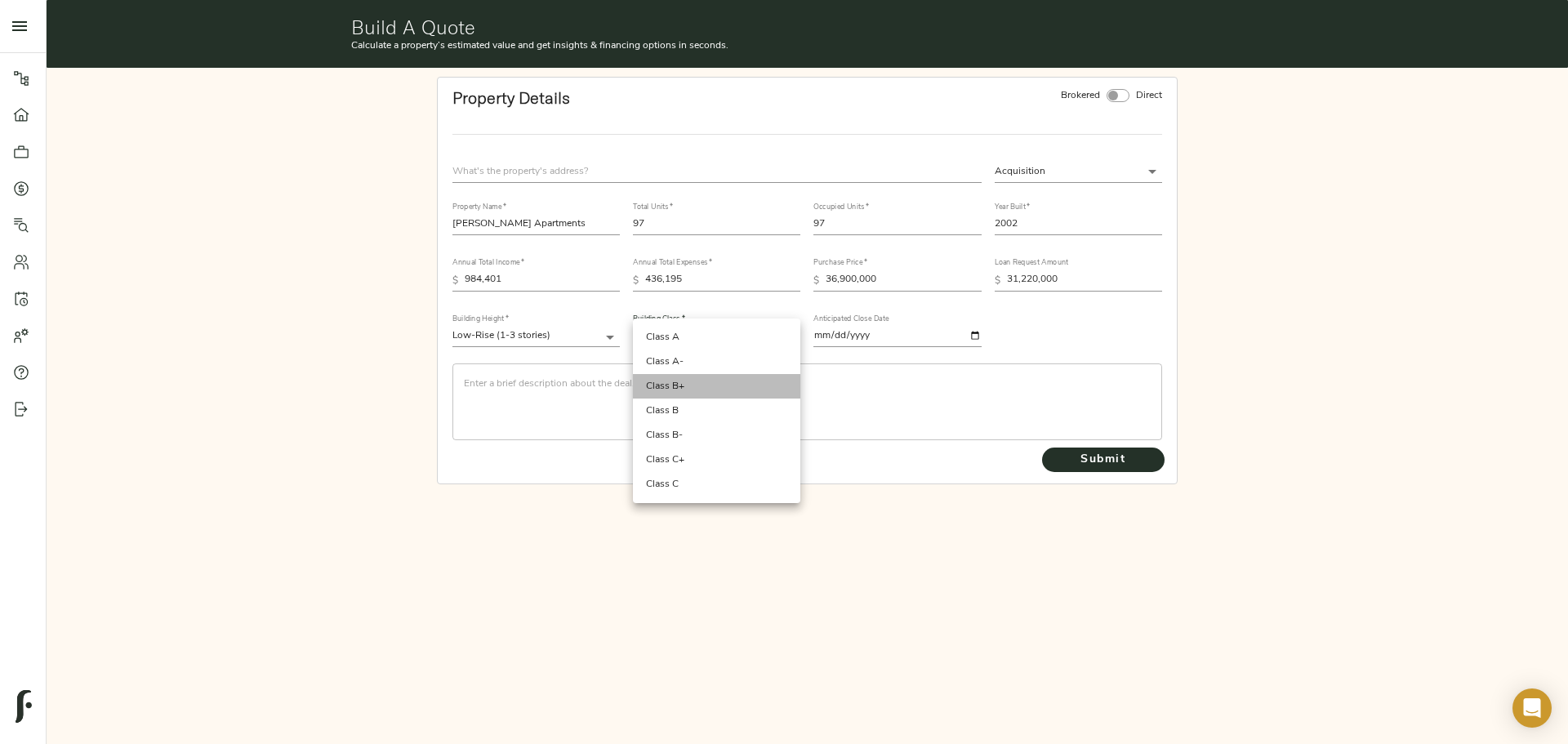
drag, startPoint x: 691, startPoint y: 380, endPoint x: 603, endPoint y: 388, distance: 88.4
click at [689, 379] on li "Class B+" at bounding box center [716, 386] width 167 height 25
type input "Class B+"
click at [582, 382] on textarea at bounding box center [807, 401] width 686 height 47
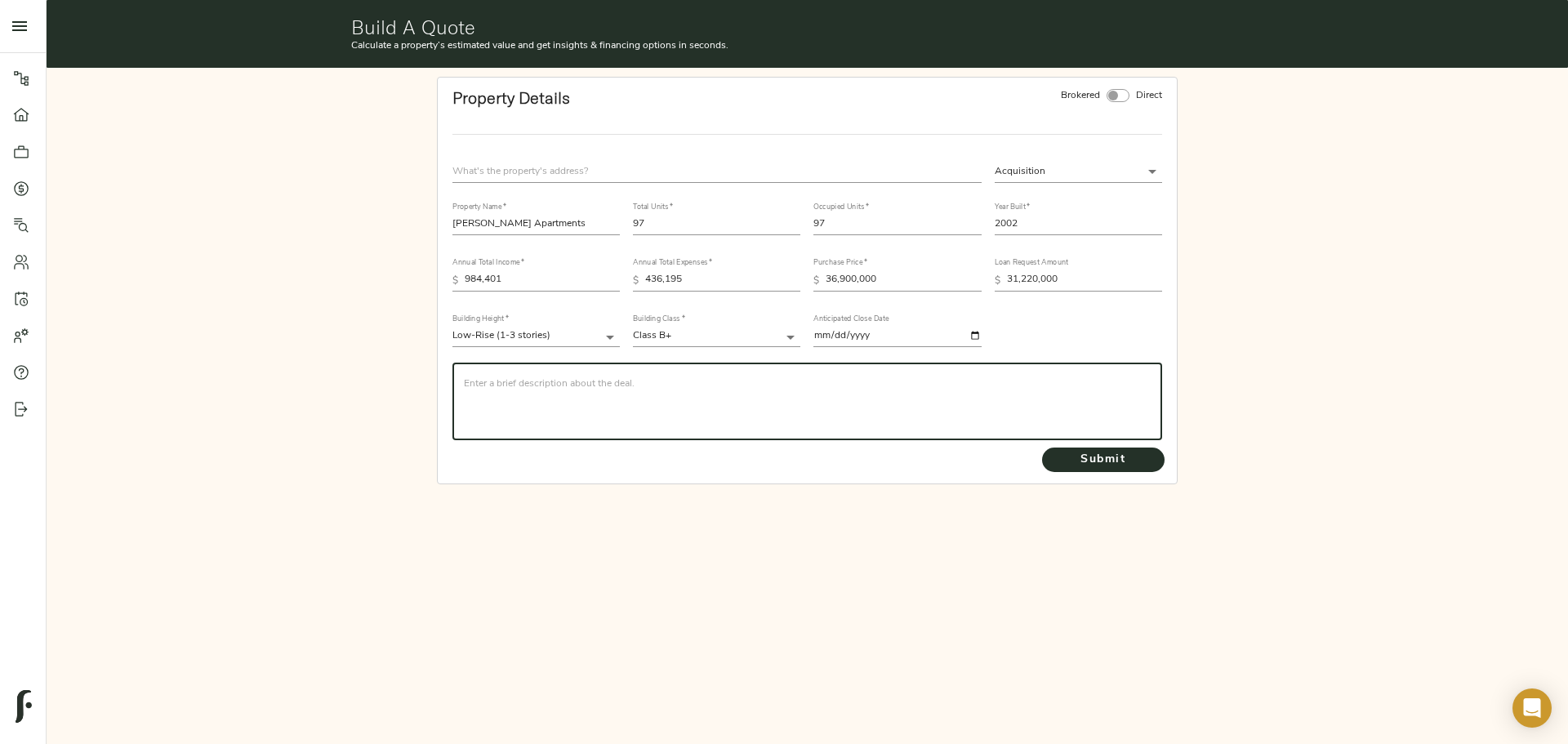
paste textarea "CBRE is seeking a quote on behalf of repeat CBRE and Agency Sponsor (RECAP Vent…"
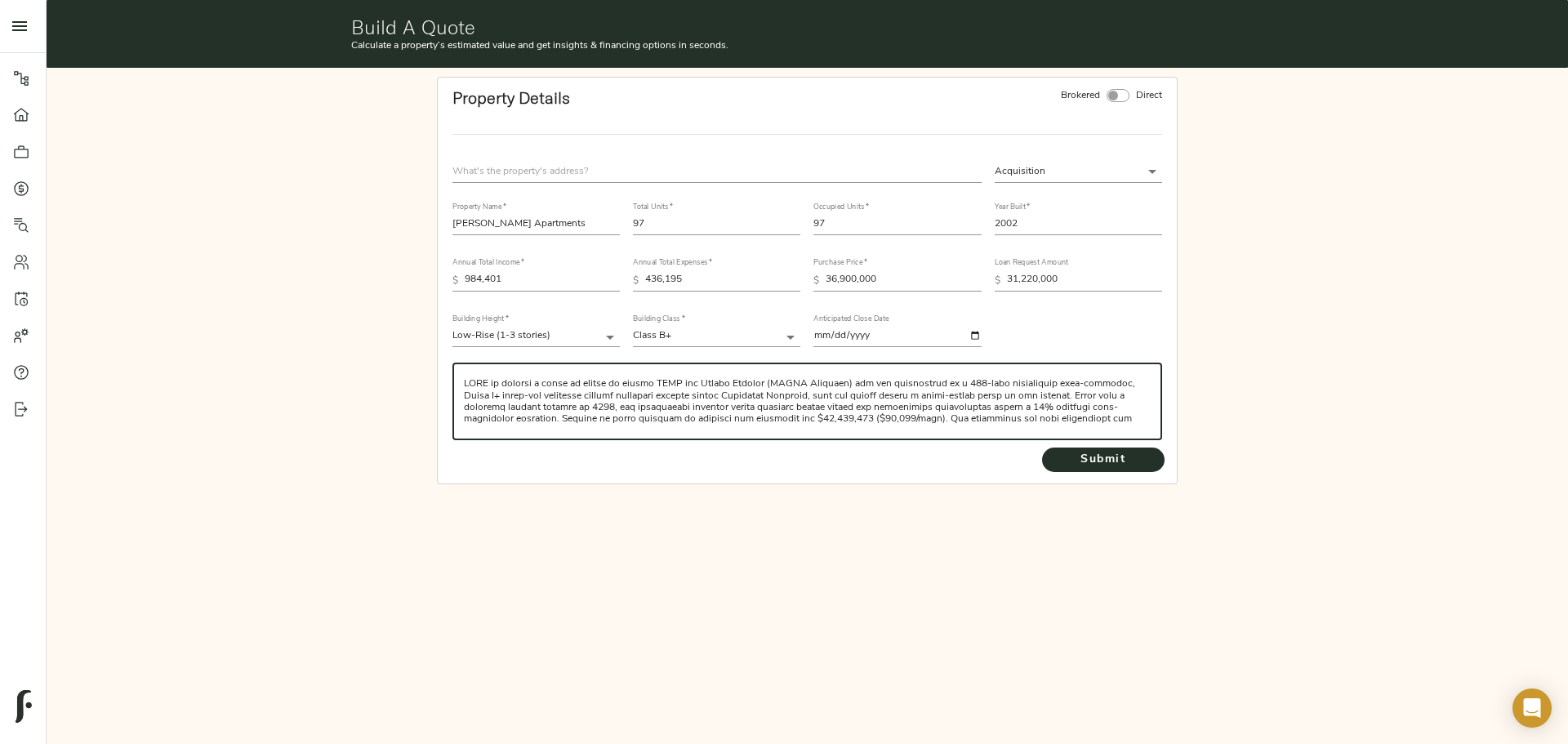
scroll to position [186, 0]
type textarea "CBRE is seeking a quote on behalf of repeat CBRE and Agency Sponsor (RECAP Vent…"
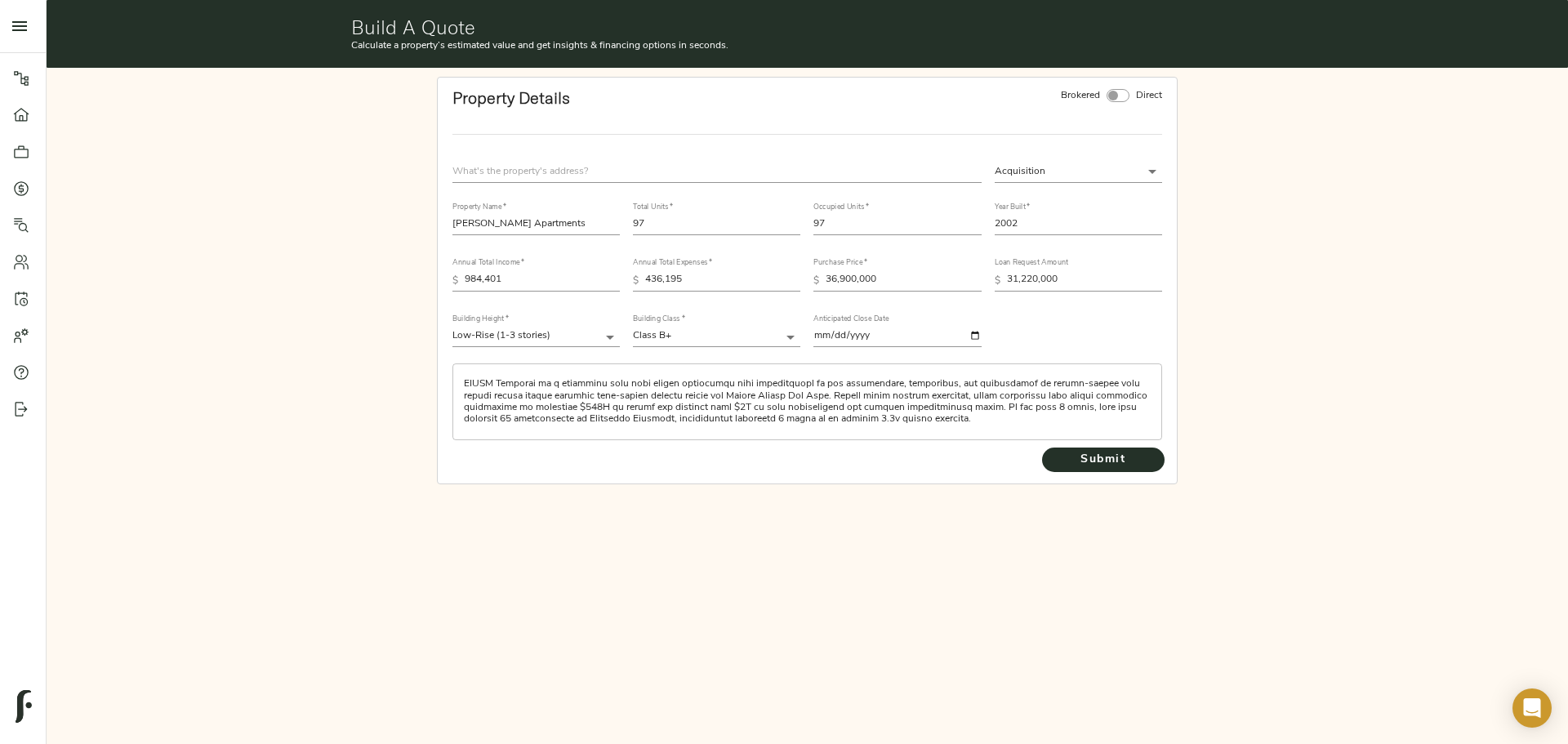
click at [546, 151] on div "Acquisition acquisition Property Name   * [PERSON_NAME] Apartments Total Units …" at bounding box center [807, 317] width 735 height 338
click at [550, 165] on input "text" at bounding box center [717, 172] width 529 height 22
type input "[STREET_ADDRESS][PERSON_NAME]"
click at [1096, 458] on span "Submit" at bounding box center [1103, 460] width 90 height 21
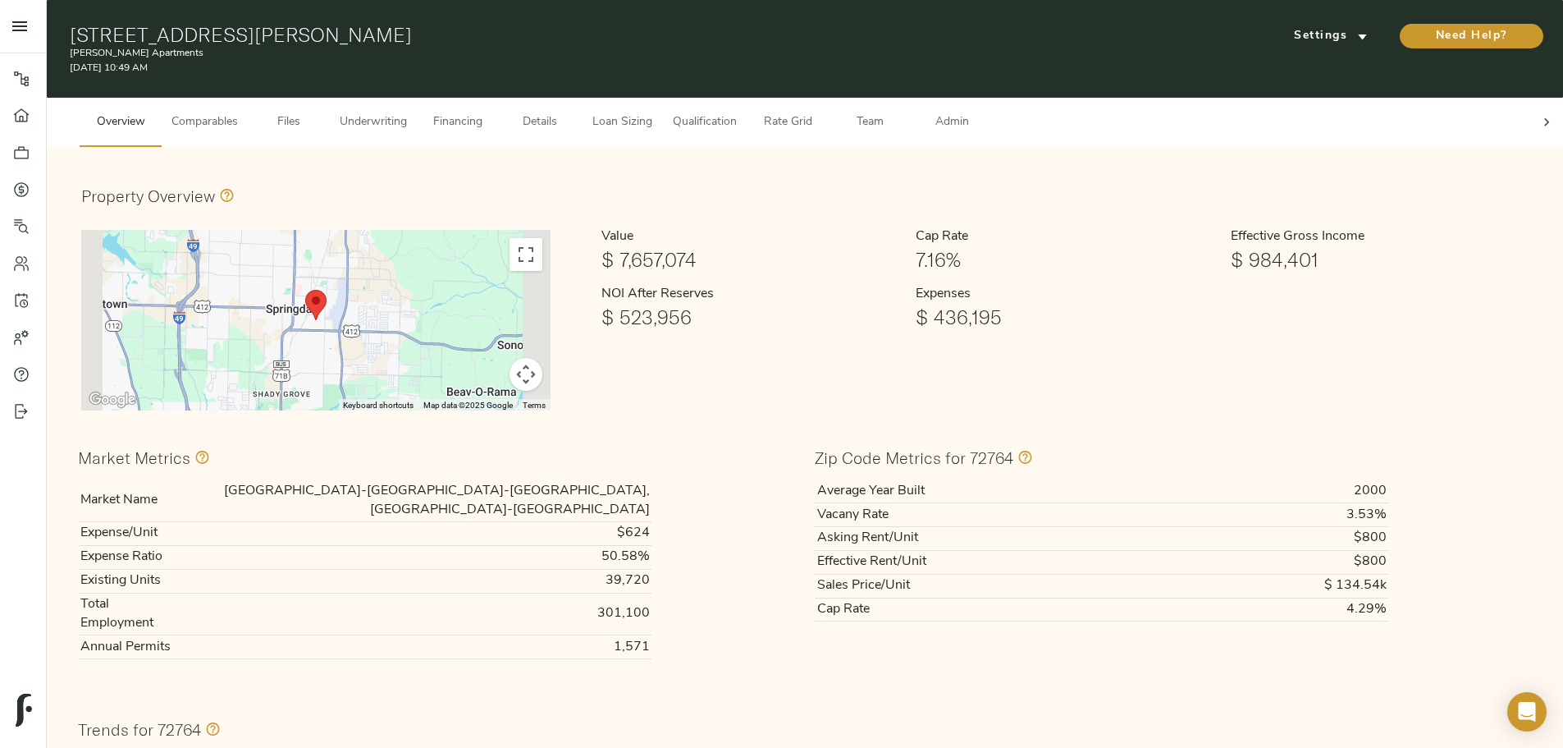
drag, startPoint x: 183, startPoint y: 346, endPoint x: 173, endPoint y: 325, distance: 23.5
click at [16, 119] on icon at bounding box center [22, 114] width 16 height 13
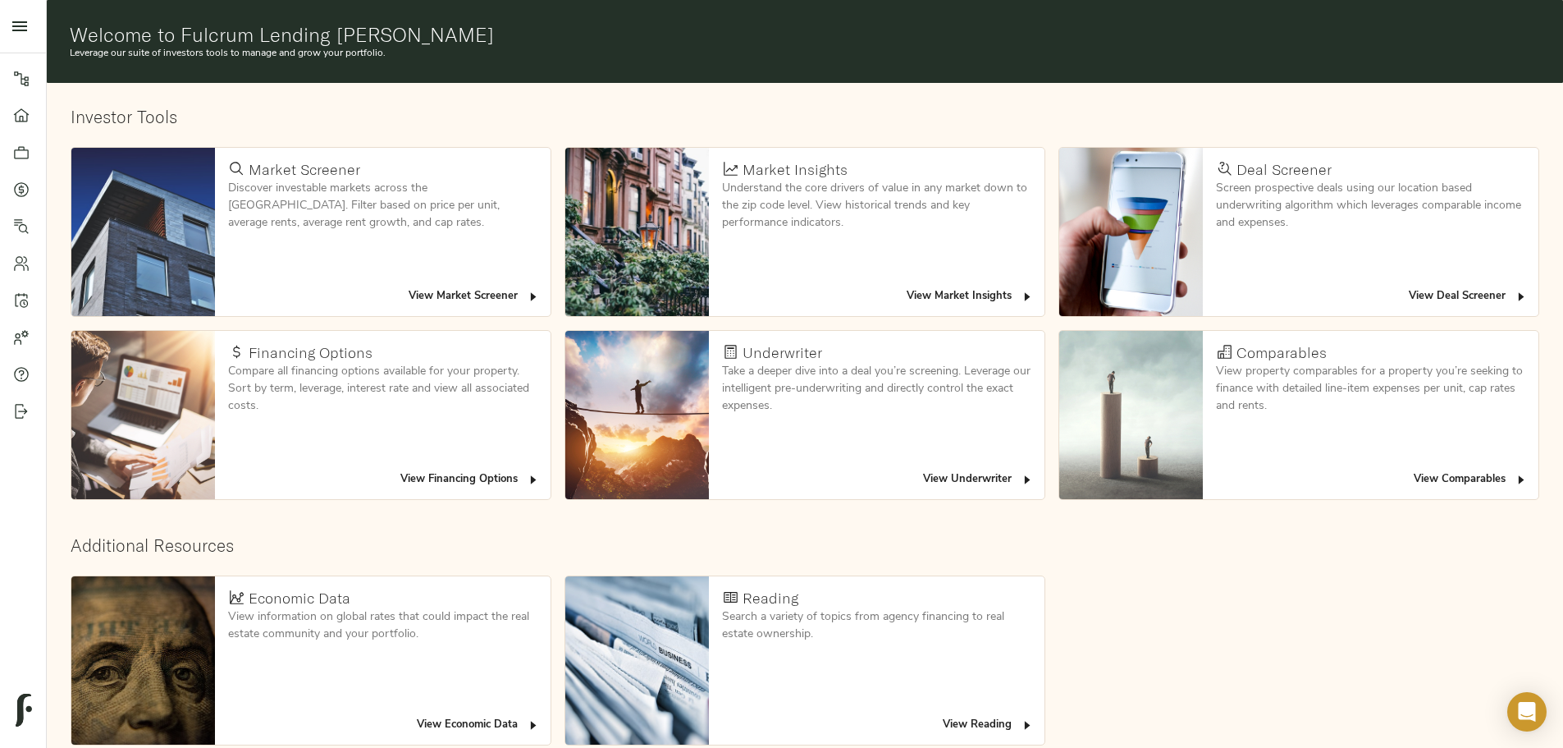
click at [1409, 287] on span "View Deal Screener" at bounding box center [1468, 296] width 119 height 19
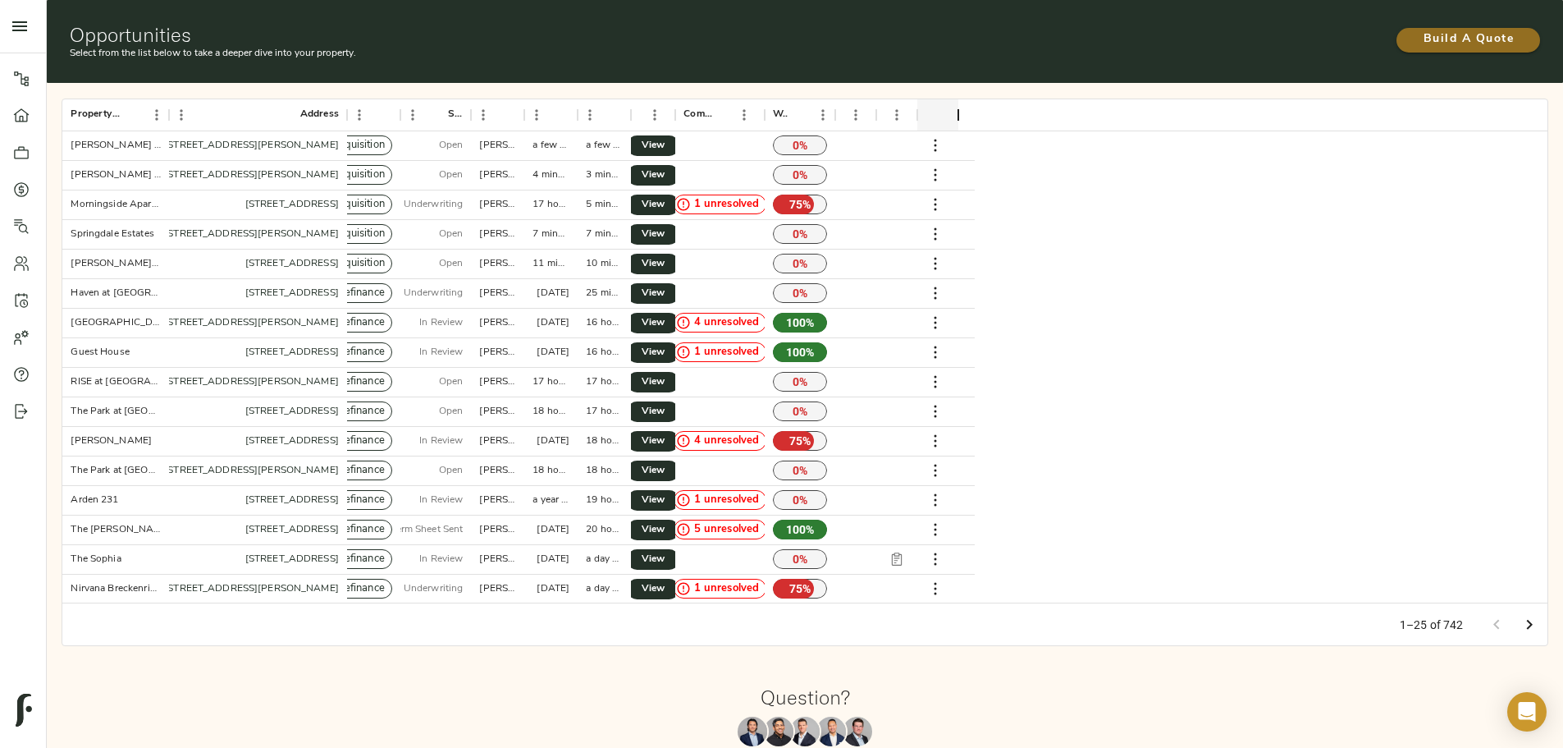
click at [1413, 35] on span "Build A Quote" at bounding box center [1468, 40] width 111 height 21
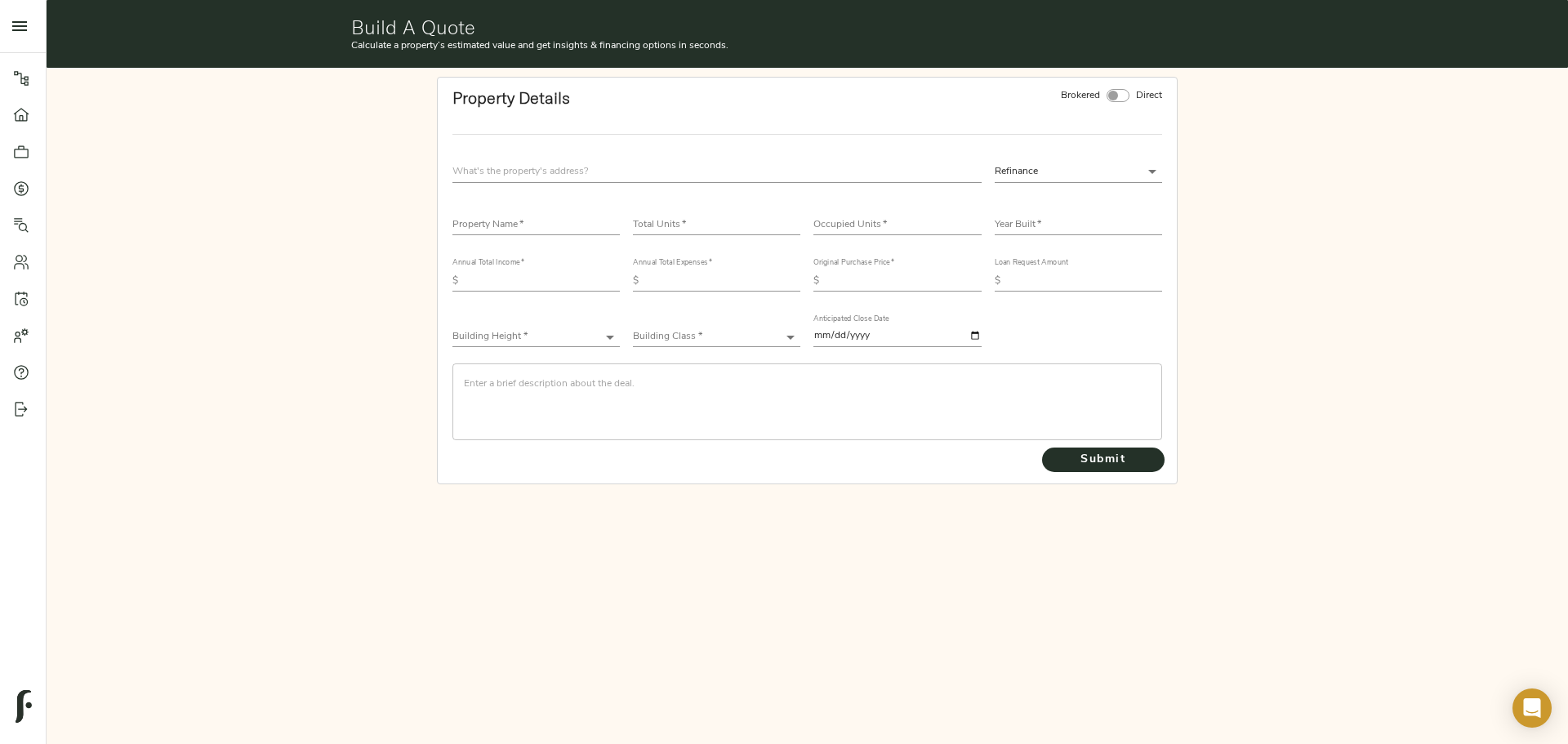
click at [567, 158] on div at bounding box center [716, 171] width 542 height 35
click at [572, 165] on input "text" at bounding box center [717, 172] width 529 height 22
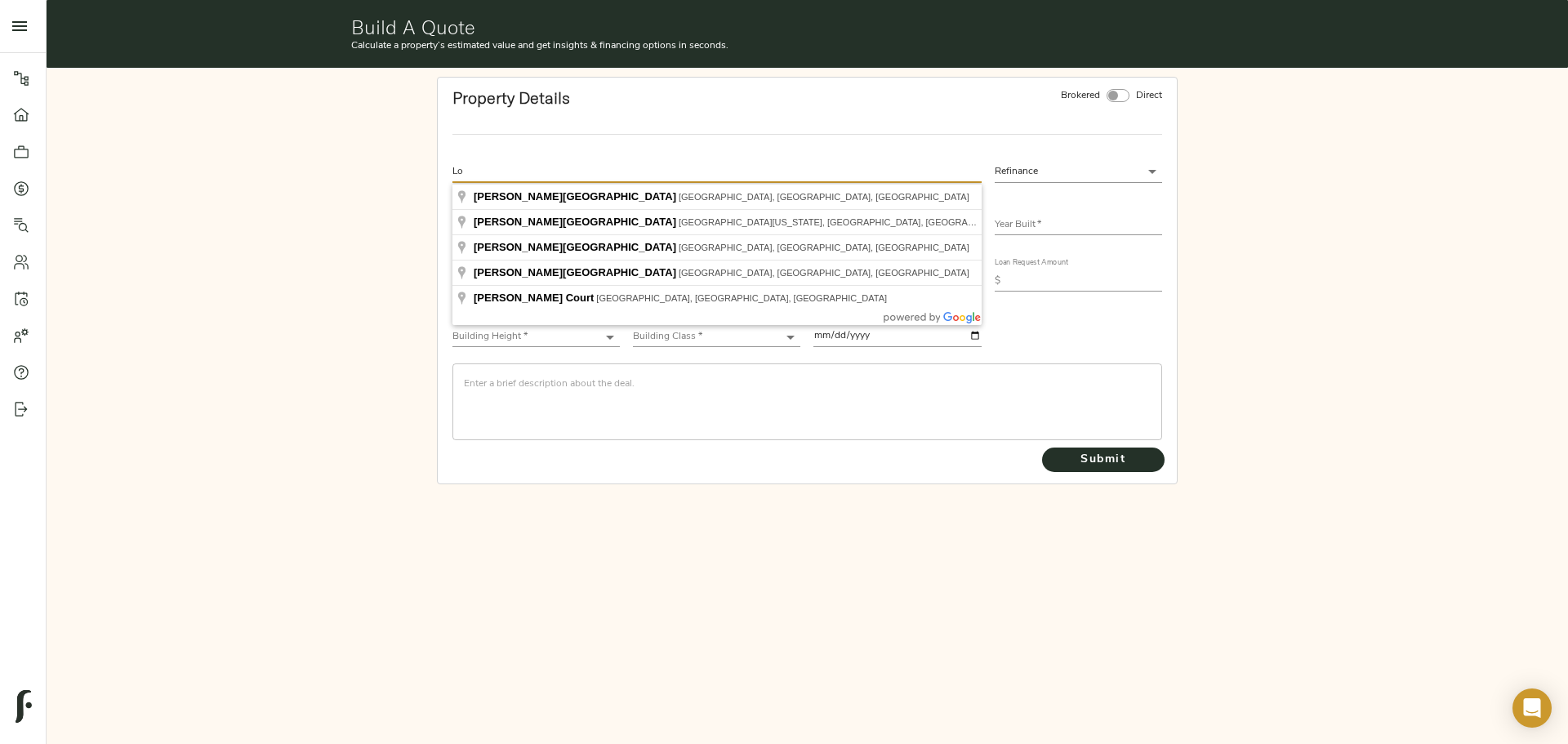
type input "L"
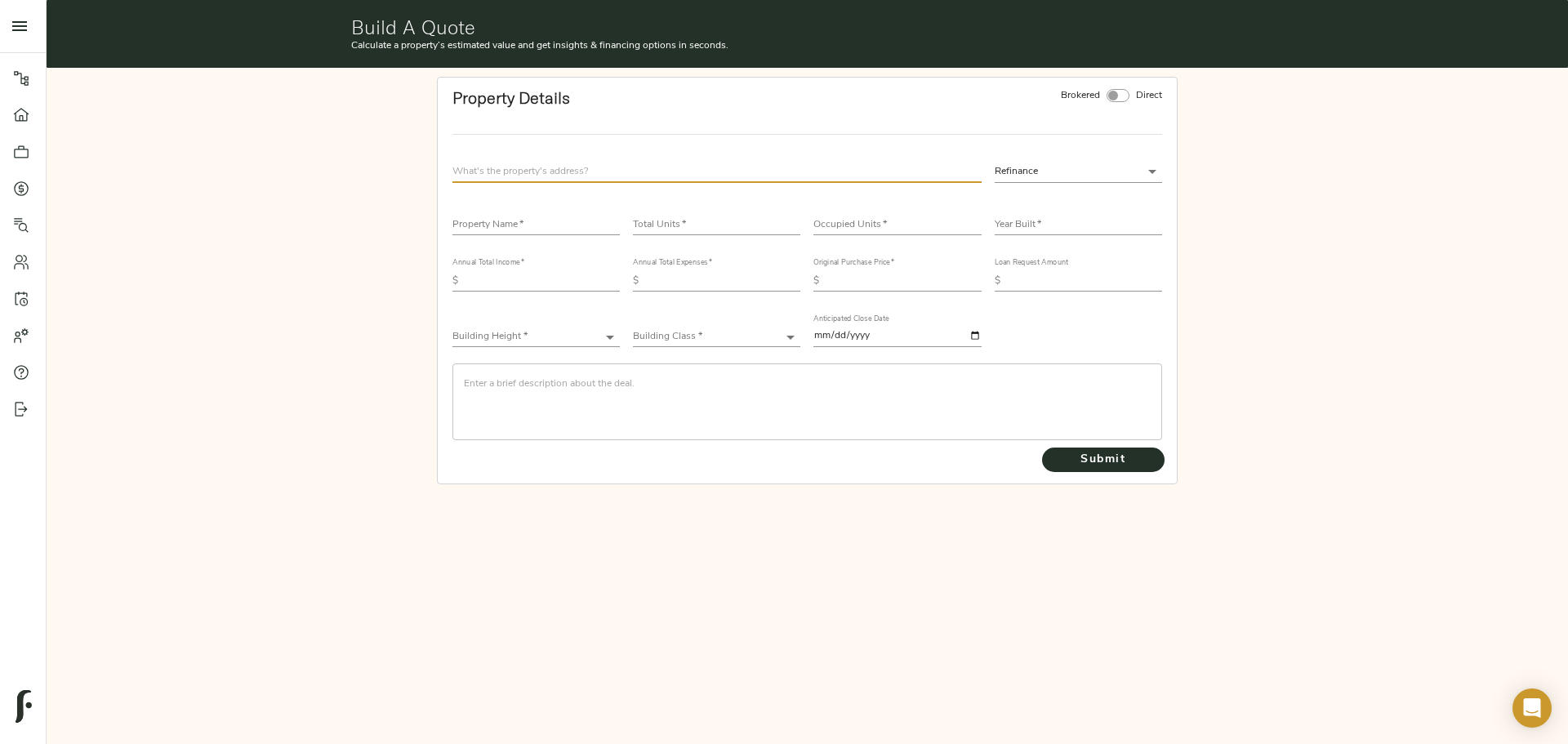
click at [597, 228] on input "text" at bounding box center [536, 226] width 167 height 20
type input "[PERSON_NAME][GEOGRAPHIC_DATA]"
click at [686, 228] on input "number" at bounding box center [716, 226] width 167 height 20
type input "84"
click at [897, 229] on input "number" at bounding box center [896, 226] width 167 height 20
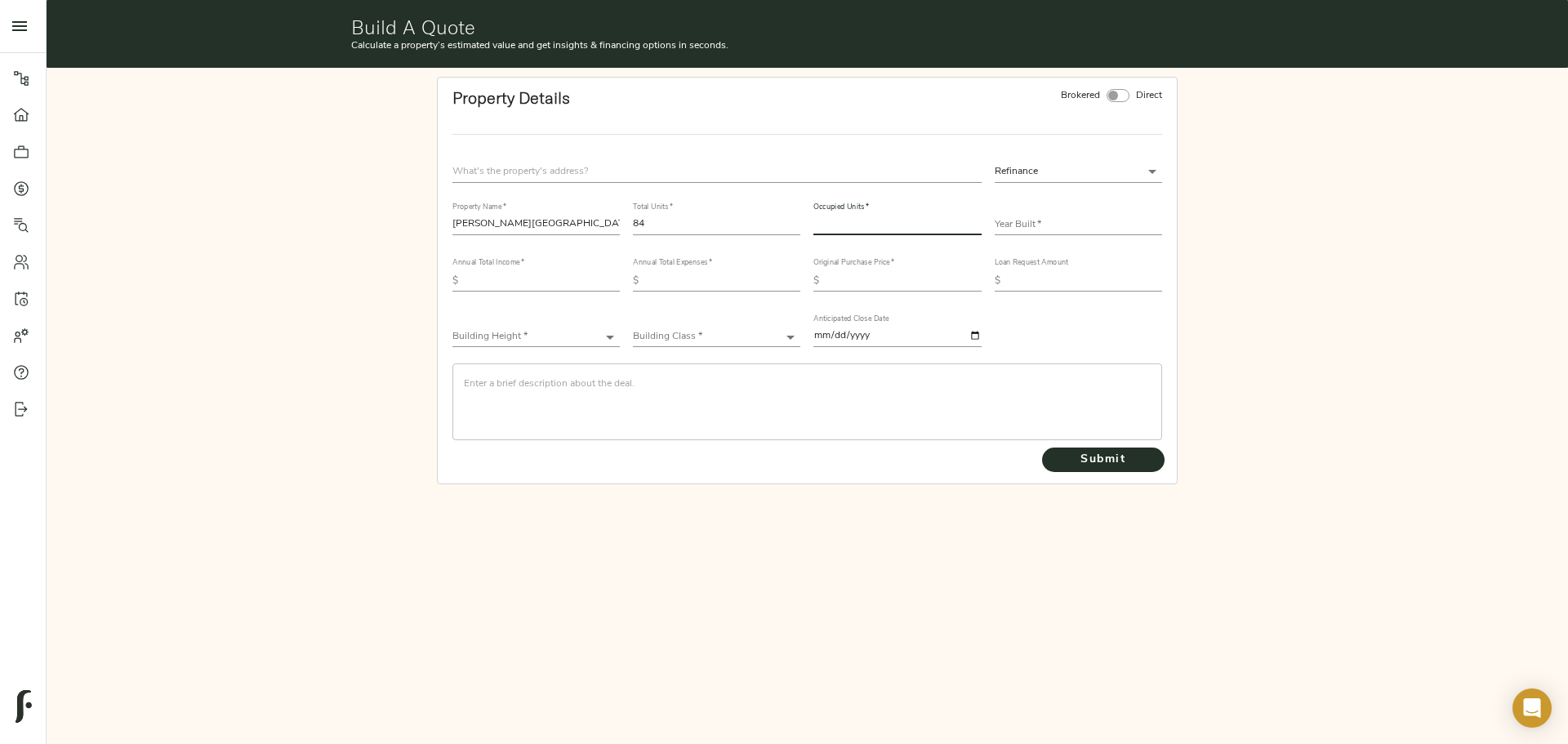
click at [858, 227] on input "number" at bounding box center [896, 226] width 167 height 20
type input "84"
click at [1053, 223] on input "text" at bounding box center [1078, 226] width 167 height 20
click at [1041, 228] on input "text" at bounding box center [1078, 226] width 167 height 20
type input "2005"
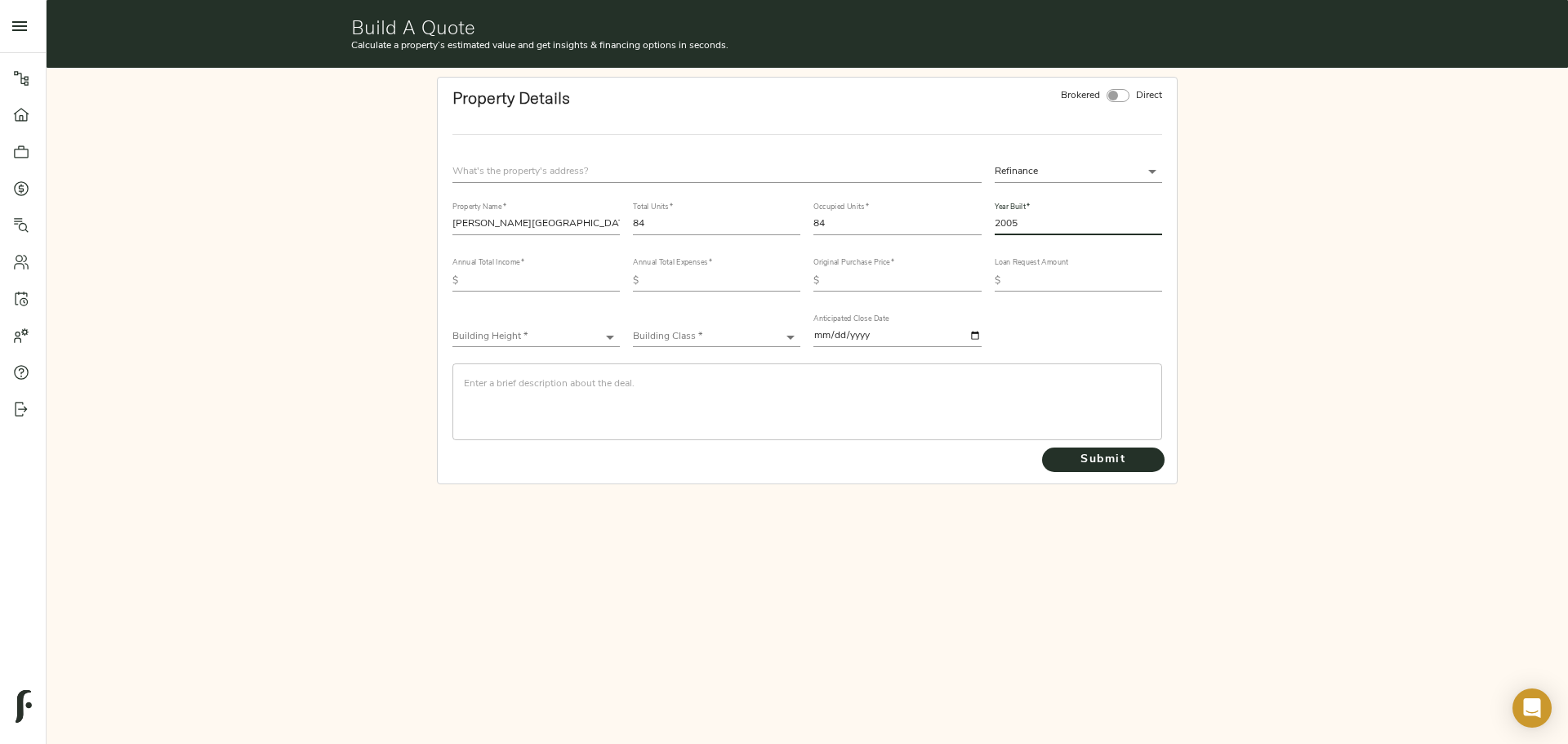
click at [514, 276] on input "text" at bounding box center [542, 280] width 155 height 20
click at [581, 277] on input "text" at bounding box center [542, 280] width 155 height 20
type input "855,477"
click at [679, 277] on input "text" at bounding box center [722, 280] width 155 height 20
type input "507,818"
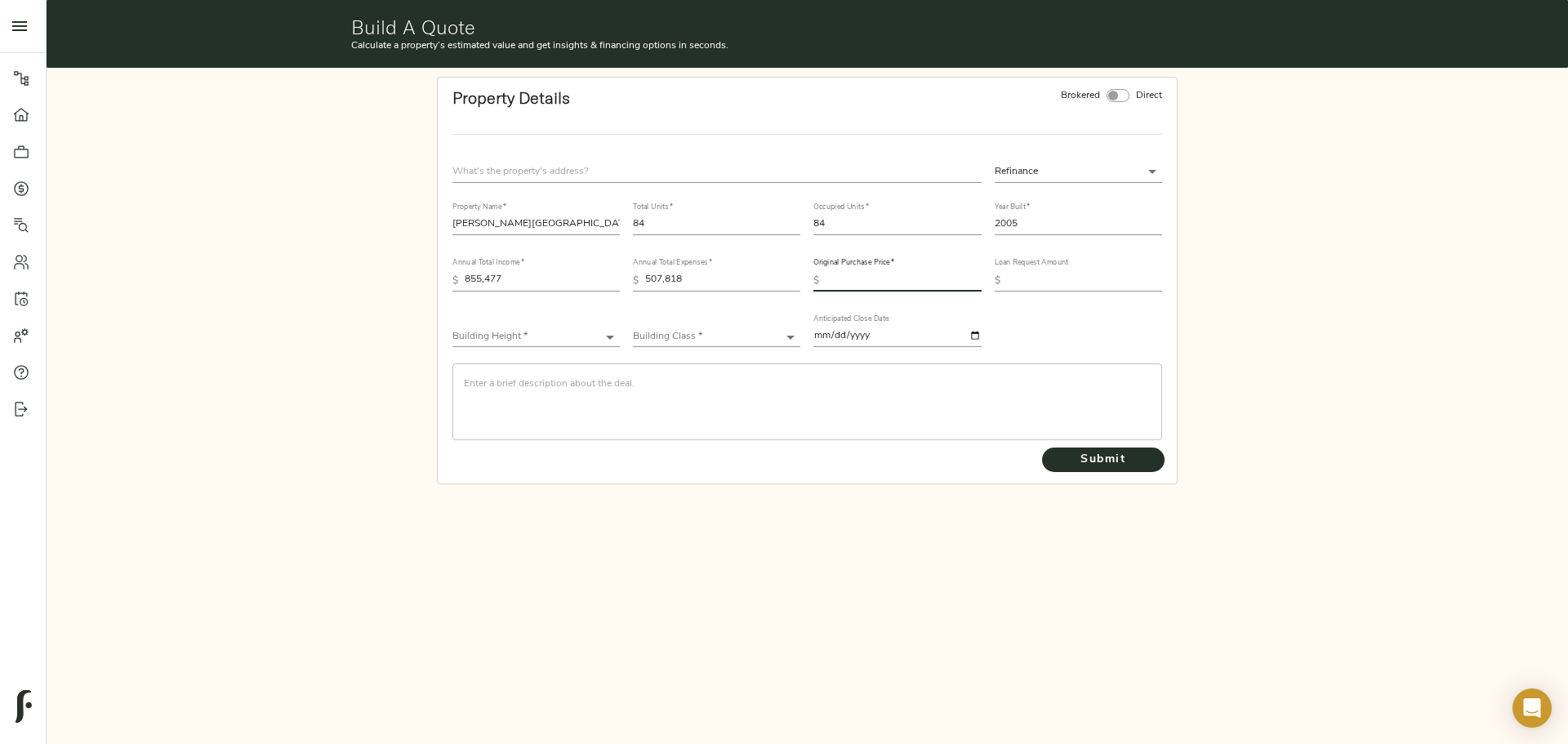
click at [862, 282] on input "text" at bounding box center [903, 280] width 155 height 20
click at [1090, 166] on body "[PERSON_NAME] Apartments - [STREET_ADDRESS][PERSON_NAME] Pipeline Dashboard Por…" at bounding box center [784, 372] width 1568 height 744
click at [1068, 200] on li "Acquisition" at bounding box center [1078, 196] width 167 height 25
type input "acquisition"
click at [846, 271] on input "text" at bounding box center [903, 280] width 155 height 20
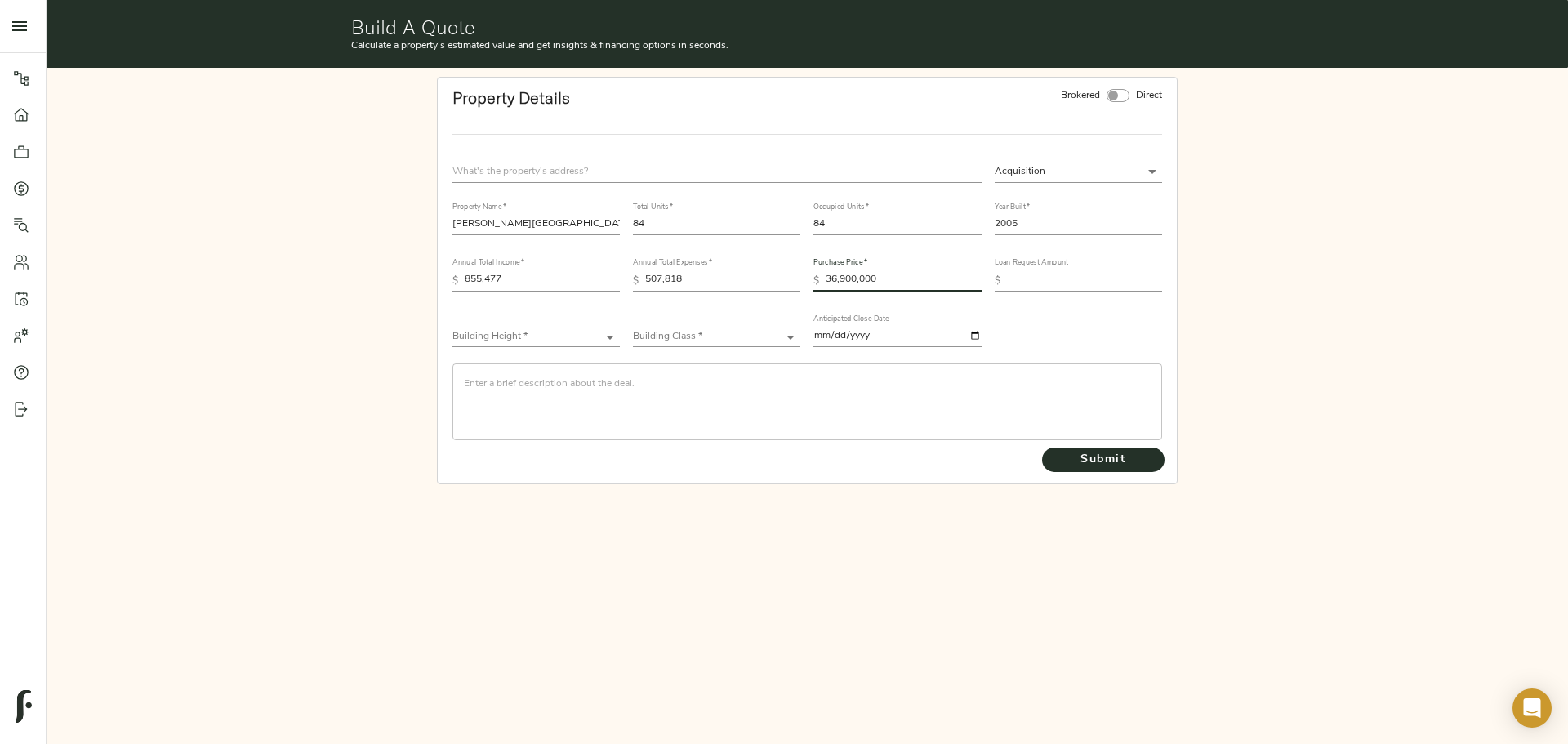
type input "36,900,000"
click at [1028, 275] on input "text" at bounding box center [1084, 280] width 155 height 20
type input "31,220,000"
drag, startPoint x: 488, startPoint y: 339, endPoint x: 494, endPoint y: 327, distance: 13.4
click at [490, 333] on body "[PERSON_NAME] Apartments - [STREET_ADDRESS][PERSON_NAME] Pipeline Dashboard Por…" at bounding box center [784, 372] width 1568 height 744
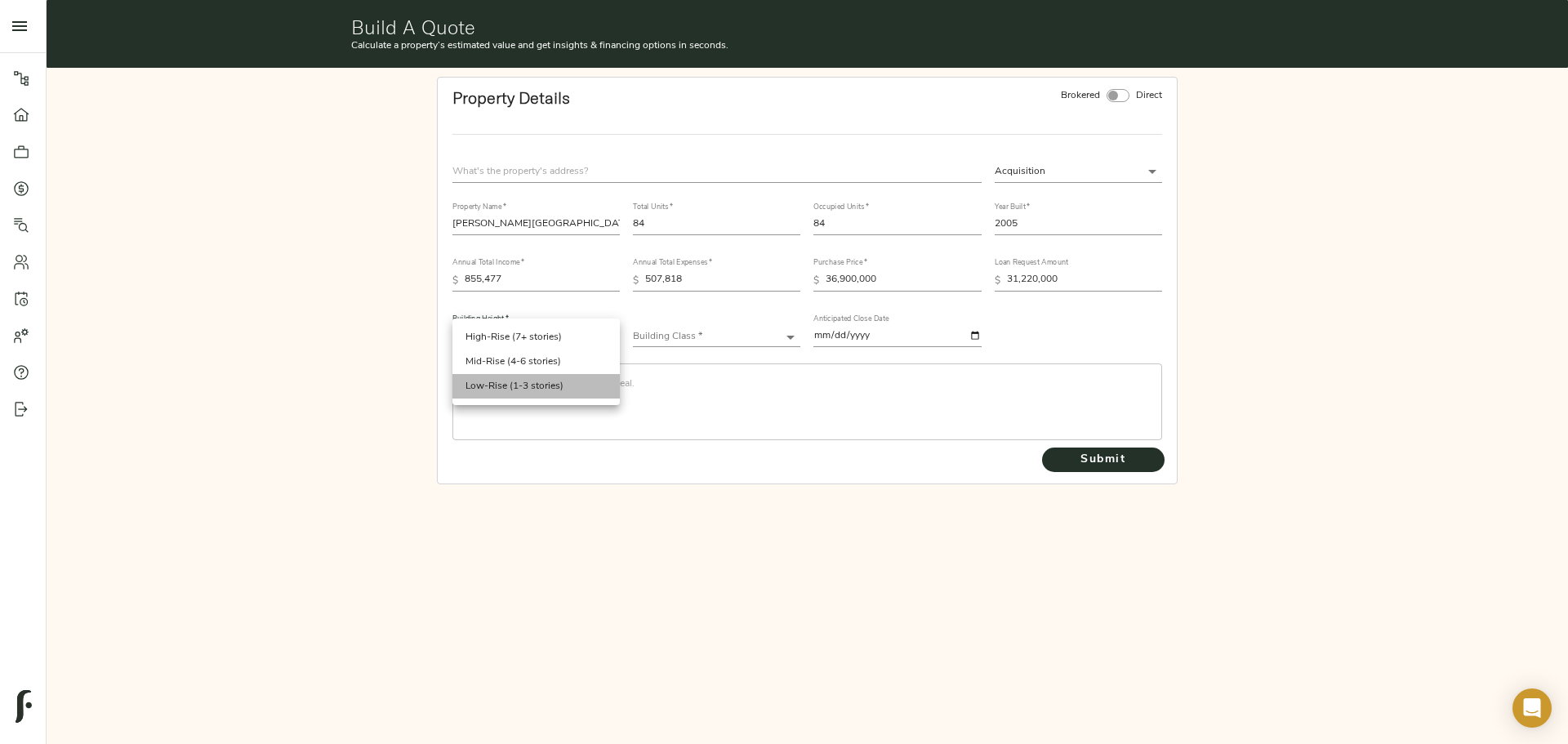
drag, startPoint x: 503, startPoint y: 387, endPoint x: 573, endPoint y: 355, distance: 77.0
click at [503, 385] on li "Low-Rise (1-3 stories)" at bounding box center [536, 386] width 167 height 25
type input "Low-Rise"
click at [656, 337] on body "[PERSON_NAME] Apartments - [STREET_ADDRESS][PERSON_NAME] Pipeline Dashboard Por…" at bounding box center [784, 372] width 1568 height 744
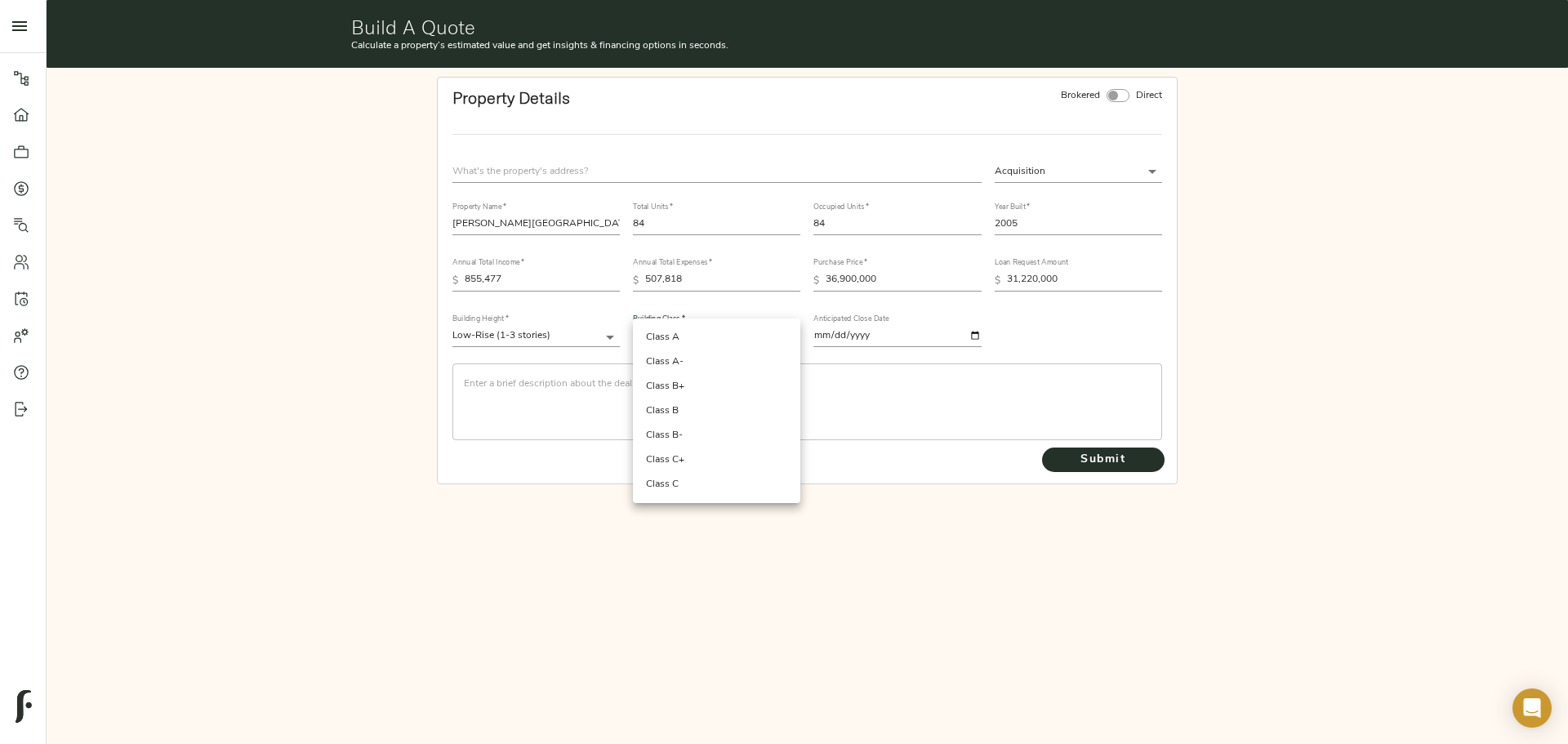
click at [659, 387] on li "Class B+" at bounding box center [716, 386] width 167 height 25
type input "Class B+"
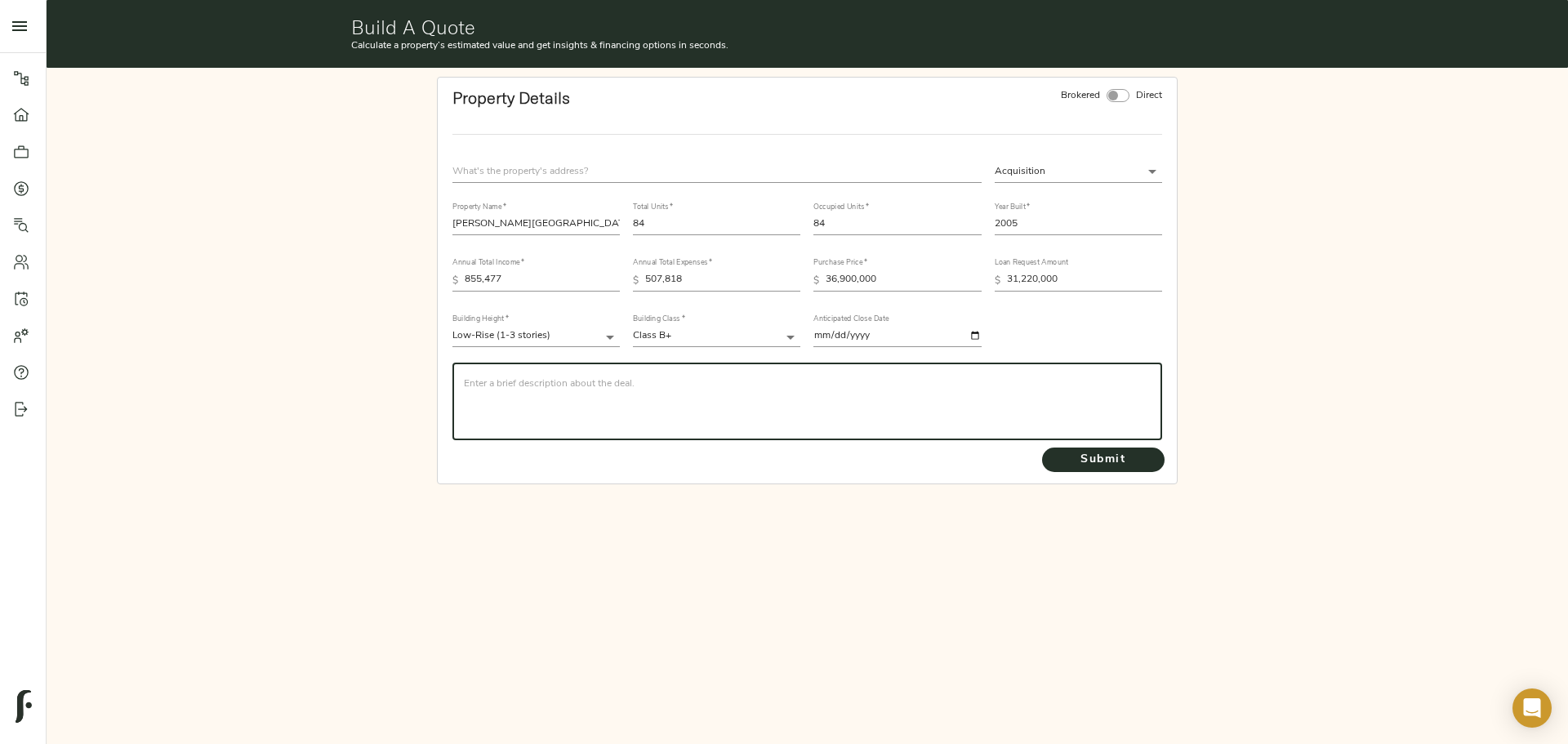
drag, startPoint x: 584, startPoint y: 382, endPoint x: 567, endPoint y: 381, distance: 17.0
click at [583, 382] on textarea at bounding box center [807, 401] width 686 height 47
paste textarea "CBRE is seeking a quote on behalf of repeat CBRE and Agency Sponsor (RECAP Vent…"
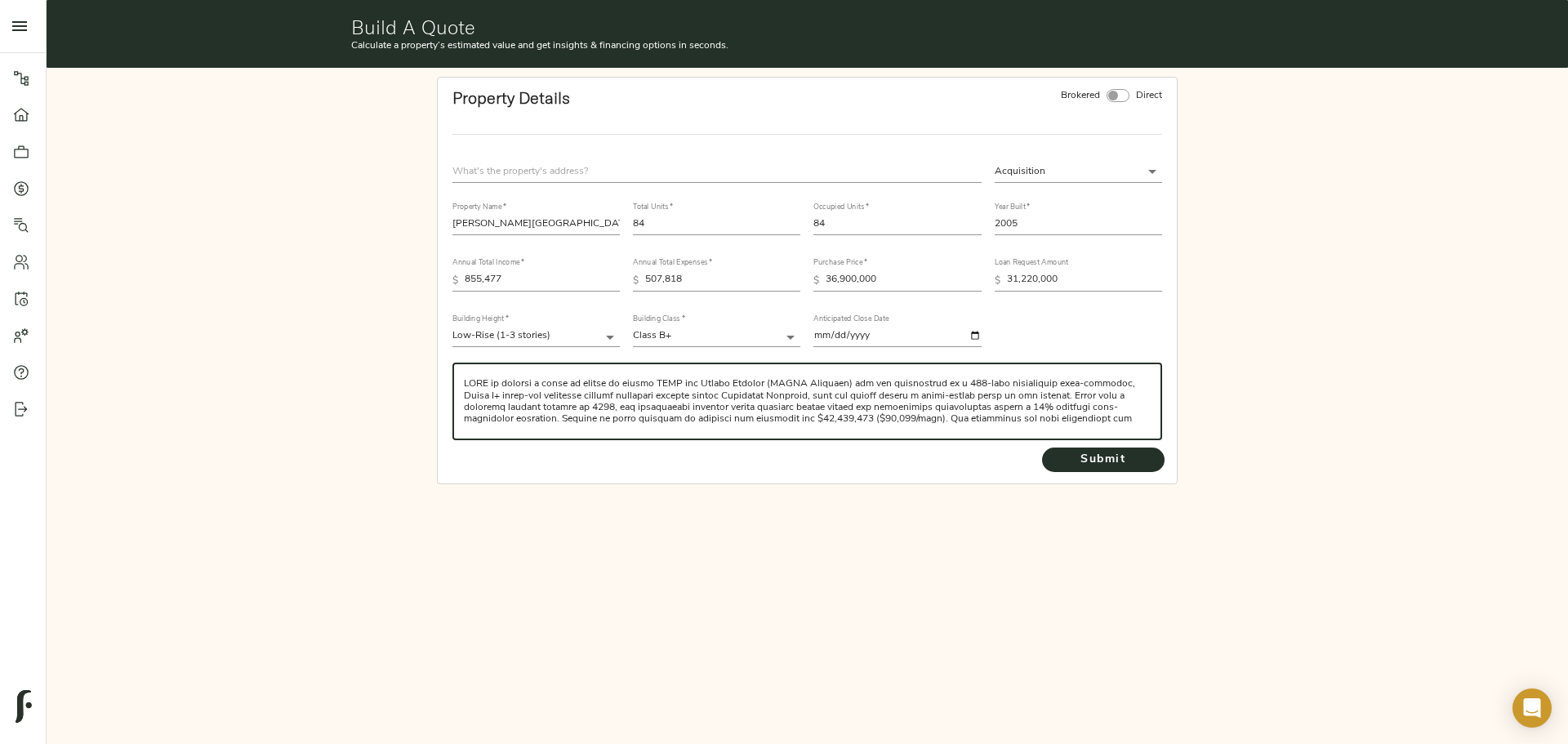
type textarea "CBRE is seeking a quote on behalf of repeat CBRE and Agency Sponsor (RECAP Vent…"
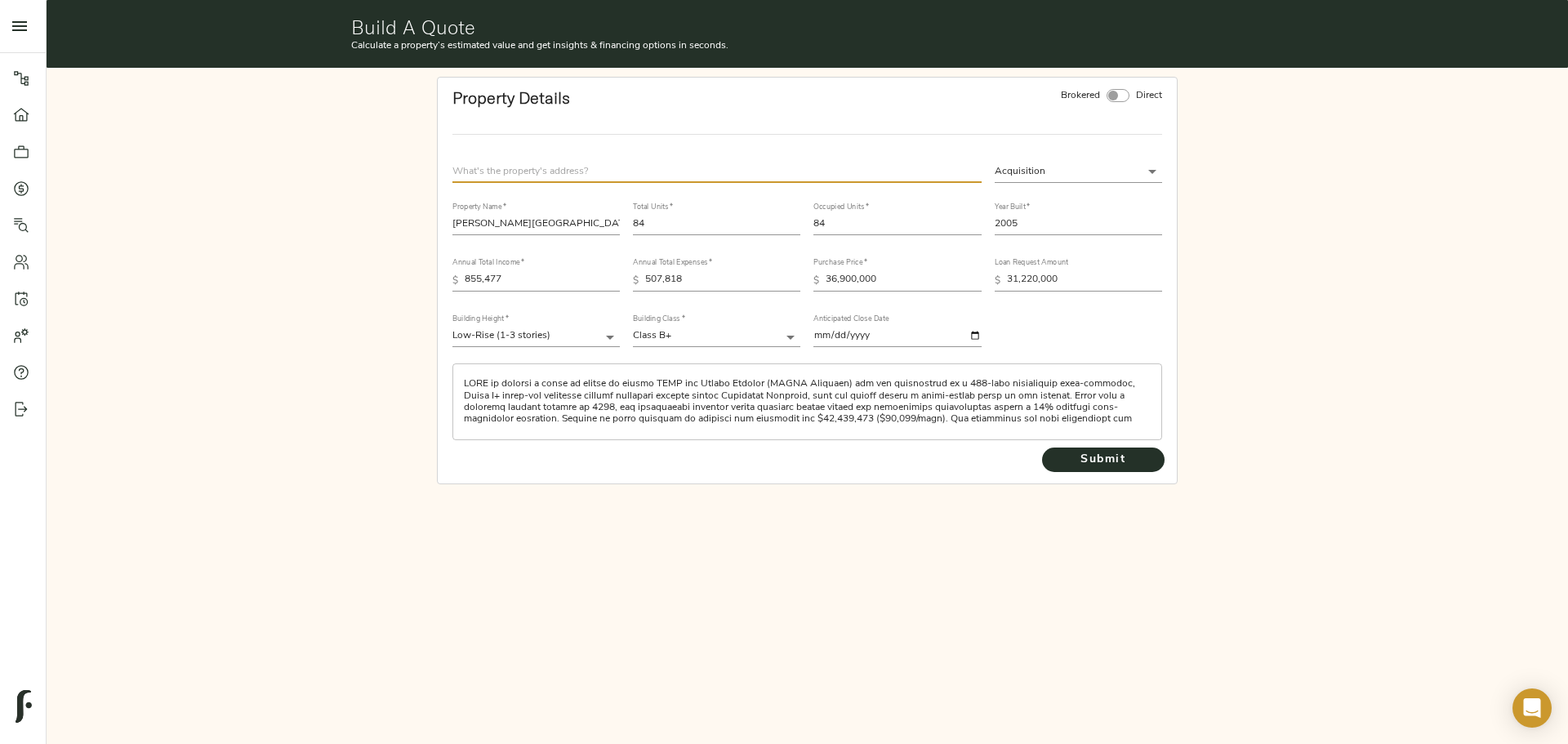
click at [787, 175] on input "text" at bounding box center [717, 172] width 529 height 22
click at [495, 149] on div "Acquisition acquisition Property Name   * [PERSON_NAME][GEOGRAPHIC_DATA] Apartm…" at bounding box center [807, 317] width 735 height 338
click at [507, 162] on input "text" at bounding box center [717, 172] width 529 height 22
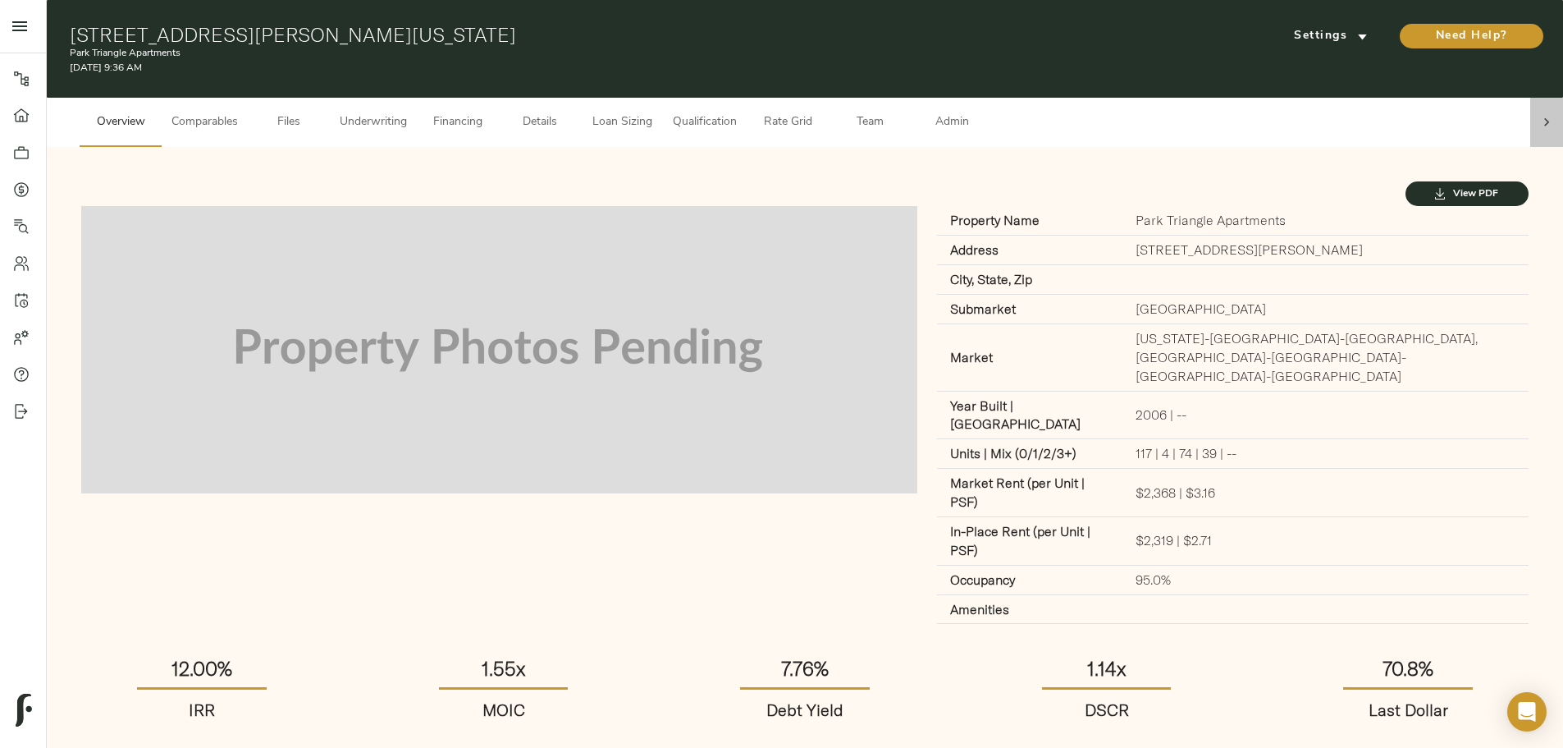
click at [1539, 114] on icon at bounding box center [1547, 122] width 16 height 16
click at [983, 112] on span "Admin" at bounding box center [952, 122] width 62 height 21
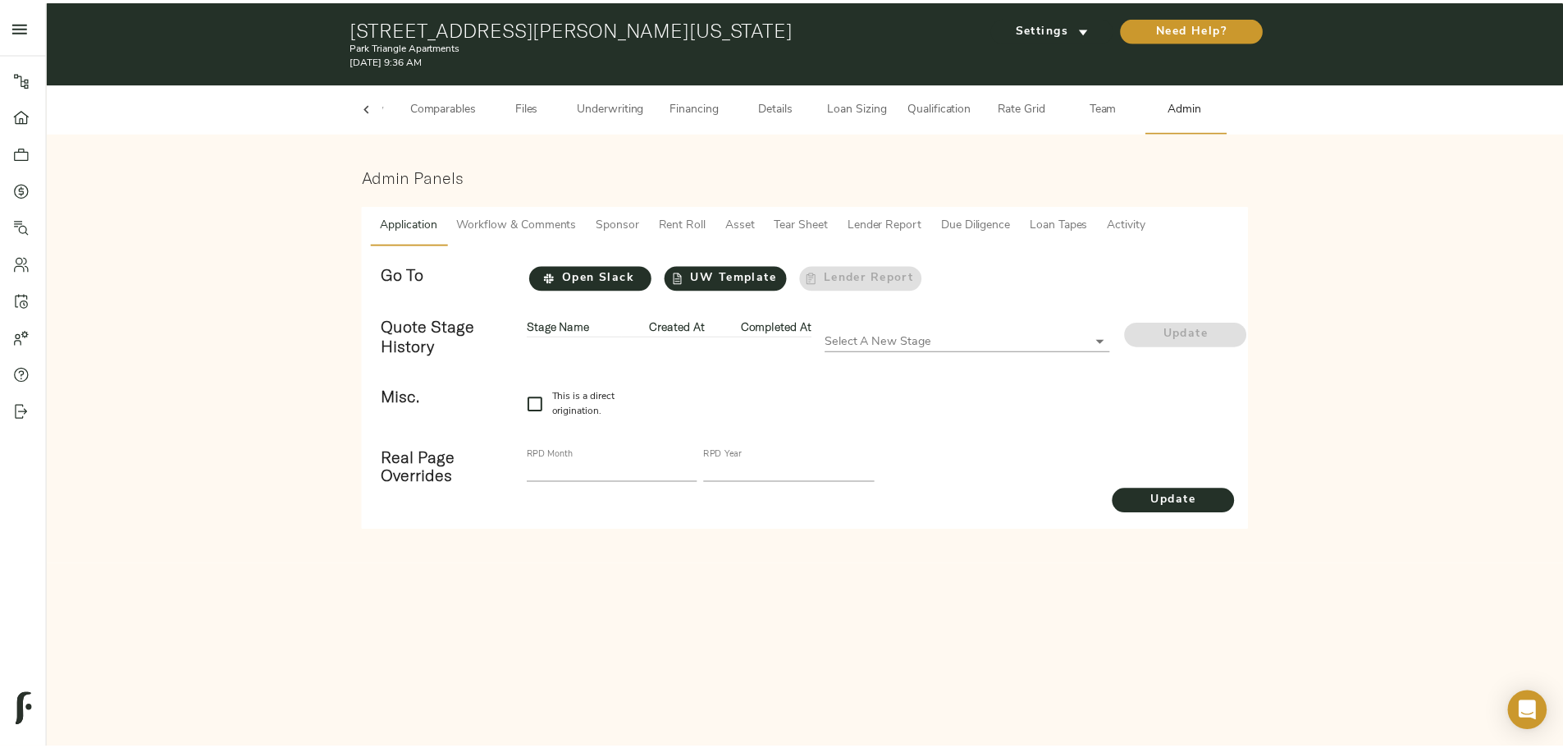
scroll to position [0, 64]
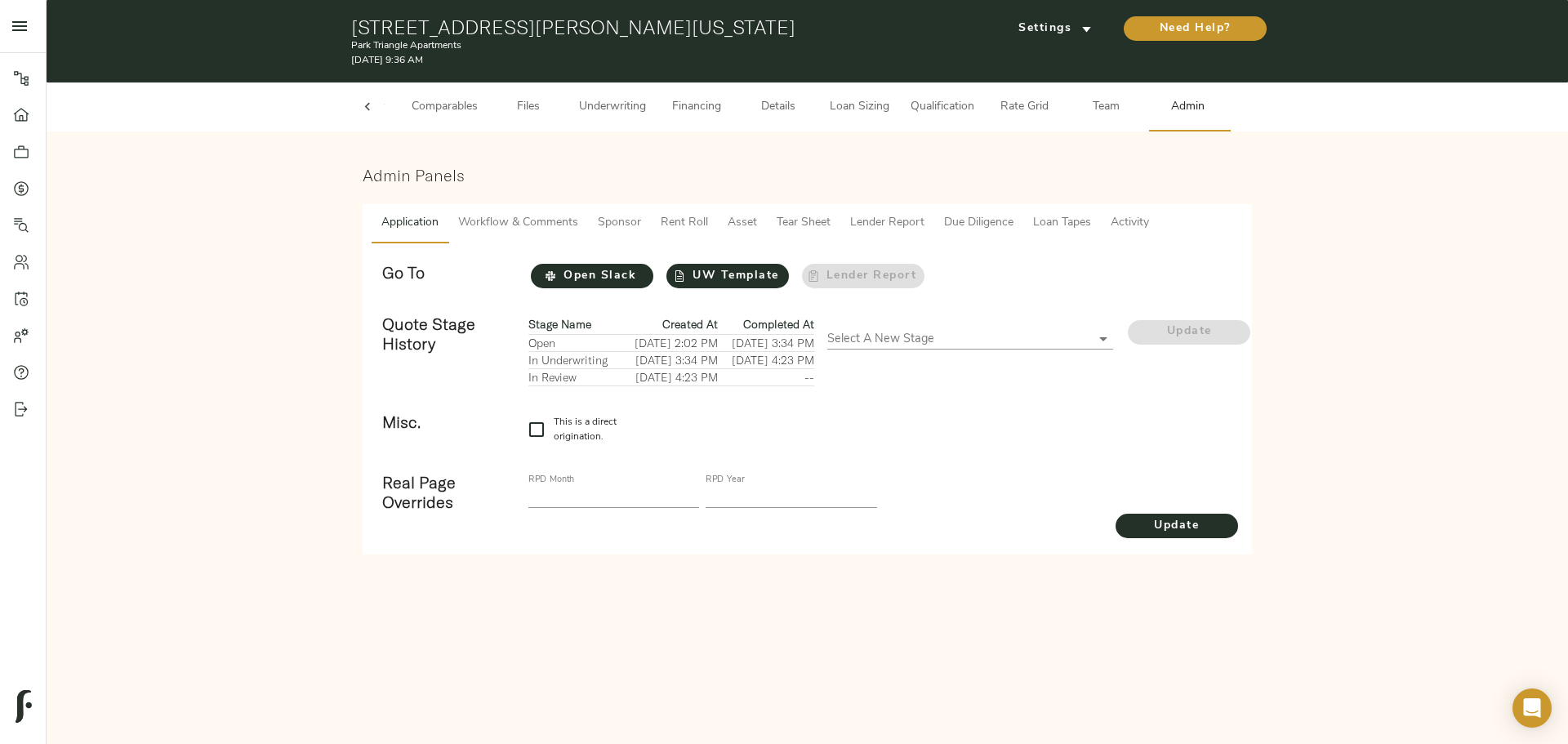
click at [525, 218] on span "Workflow & Comments" at bounding box center [517, 223] width 120 height 21
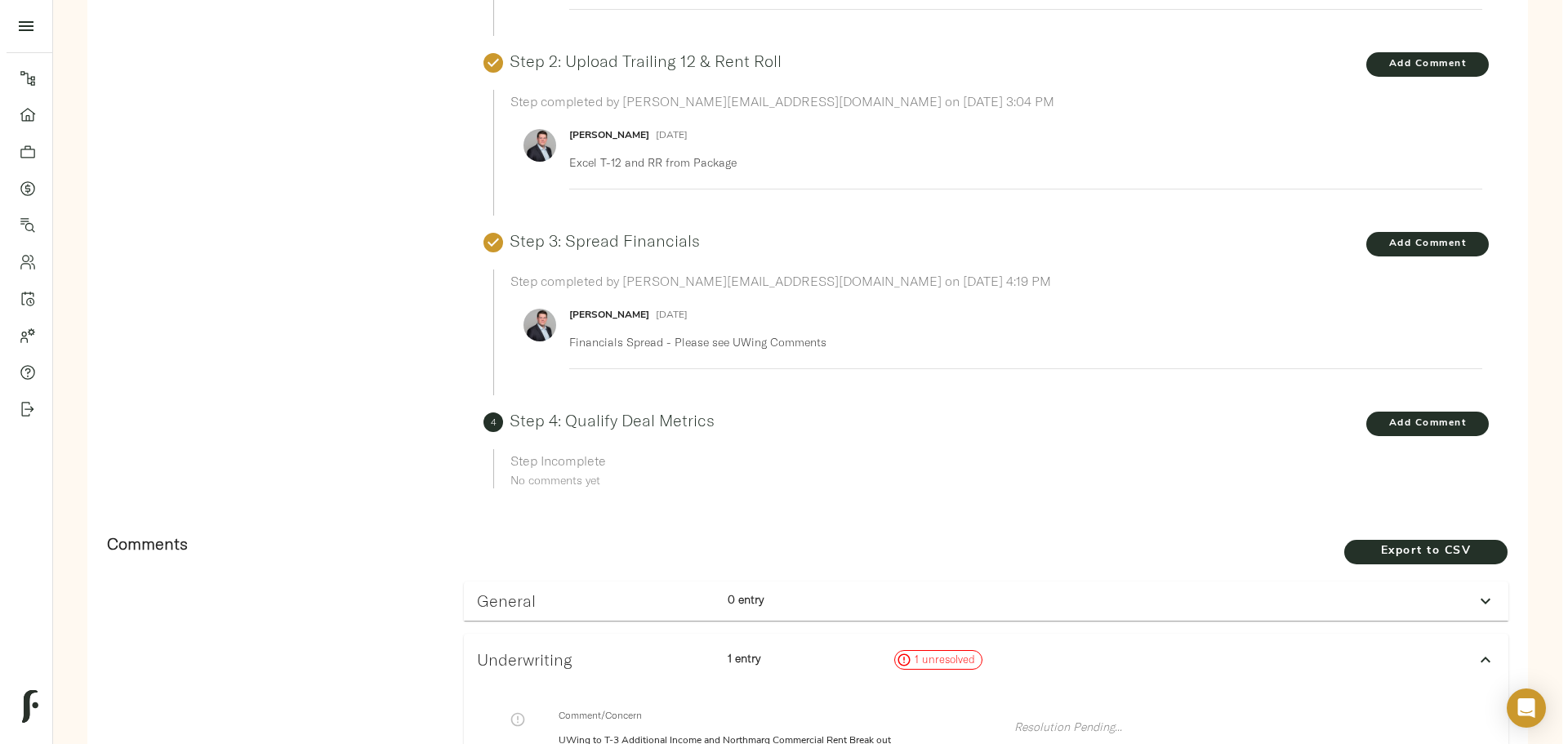
scroll to position [844, 0]
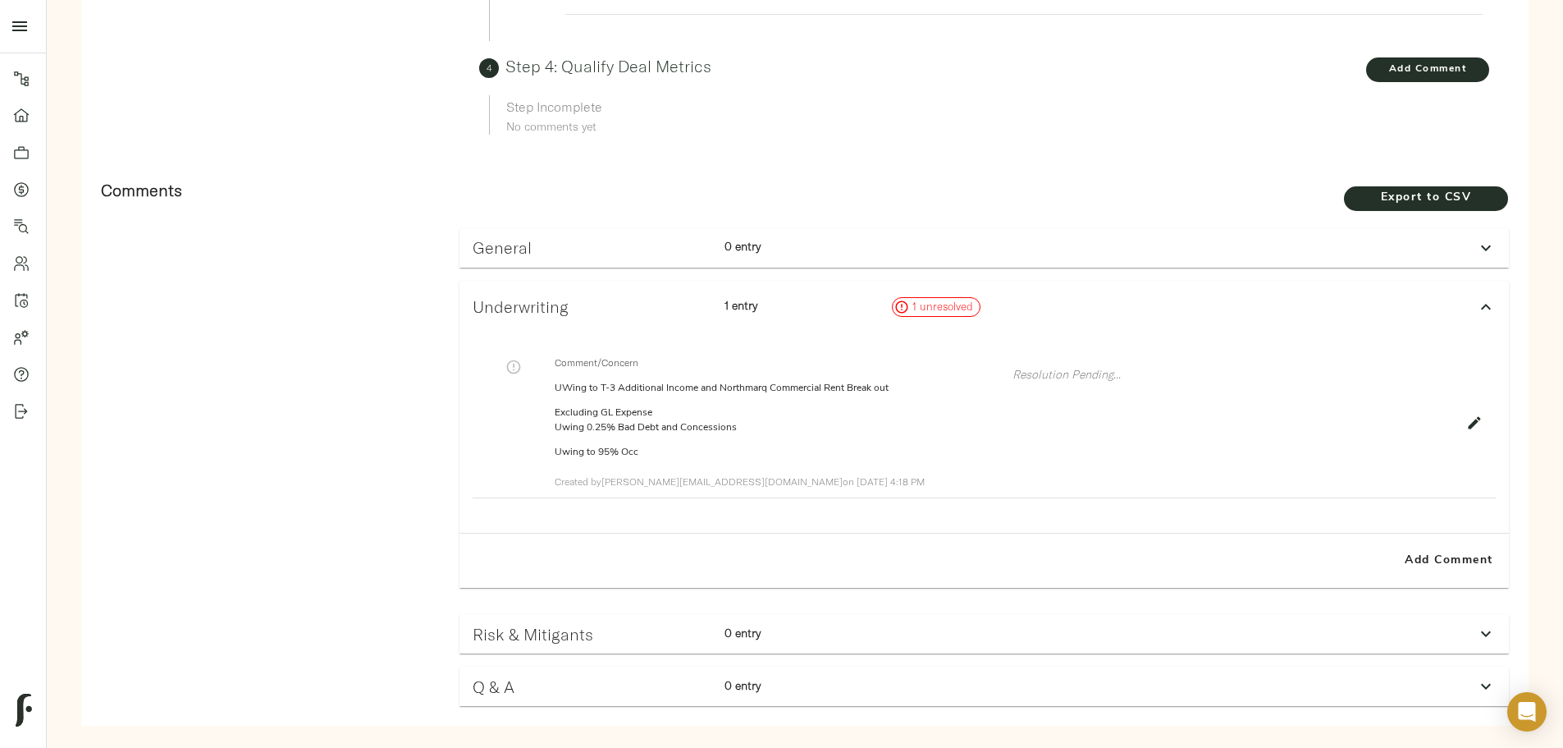
drag, startPoint x: 886, startPoint y: 217, endPoint x: 895, endPoint y: 185, distance: 32.2
click at [890, 222] on div "General 0 entry No comments yet. Add Comment" at bounding box center [984, 248] width 1063 height 53
click at [1175, 231] on div "General 0 entry" at bounding box center [969, 247] width 1007 height 32
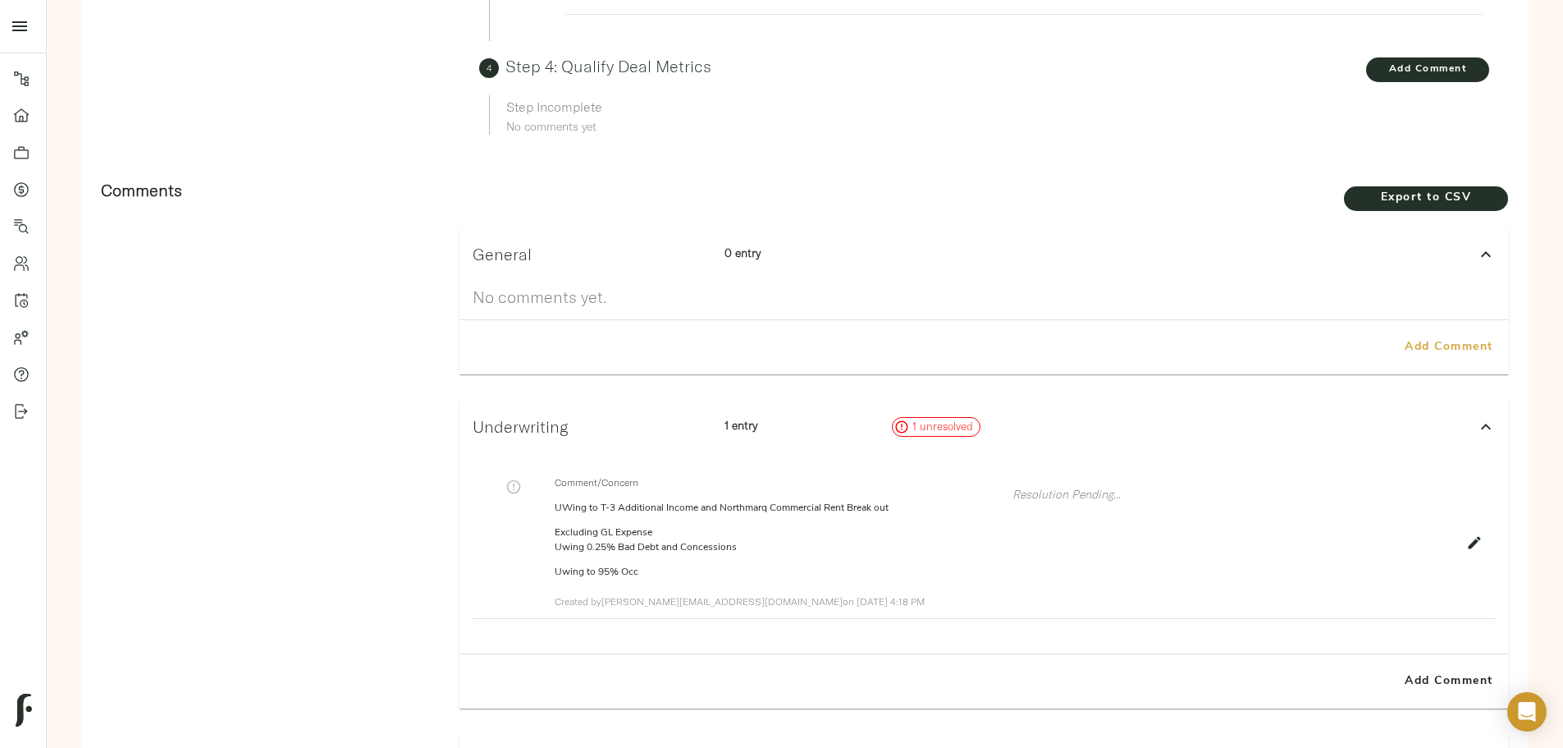
click at [1403, 337] on span "Add Comment" at bounding box center [1450, 347] width 94 height 21
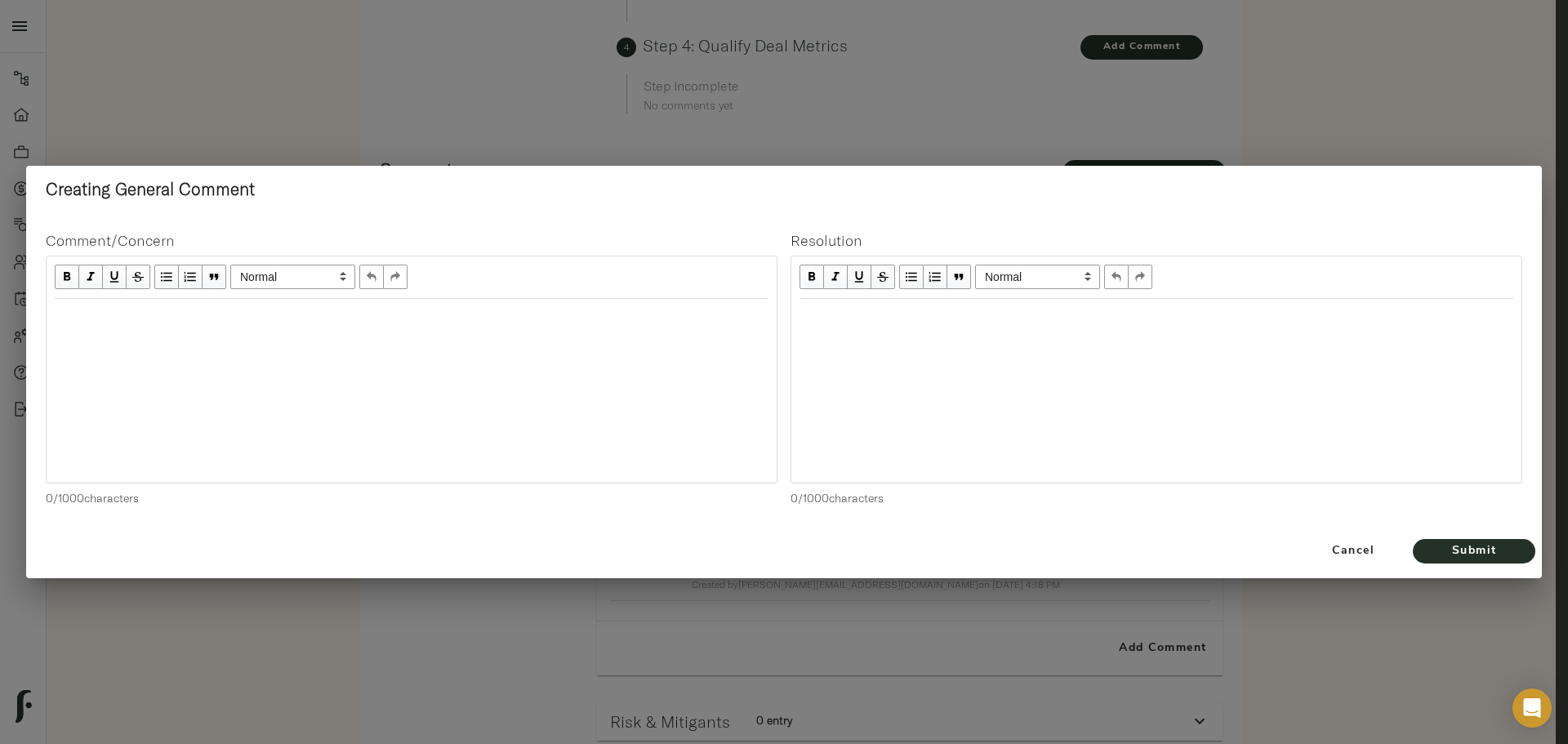
click at [321, 320] on div "Edit text" at bounding box center [411, 316] width 713 height 19
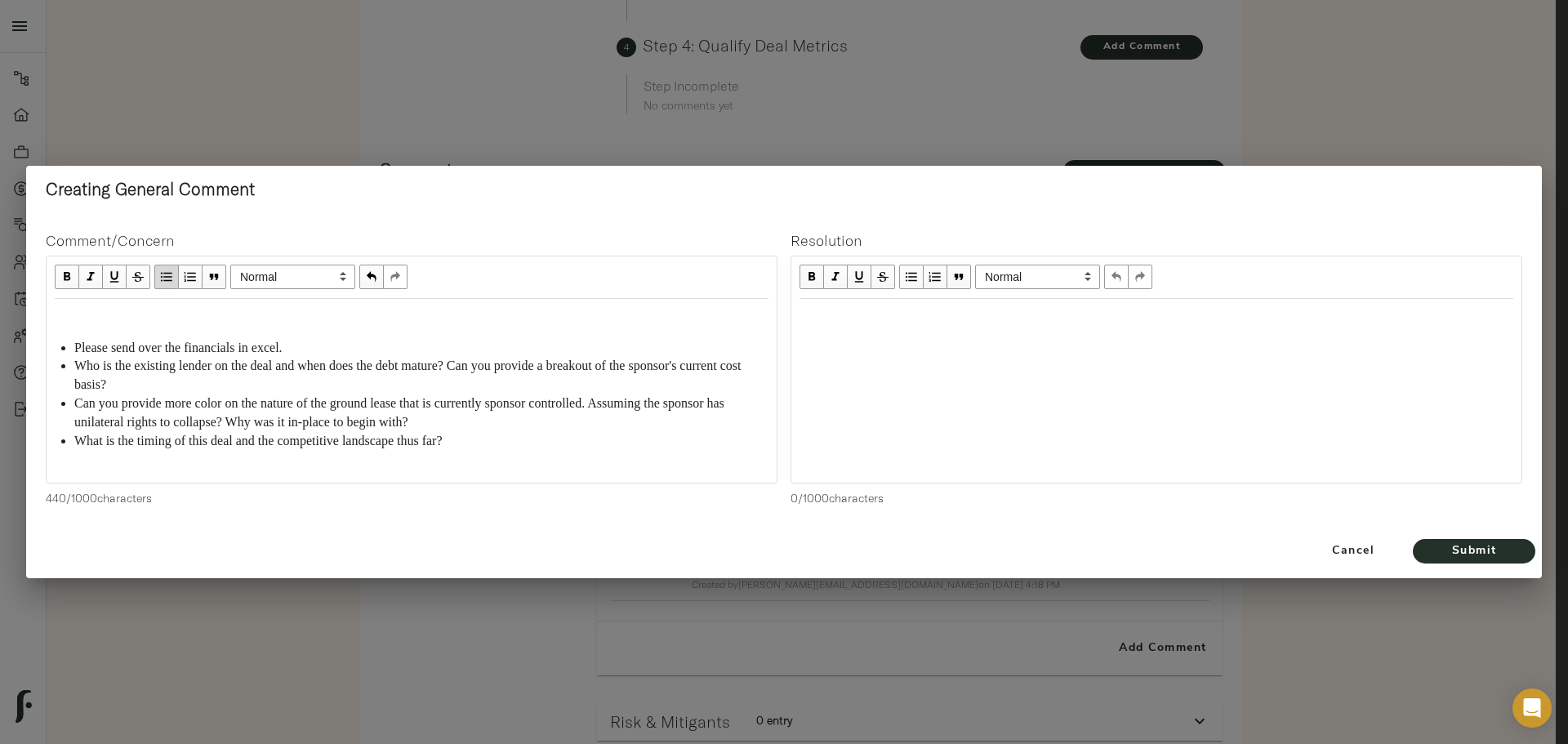
click at [179, 316] on div "Edit text" at bounding box center [411, 316] width 713 height 19
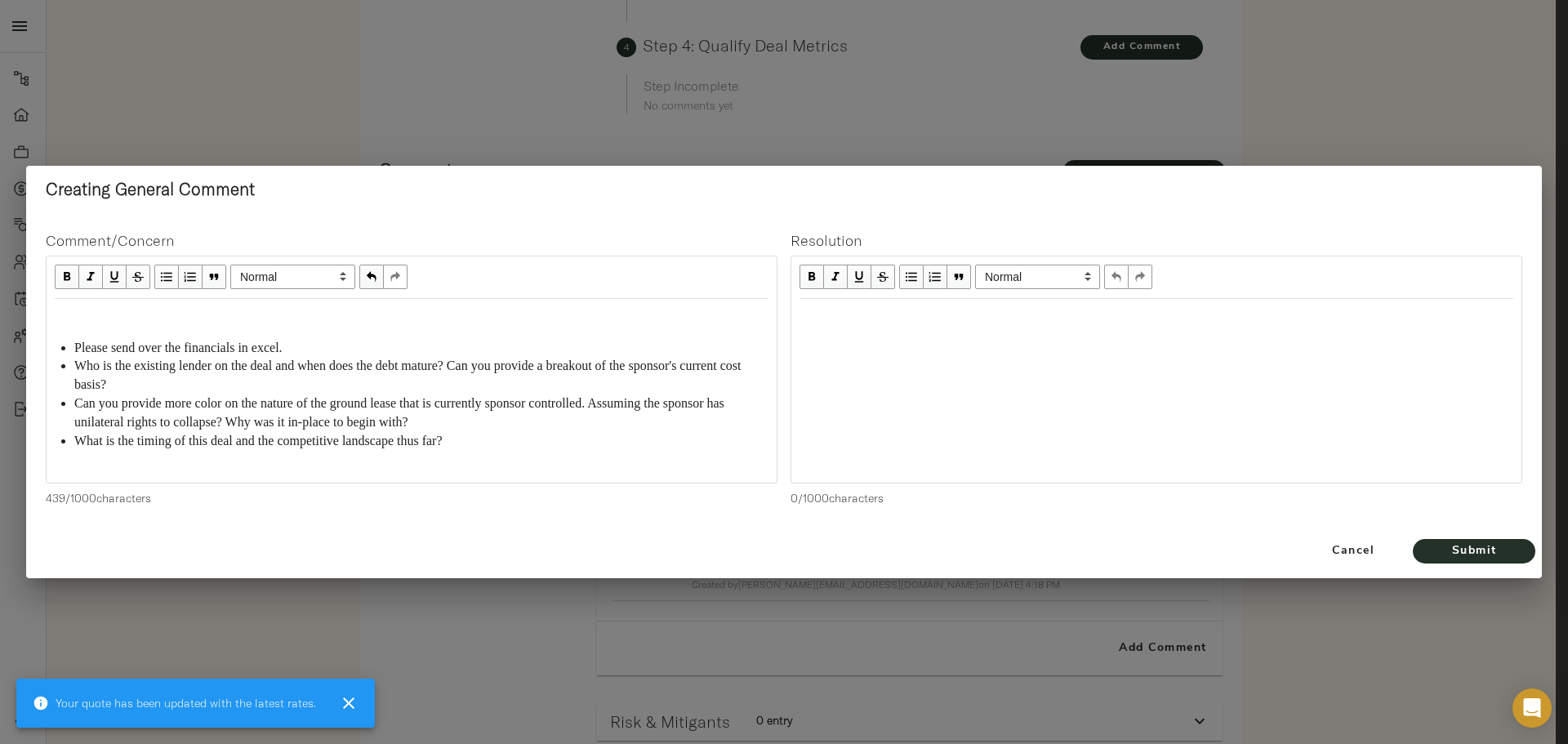
click at [821, 312] on div "Edit text" at bounding box center [1155, 316] width 713 height 19
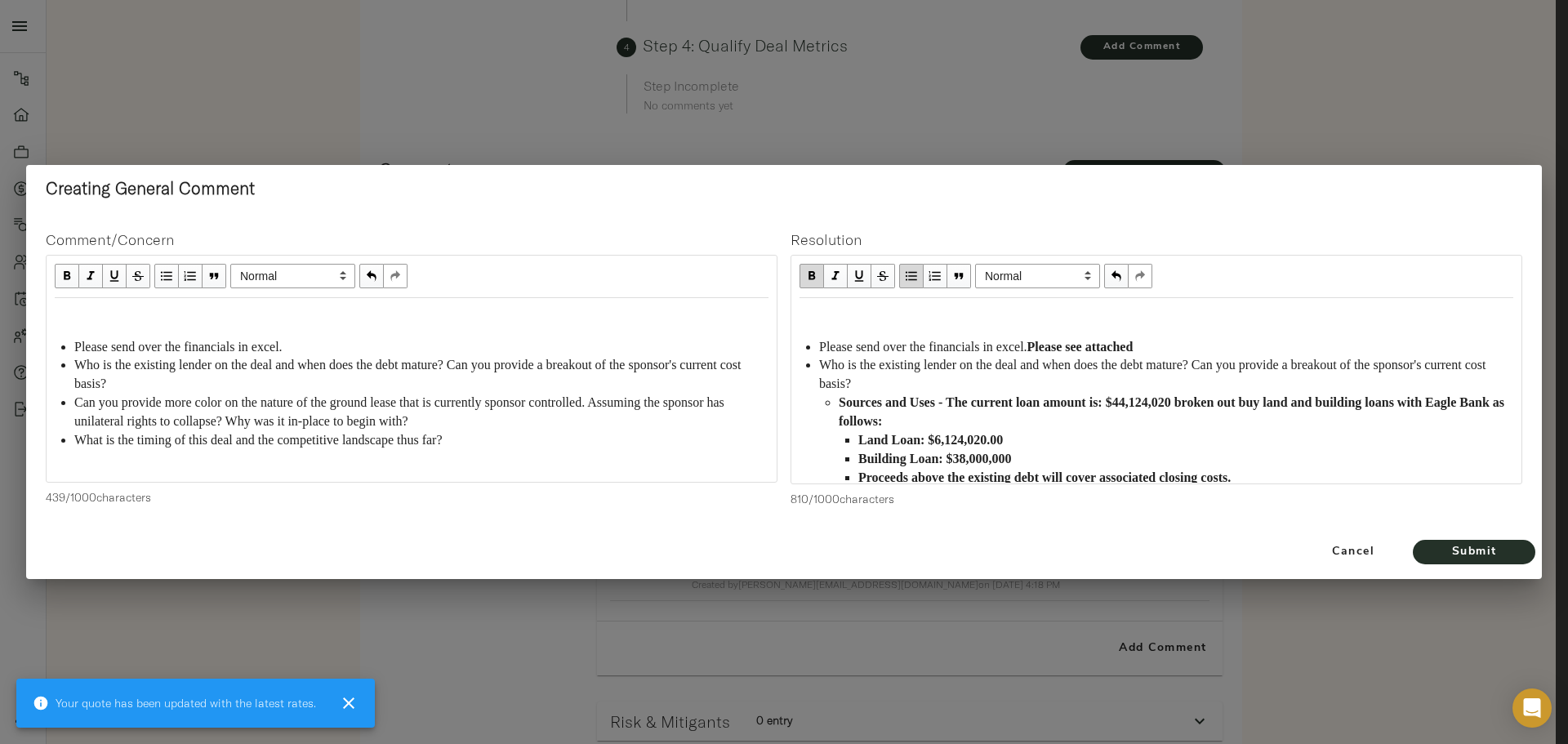
click at [821, 326] on div "Please send over the financials in excel. Please see attached Who is the existi…" at bounding box center [1155, 425] width 713 height 238
click at [814, 322] on div "Edit text" at bounding box center [1155, 315] width 713 height 19
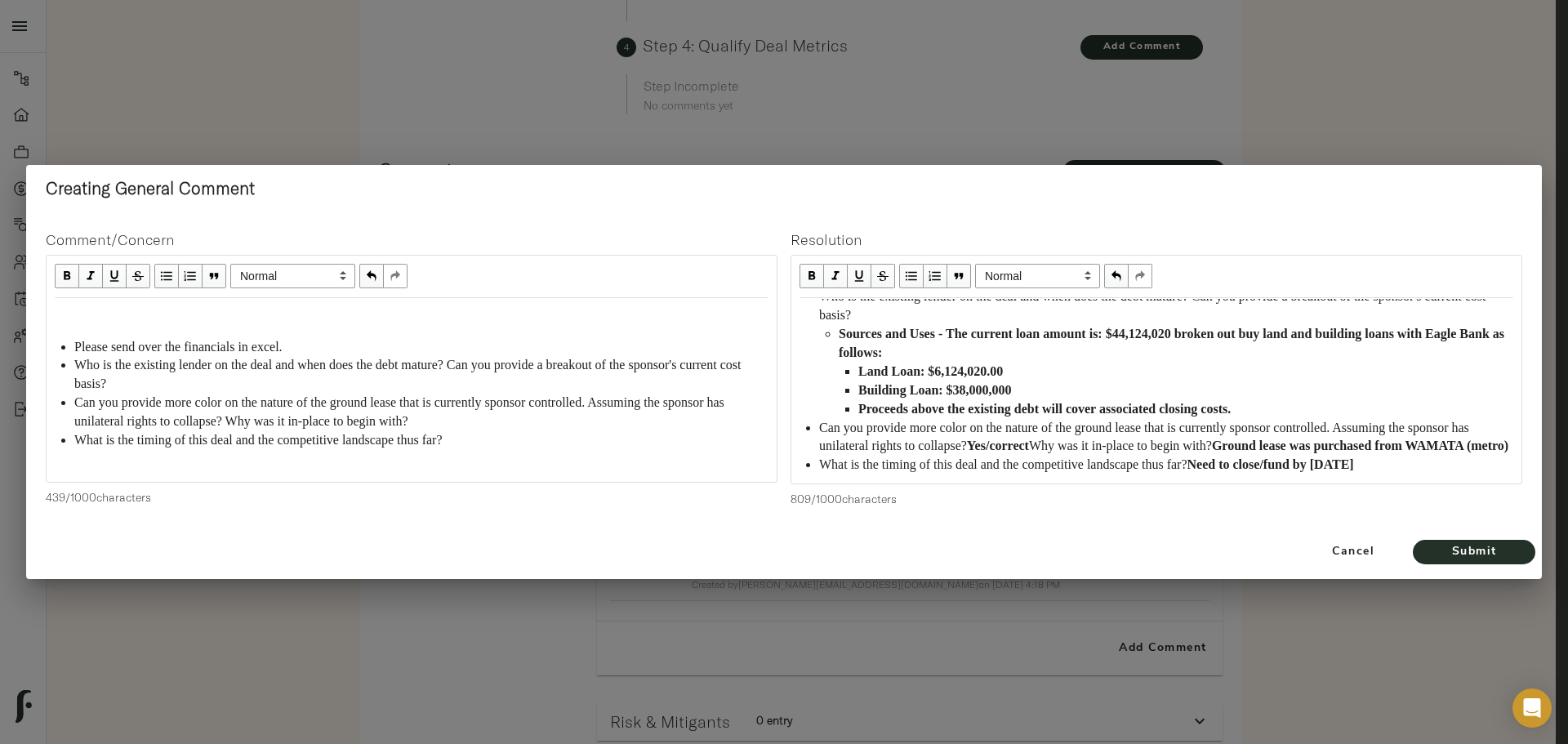
scroll to position [87, 0]
click at [1489, 547] on span "Submit" at bounding box center [1473, 552] width 90 height 21
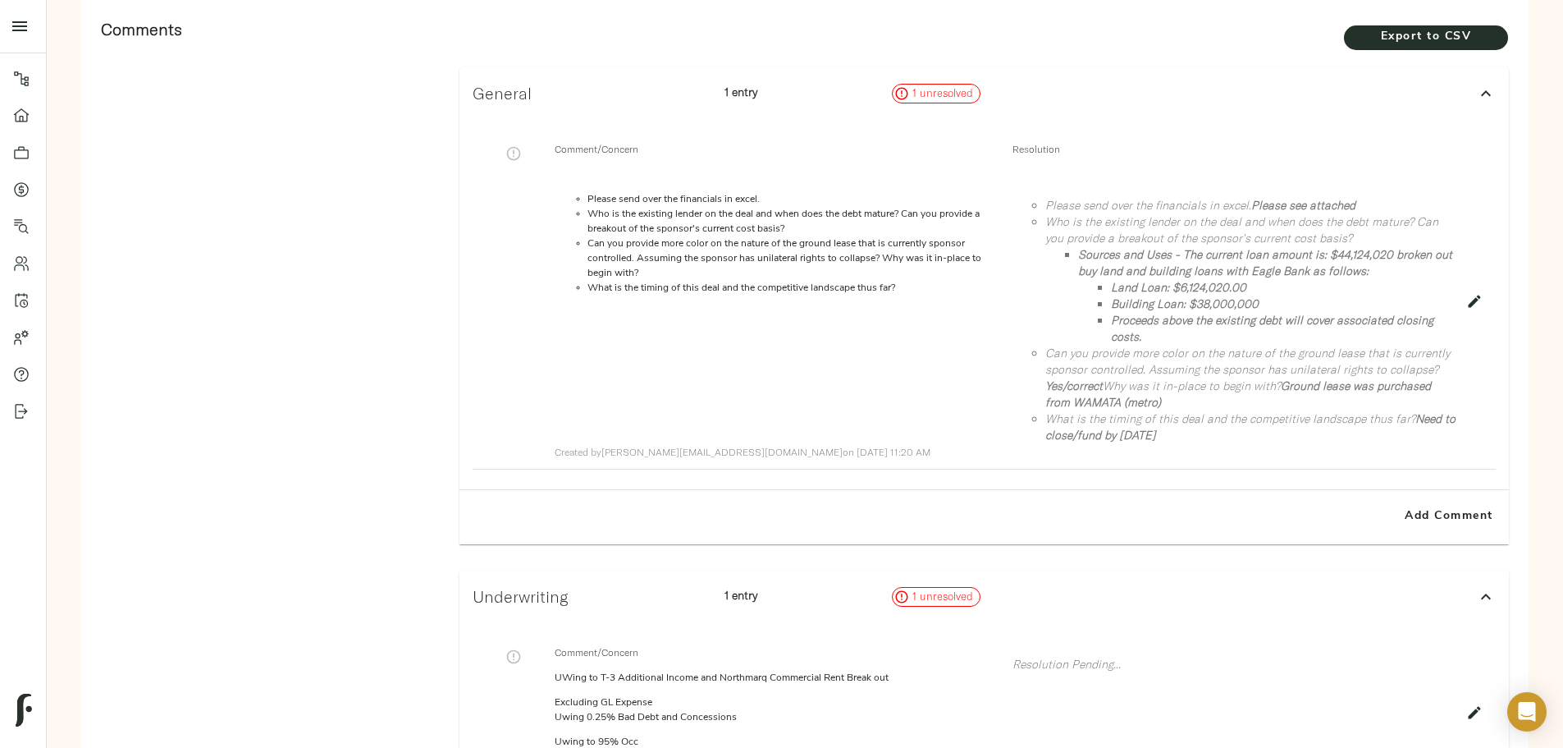
scroll to position [1009, 0]
click at [521, 147] on icon "button" at bounding box center [514, 154] width 14 height 14
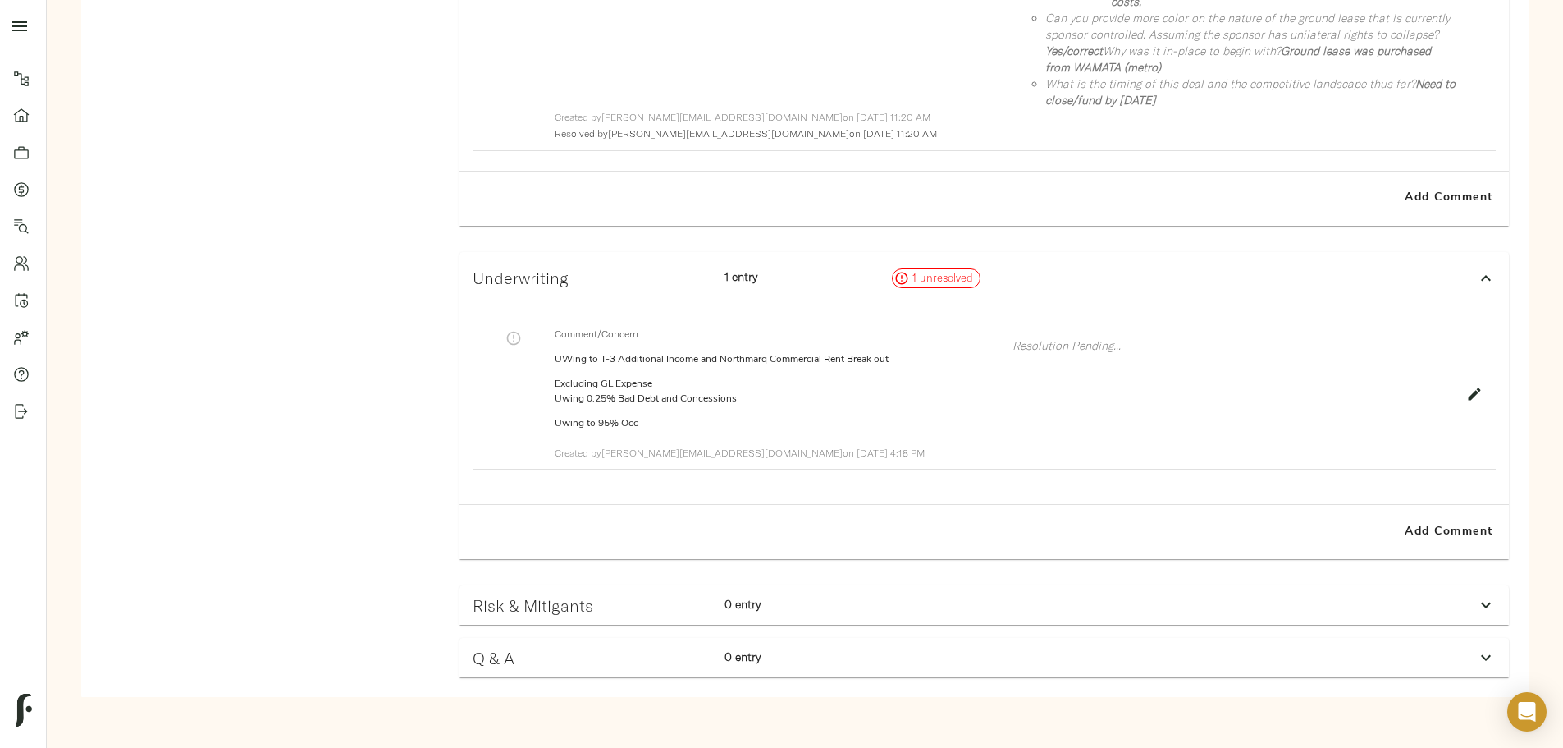
scroll to position [1337, 0]
